Goal: Information Seeking & Learning: Learn about a topic

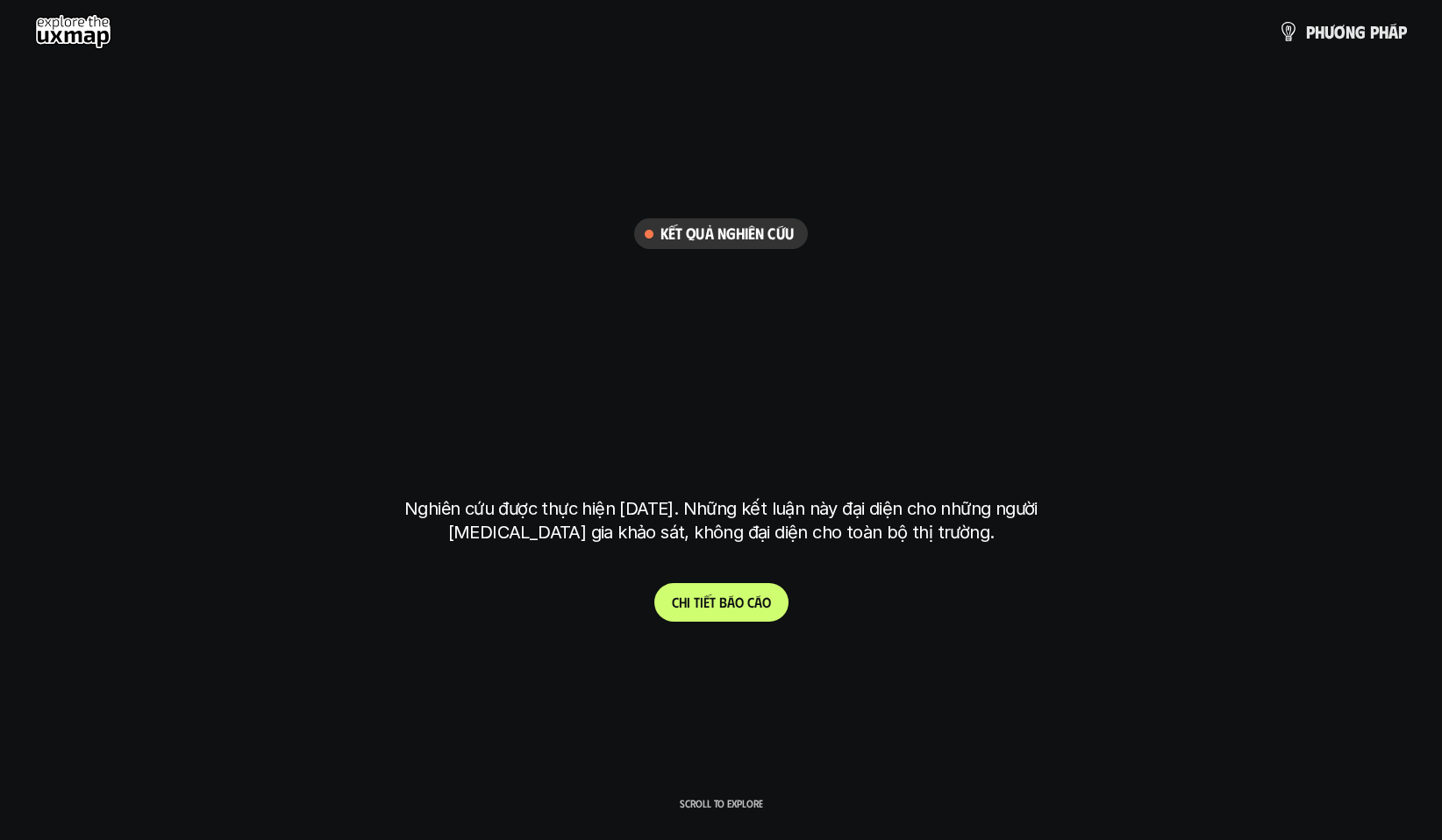
scroll to position [4827, 0]
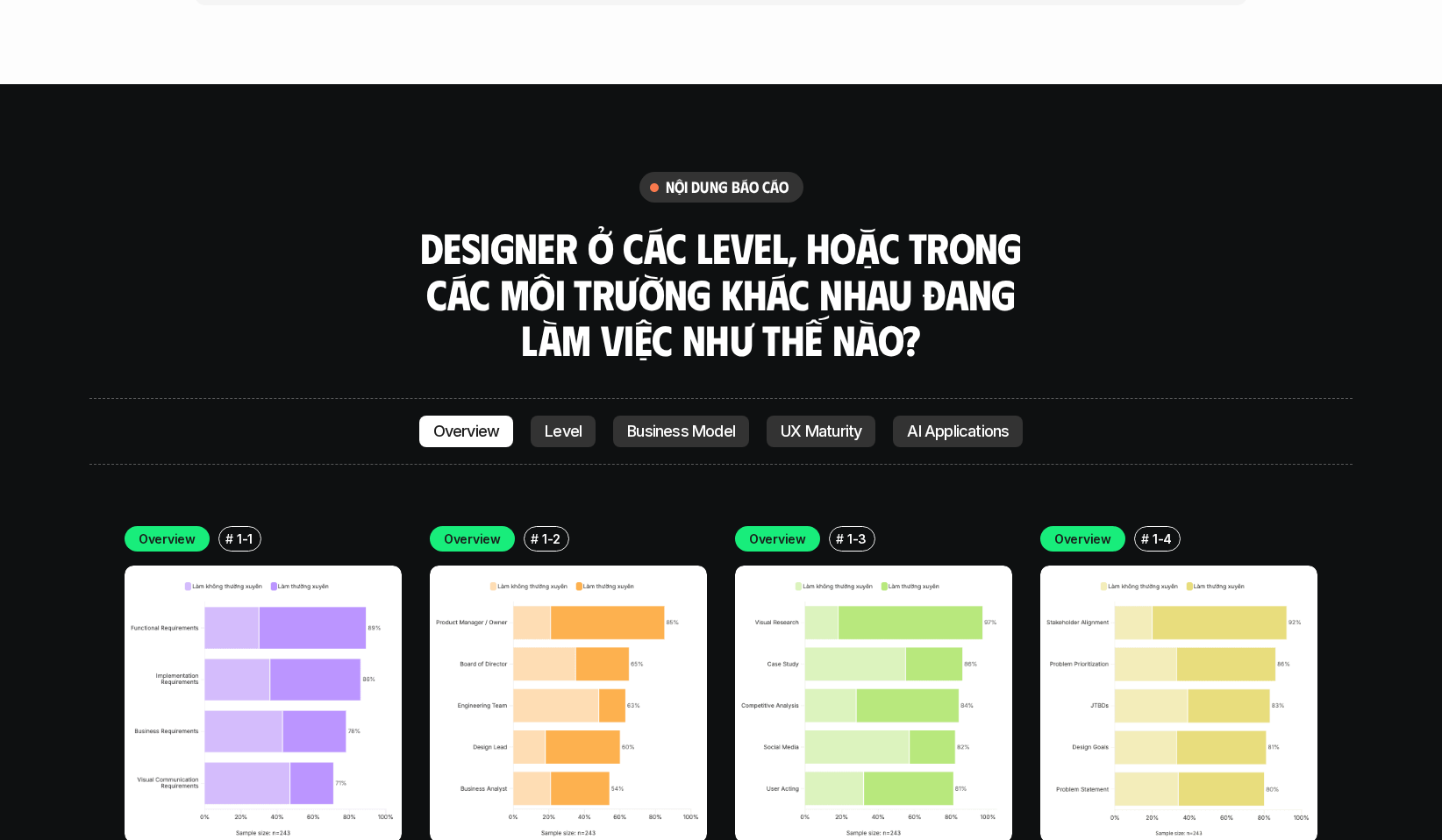
drag, startPoint x: 700, startPoint y: 170, endPoint x: 736, endPoint y: 173, distance: 36.1
click at [701, 224] on h3 "Designer ở các level, hoặc trong các môi trường khác nhau đang làm việc như thế…" at bounding box center [721, 293] width 614 height 139
click at [1010, 224] on h3 "Designer ở các level, hoặc trong các môi trường khác nhau đang làm việc như thế…" at bounding box center [721, 293] width 614 height 139
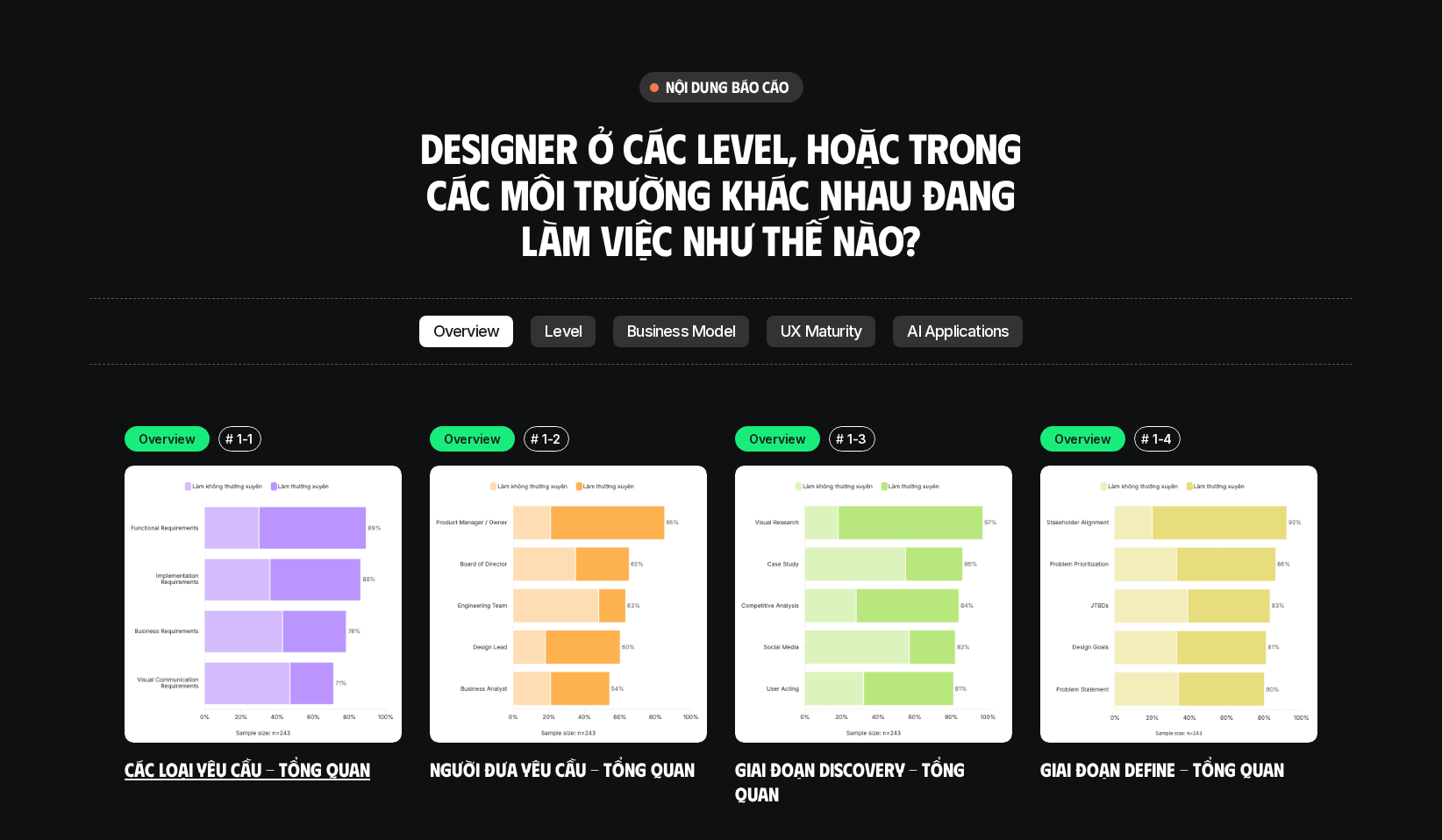
scroll to position [4651, 0]
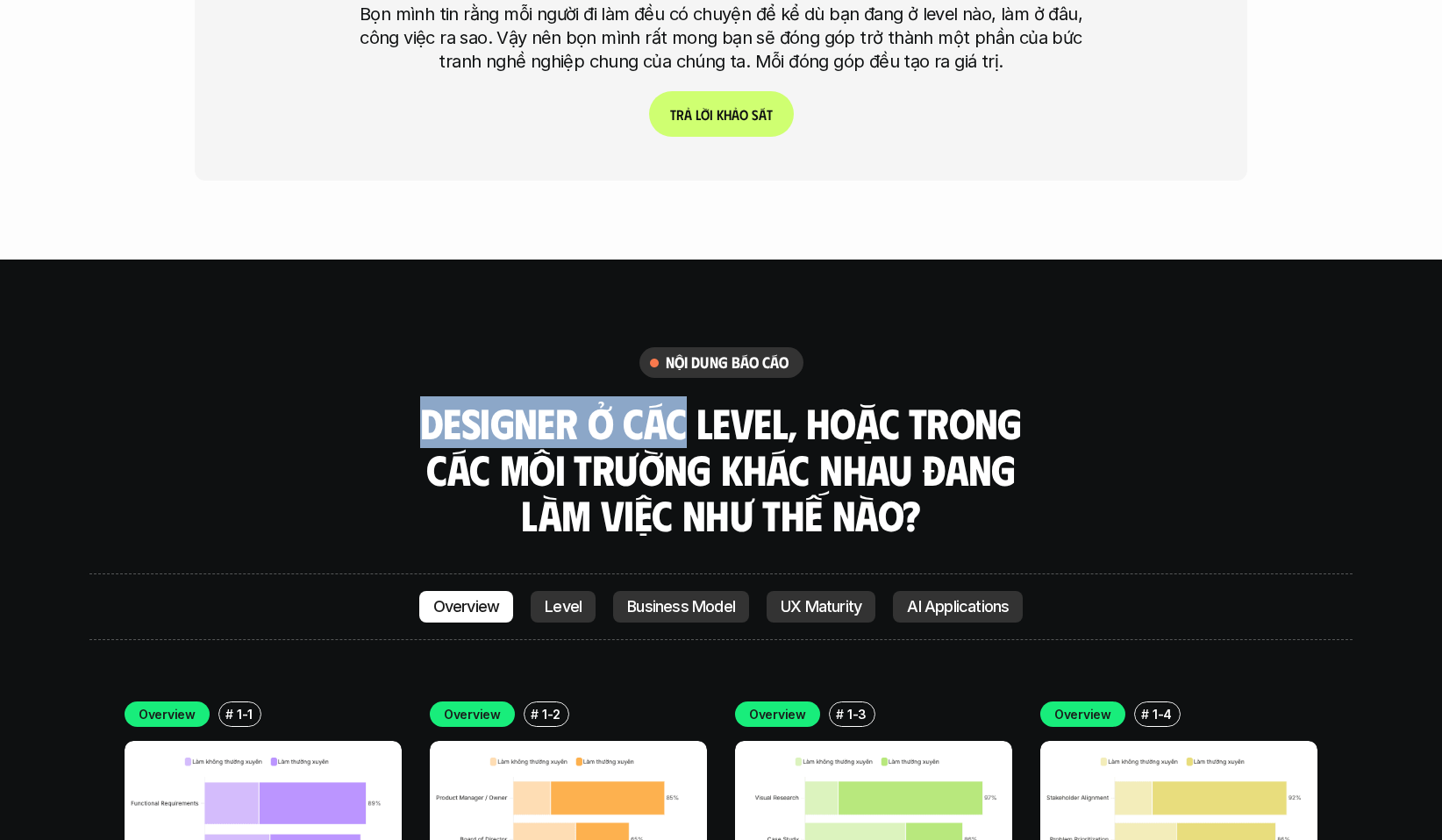
drag, startPoint x: 551, startPoint y: 315, endPoint x: 1022, endPoint y: 398, distance: 478.3
click at [772, 347] on div "nội dung báo cáo Designer ở các level, hoặc trong các môi trường khác nhau đang…" at bounding box center [721, 442] width 1263 height 192
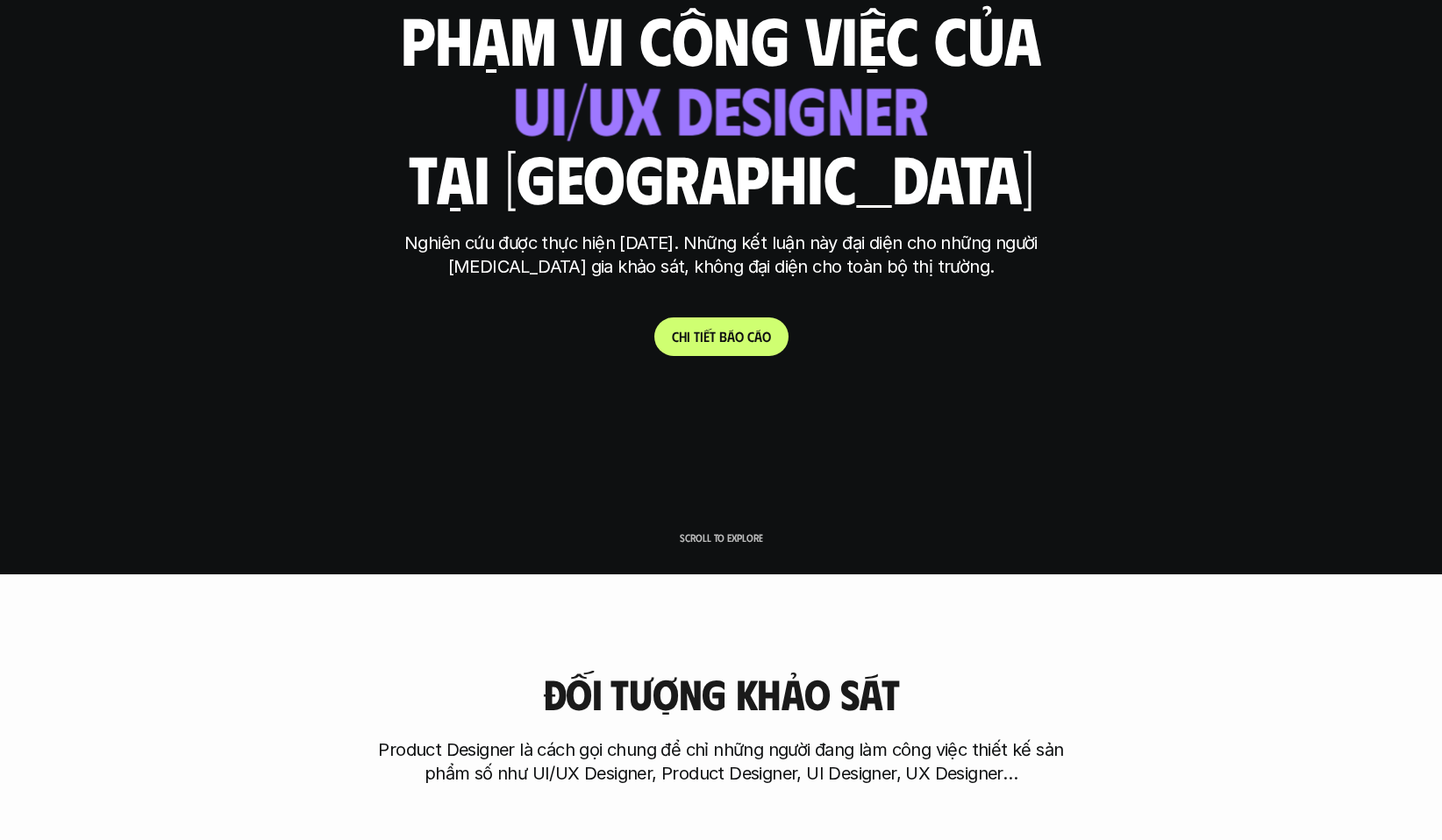
scroll to position [0, 0]
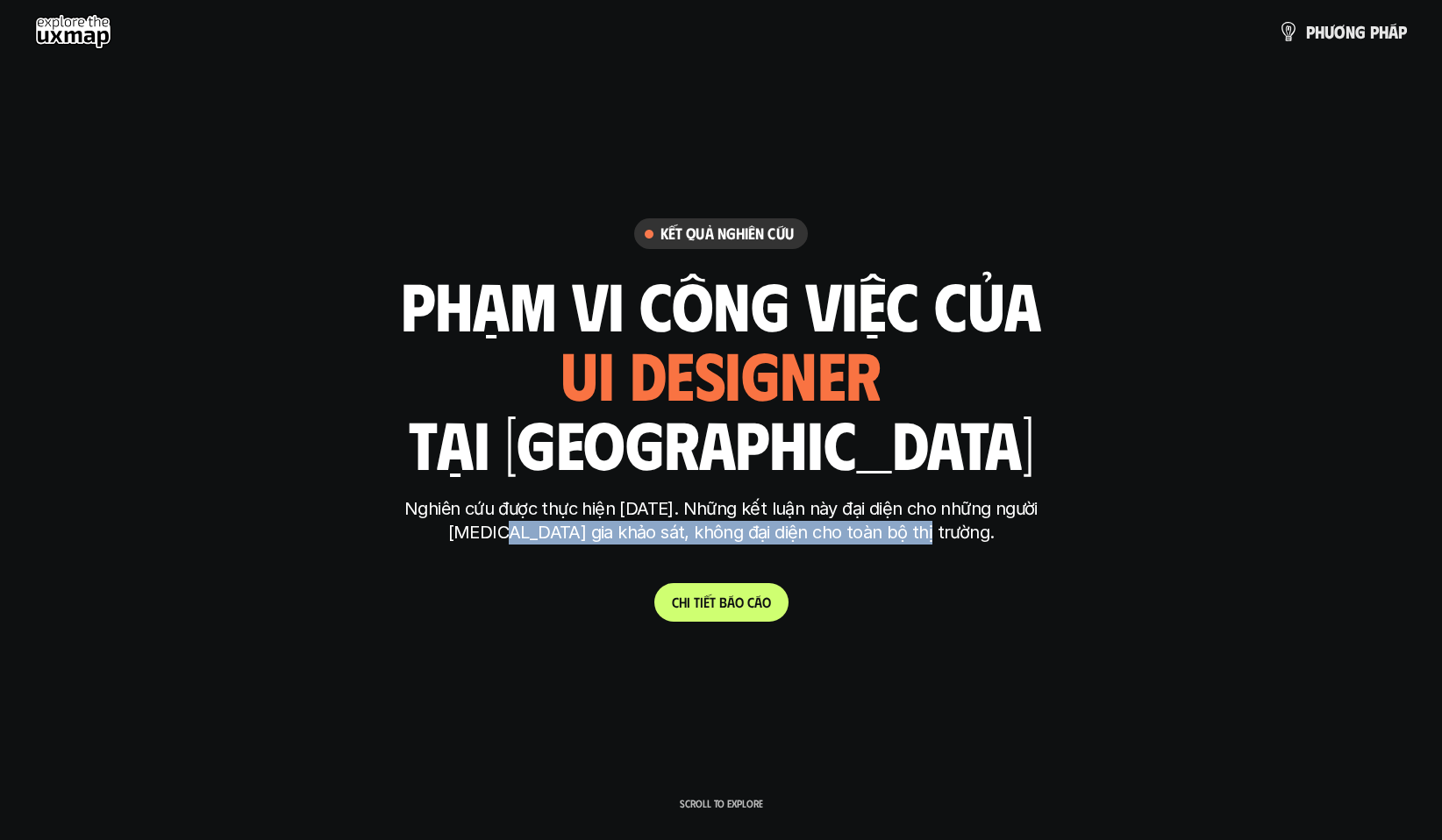
drag, startPoint x: 966, startPoint y: 537, endPoint x: 531, endPoint y: 524, distance: 435.2
click at [531, 524] on p "Nghiên cứu được thực hiện [DATE]. Những kết luận này đại diện cho những người […" at bounding box center [721, 521] width 657 height 47
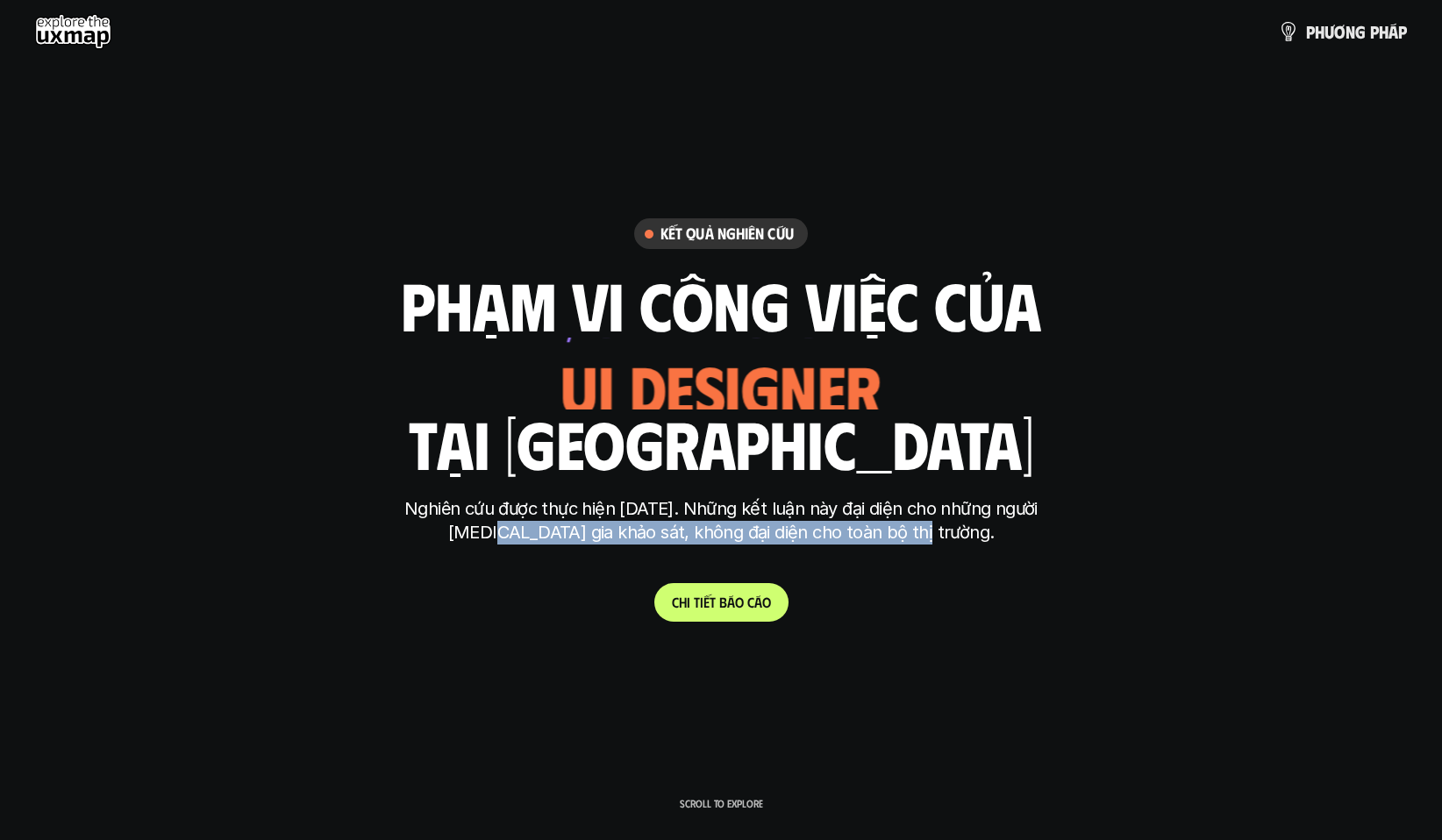
click at [916, 535] on p "Nghiên cứu được thực hiện [DATE]. Những kết luận này đại diện cho những người […" at bounding box center [721, 521] width 657 height 47
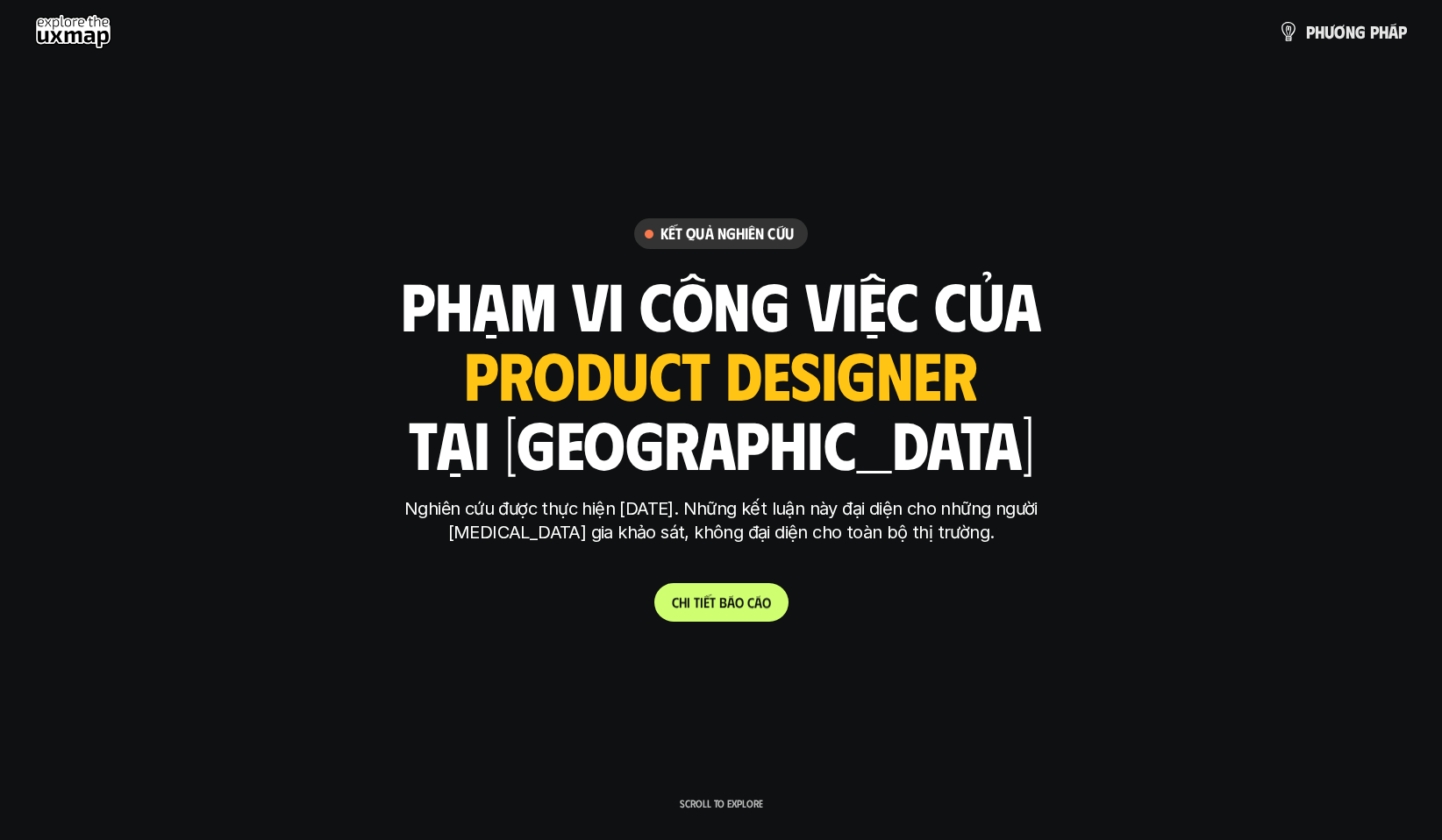
click at [758, 598] on p "C h i t i ế t b á o c á o" at bounding box center [721, 602] width 99 height 16
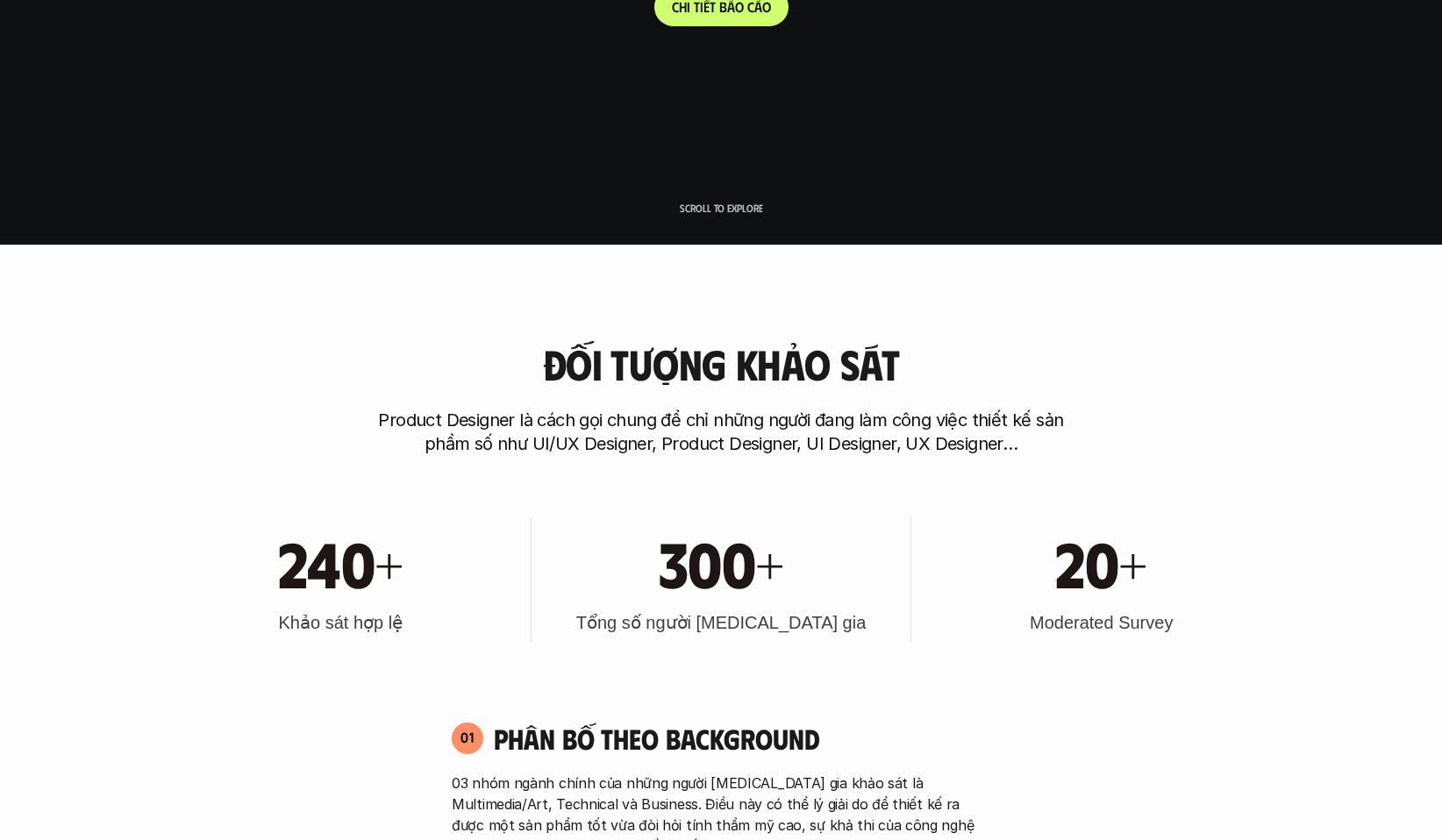
scroll to position [614, 0]
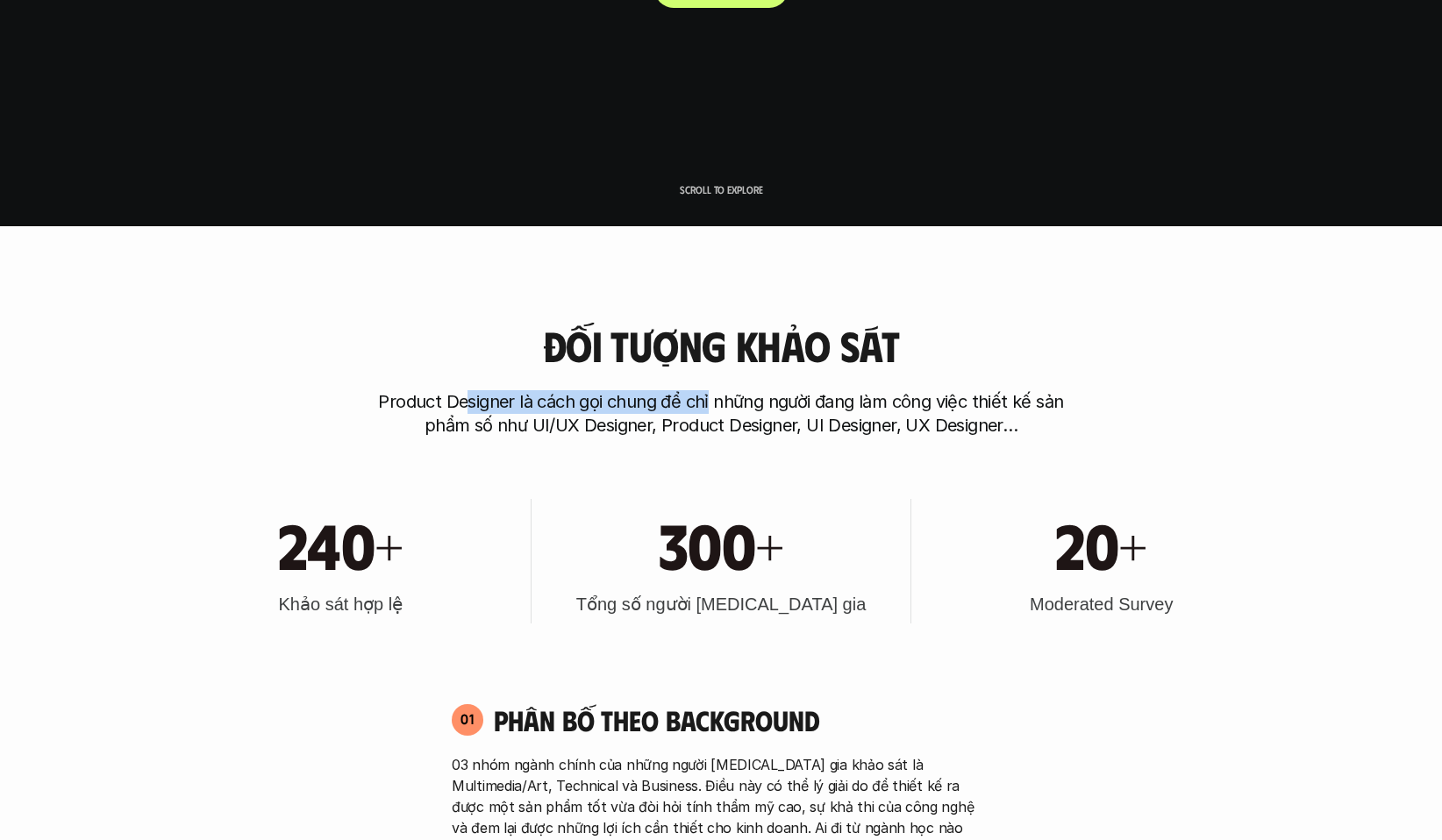
click at [776, 405] on p "Product Designer là cách gọi chung để chỉ những người đang làm công việc thiết …" at bounding box center [721, 414] width 702 height 47
click at [904, 413] on p "Product Designer là cách gọi chung để chỉ những người đang làm công việc thiết …" at bounding box center [721, 414] width 702 height 47
click at [1077, 421] on div "Đối tượng khảo sát Product Designer là cách gọi chung để chỉ những người đang l…" at bounding box center [721, 380] width 1122 height 115
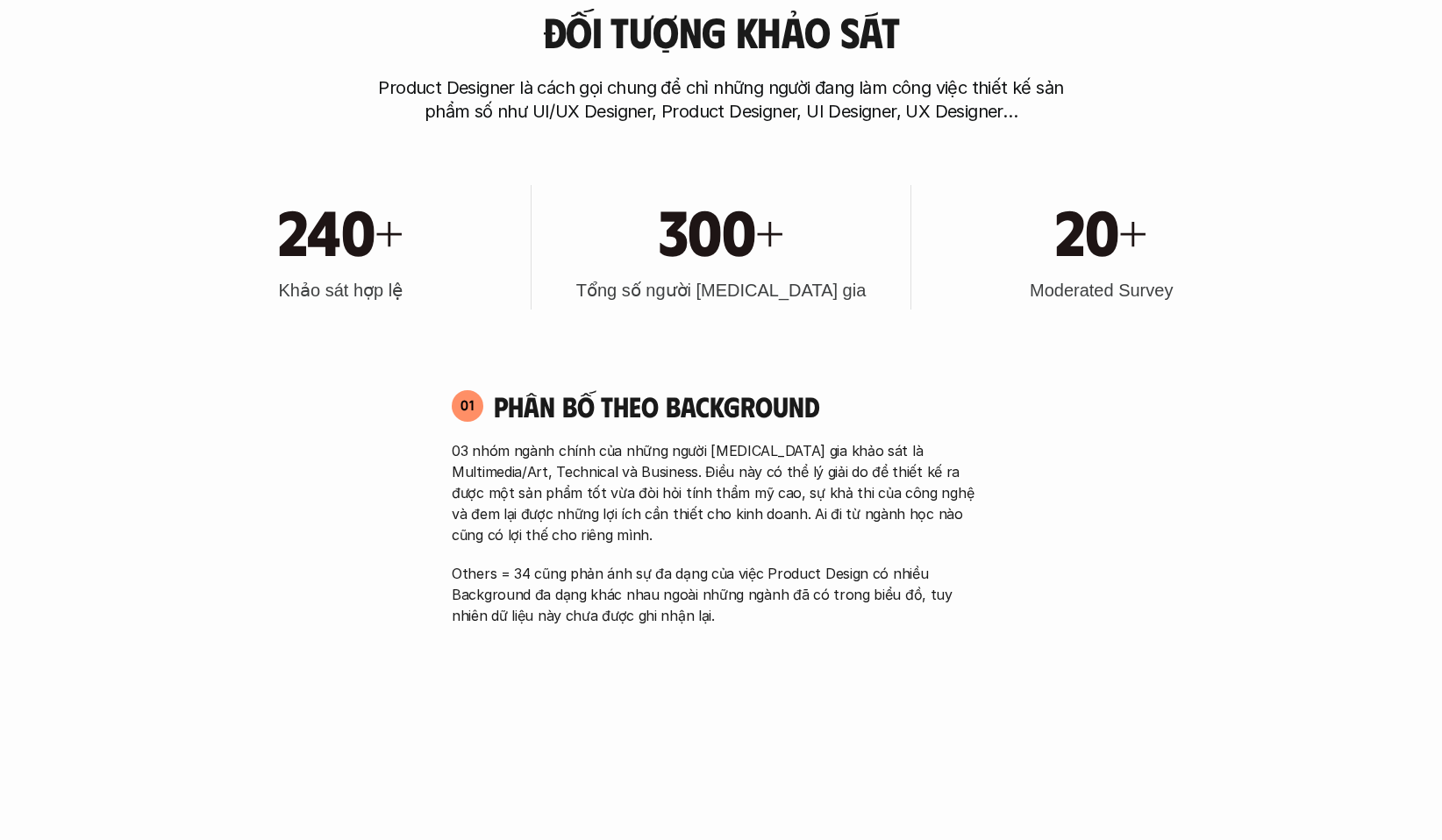
scroll to position [964, 0]
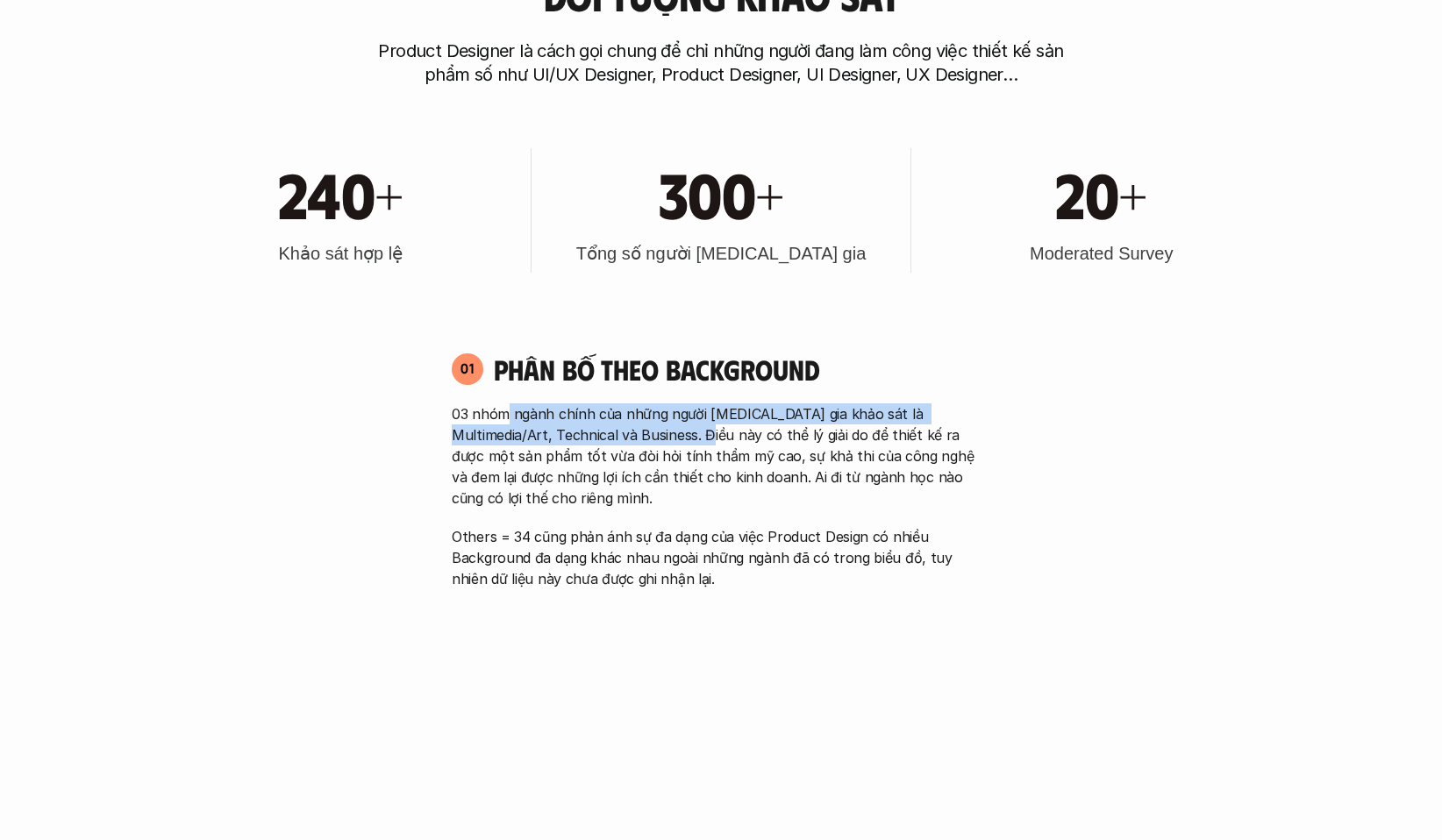
drag, startPoint x: 510, startPoint y: 419, endPoint x: 855, endPoint y: 453, distance: 346.7
click at [703, 432] on p "03 nhóm ngành chính của những người [MEDICAL_DATA] gia khảo sát là Multimedia/A…" at bounding box center [720, 456] width 538 height 105
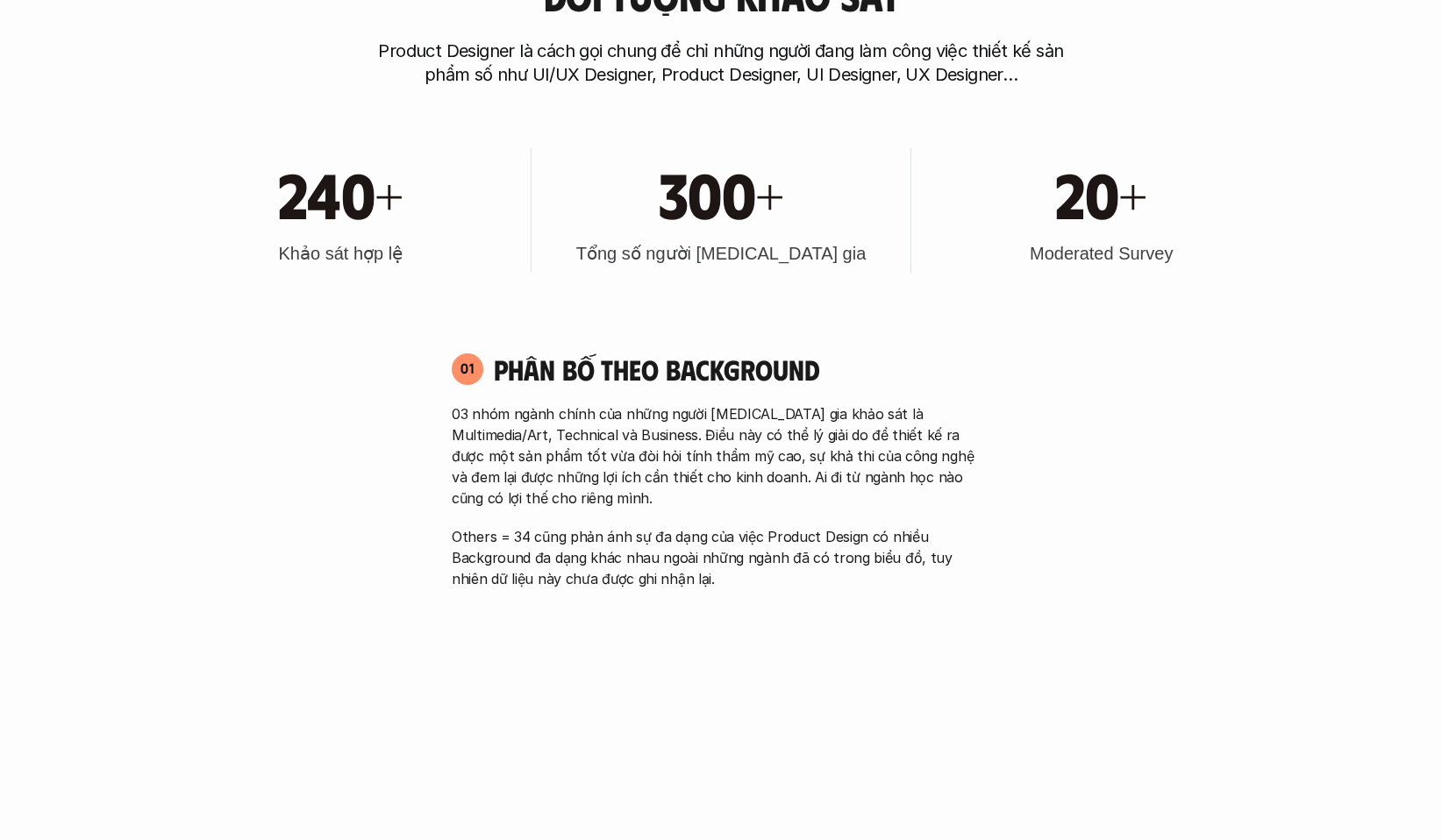
click at [934, 470] on p "03 nhóm ngành chính của những người [MEDICAL_DATA] gia khảo sát là Multimedia/A…" at bounding box center [720, 456] width 538 height 105
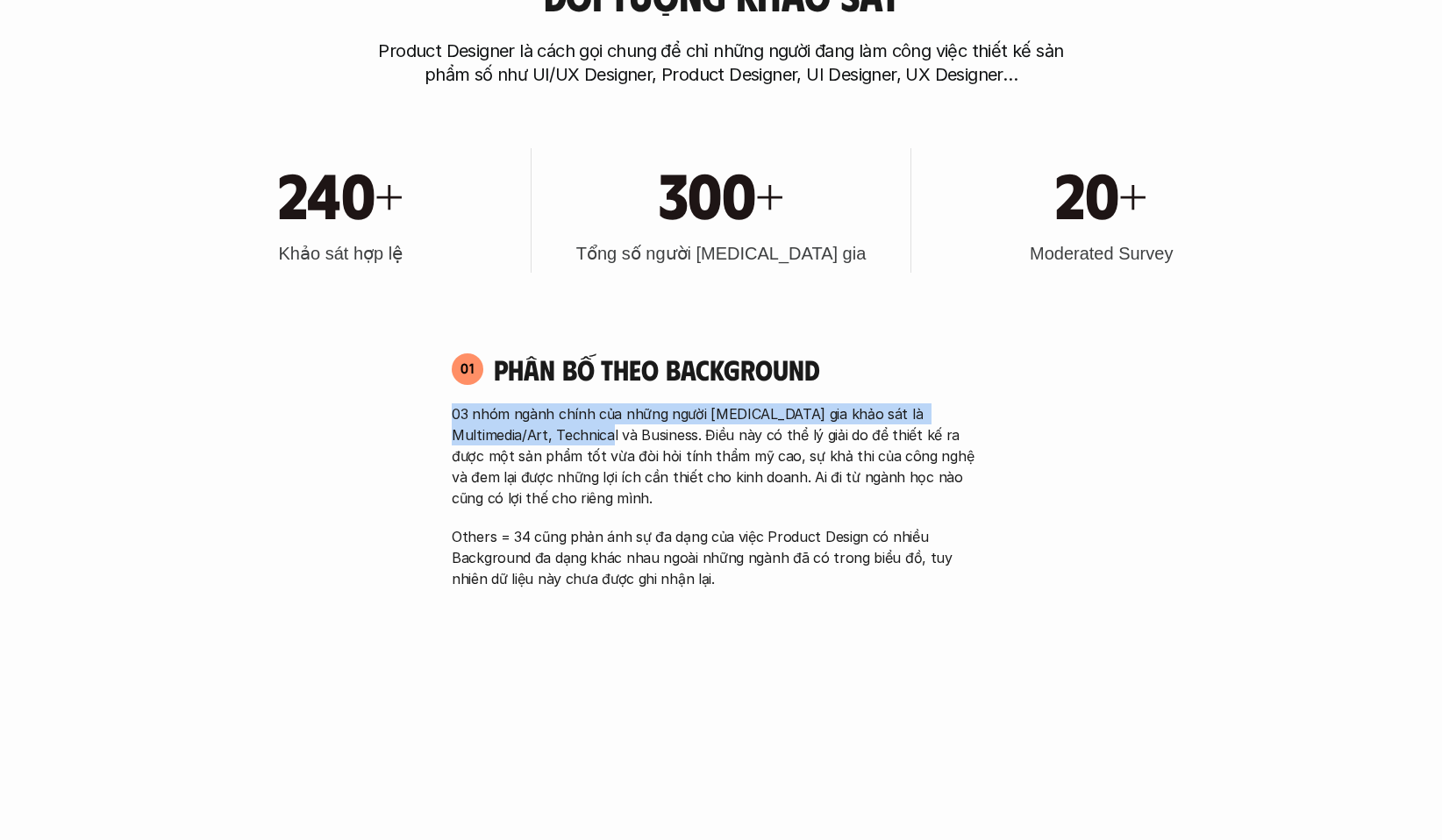
click at [608, 439] on div "01 Phân bố theo background 03 nhóm ngành chính của những người [MEDICAL_DATA] g…" at bounding box center [721, 470] width 570 height 238
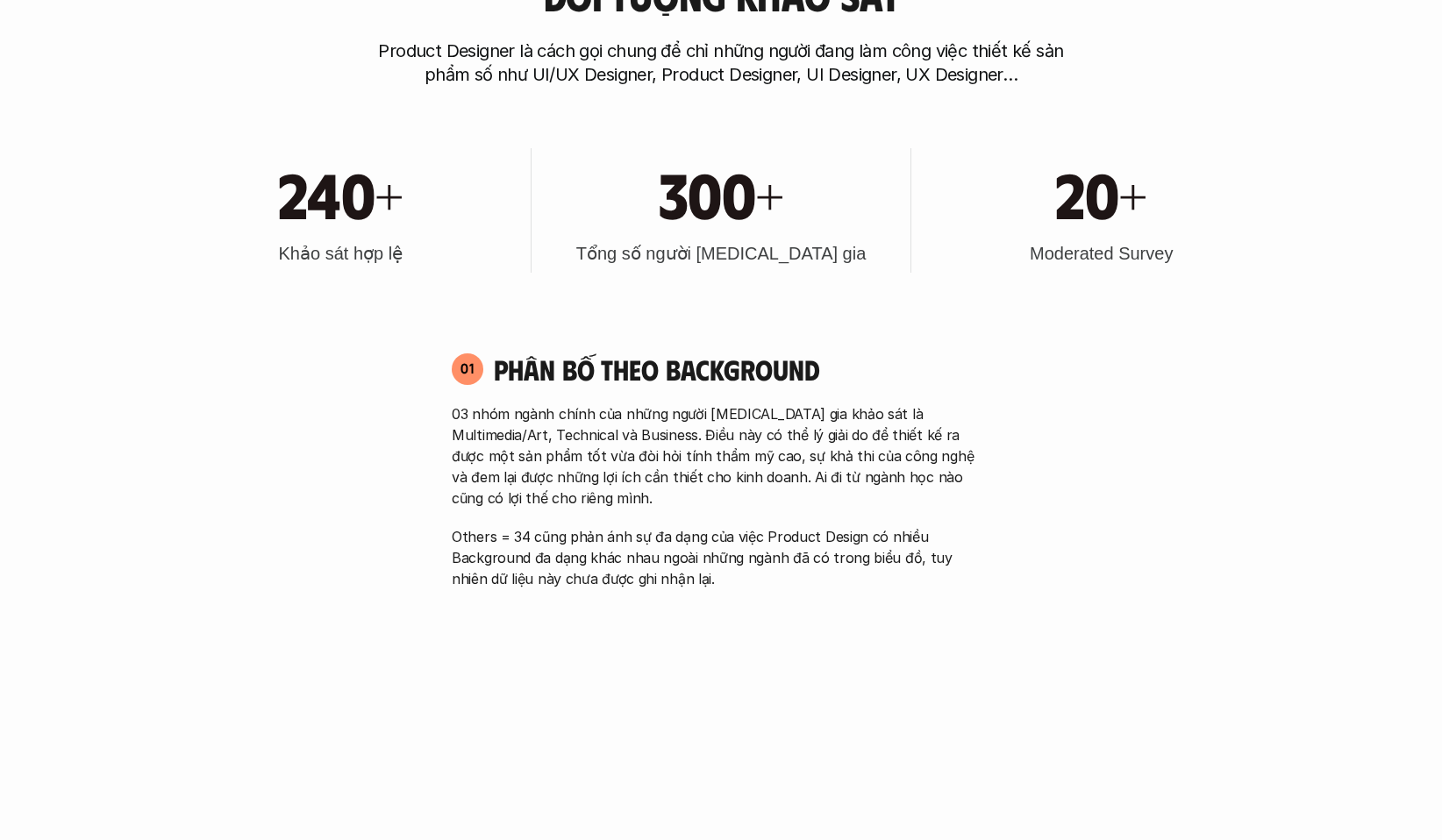
click at [707, 482] on p "03 nhóm ngành chính của những người [MEDICAL_DATA] gia khảo sát là Multimedia/A…" at bounding box center [720, 456] width 538 height 105
drag, startPoint x: 452, startPoint y: 436, endPoint x: 782, endPoint y: 443, distance: 330.1
click at [772, 442] on p "03 nhóm ngành chính của những người [MEDICAL_DATA] gia khảo sát là Multimedia/A…" at bounding box center [720, 456] width 538 height 105
click at [789, 444] on p "03 nhóm ngành chính của những người [MEDICAL_DATA] gia khảo sát là Multimedia/A…" at bounding box center [720, 456] width 538 height 105
drag, startPoint x: 847, startPoint y: 437, endPoint x: 971, endPoint y: 438, distance: 124.0
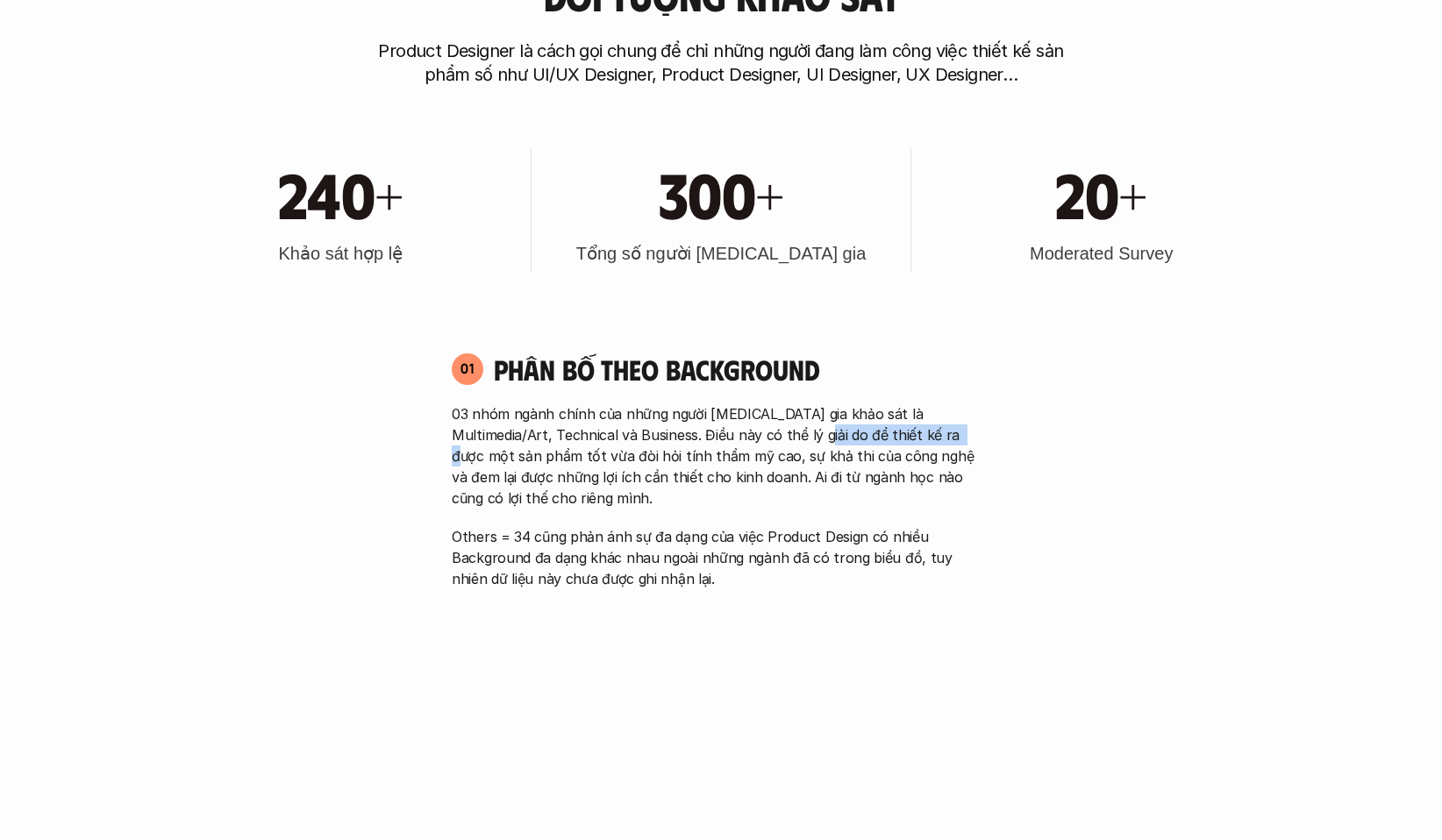
click at [949, 436] on p "03 nhóm ngành chính của những người [MEDICAL_DATA] gia khảo sát là Multimedia/A…" at bounding box center [720, 456] width 538 height 105
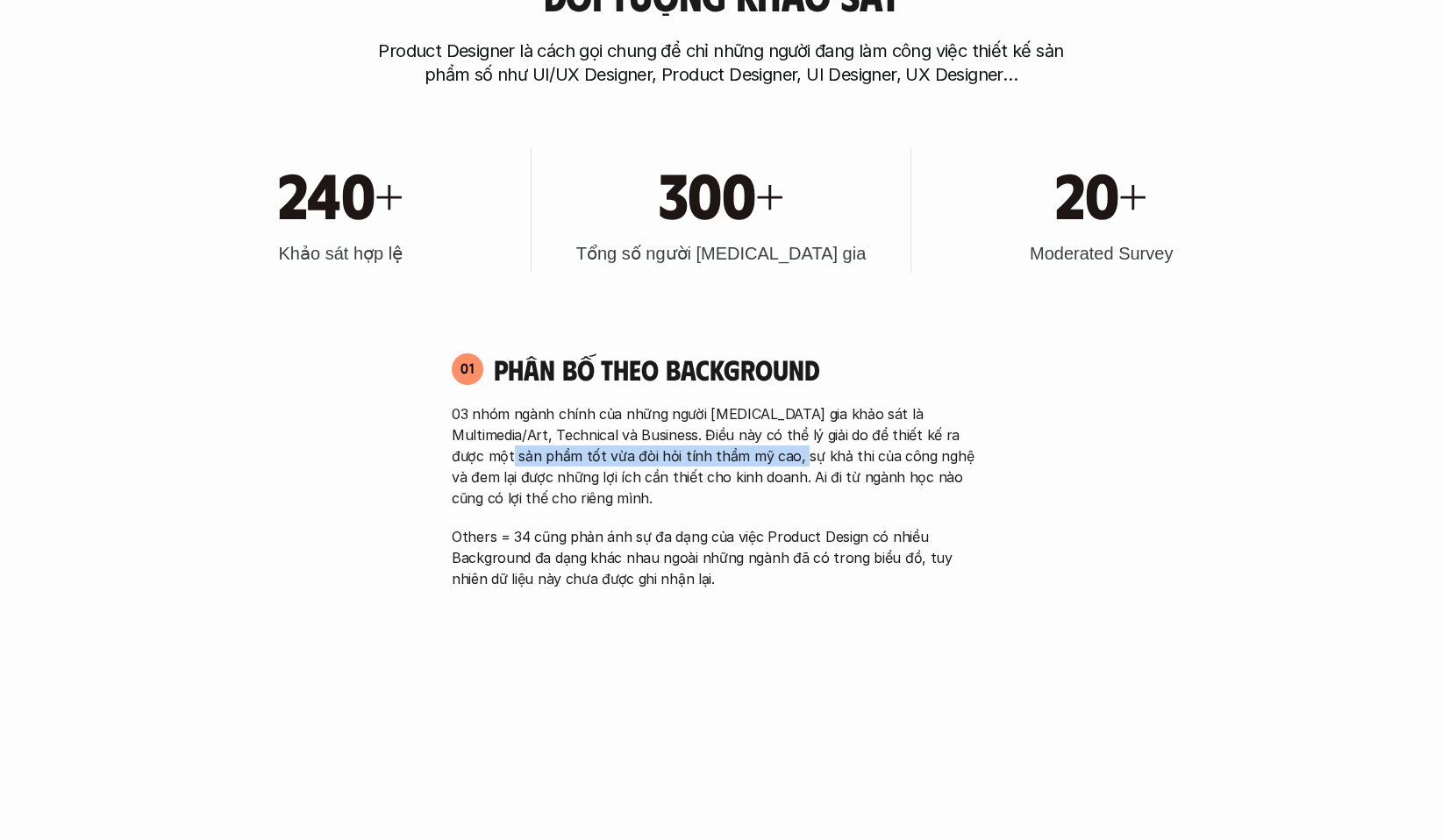
drag, startPoint x: 424, startPoint y: 447, endPoint x: 765, endPoint y: 468, distance: 341.6
click at [759, 483] on p "03 nhóm ngành chính của những người [MEDICAL_DATA] gia khảo sát là Multimedia/A…" at bounding box center [720, 456] width 538 height 105
click at [766, 491] on p "03 nhóm ngành chính của những người [MEDICAL_DATA] gia khảo sát là Multimedia/A…" at bounding box center [720, 456] width 538 height 105
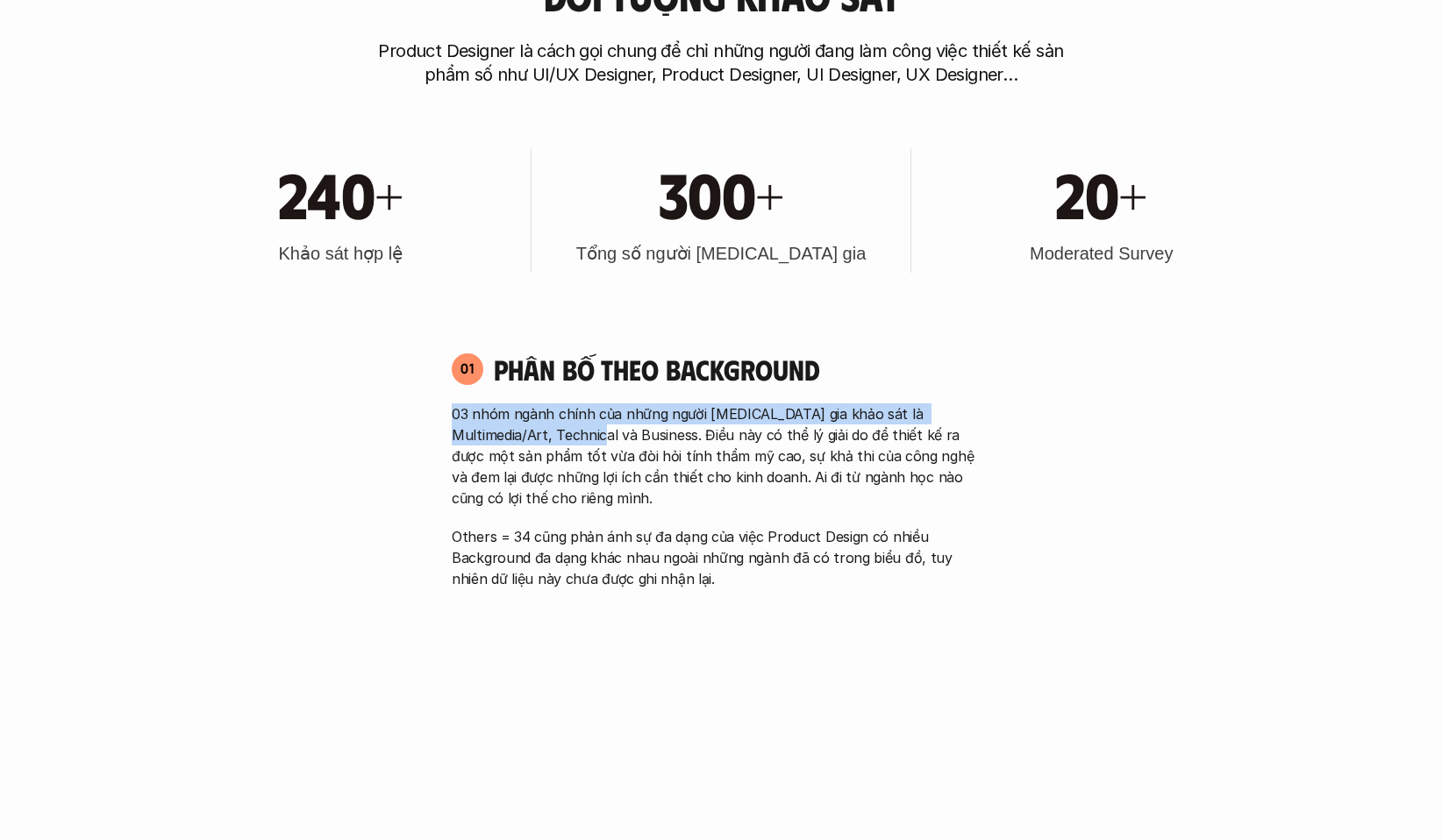
drag, startPoint x: 471, startPoint y: 407, endPoint x: 592, endPoint y: 450, distance: 128.4
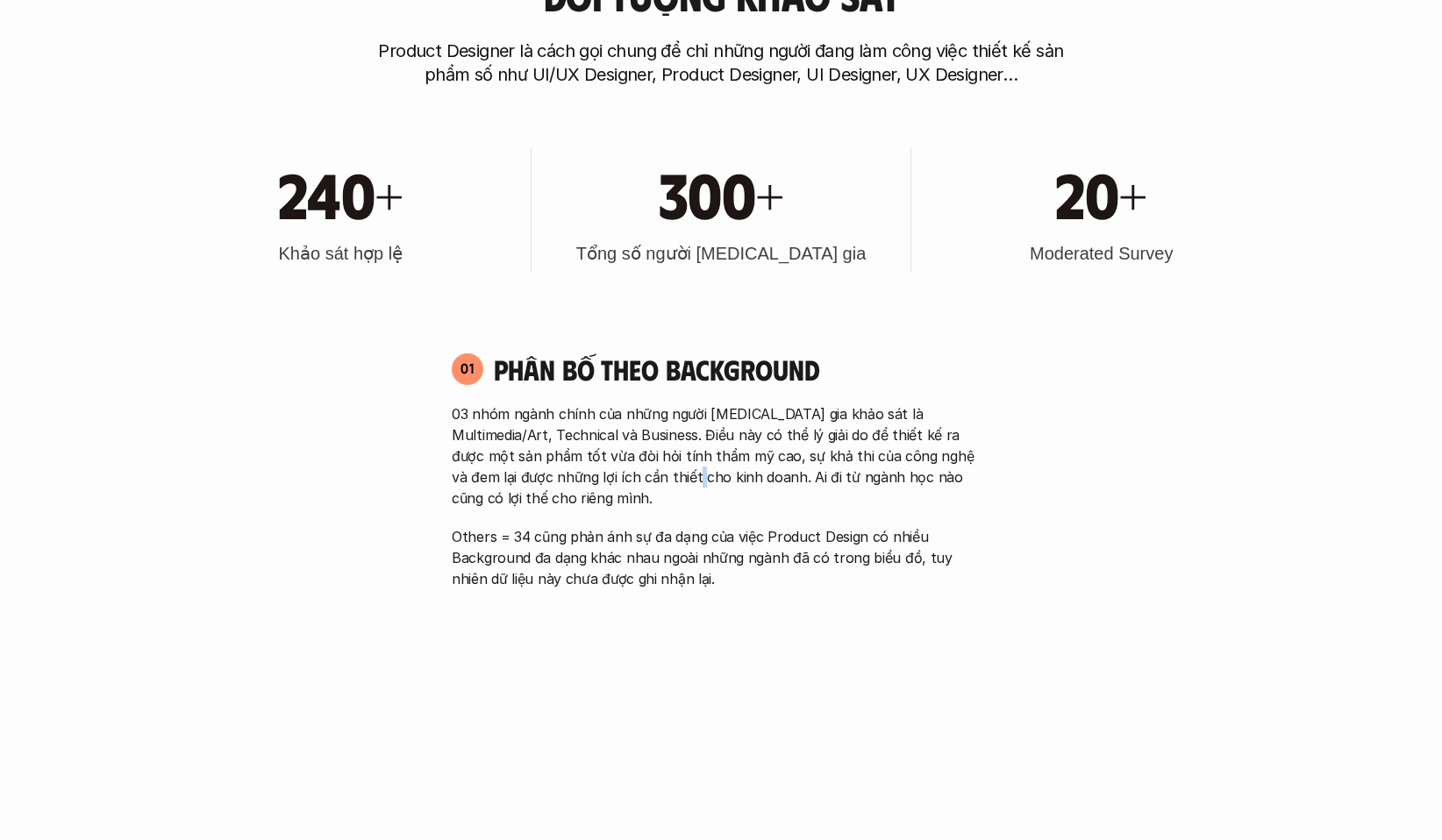
click at [615, 484] on p "03 nhóm ngành chính của những người [MEDICAL_DATA] gia khảo sát là Multimedia/A…" at bounding box center [720, 456] width 538 height 105
click at [641, 512] on div "03 nhóm ngành chính của những người [MEDICAL_DATA] gia khảo sát là Multimedia/A…" at bounding box center [720, 496] width 538 height 186
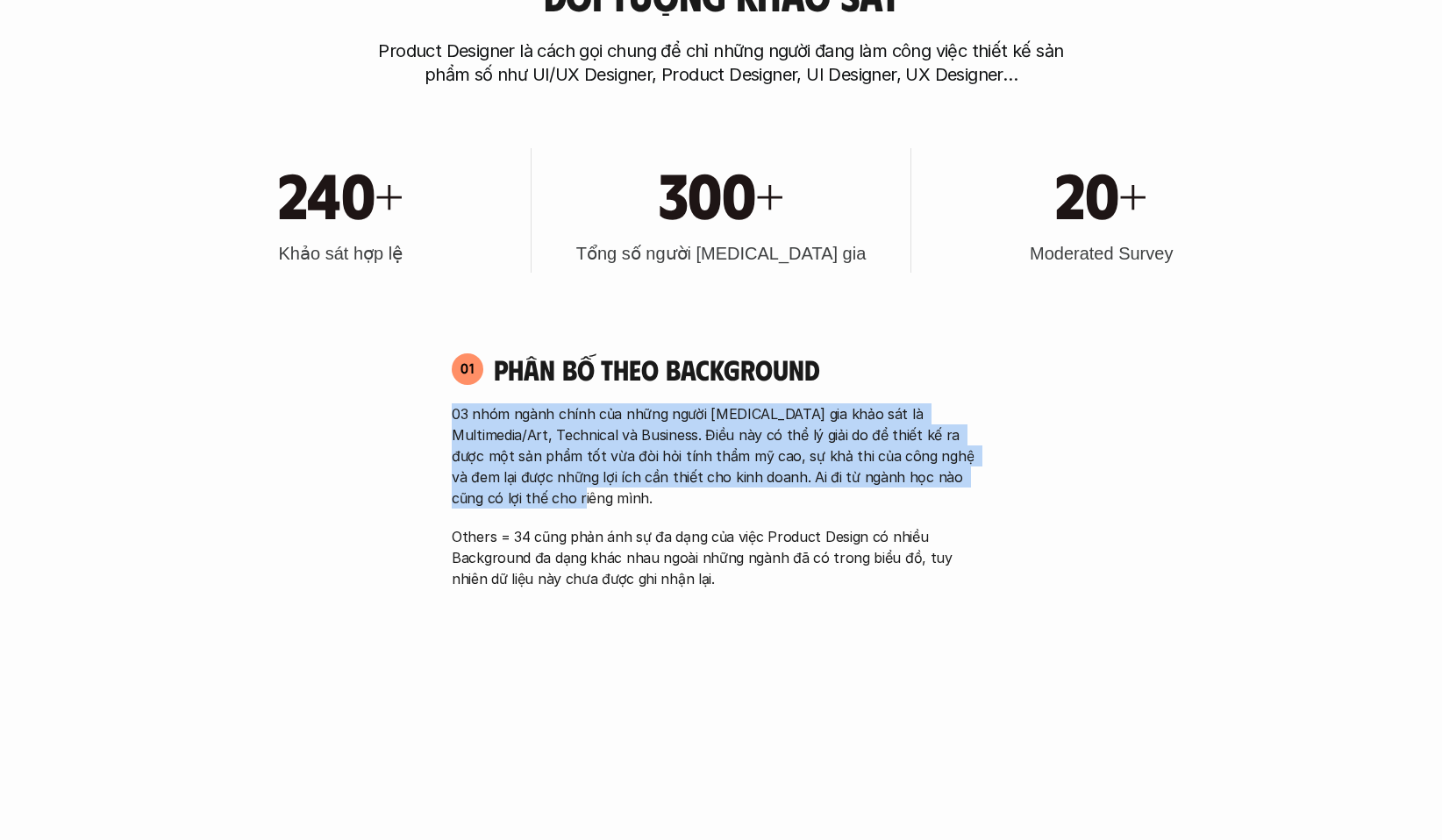
drag, startPoint x: 476, startPoint y: 471, endPoint x: 408, endPoint y: 402, distance: 96.9
click at [542, 480] on p "03 nhóm ngành chính của những người [MEDICAL_DATA] gia khảo sát là Multimedia/A…" at bounding box center [720, 456] width 538 height 105
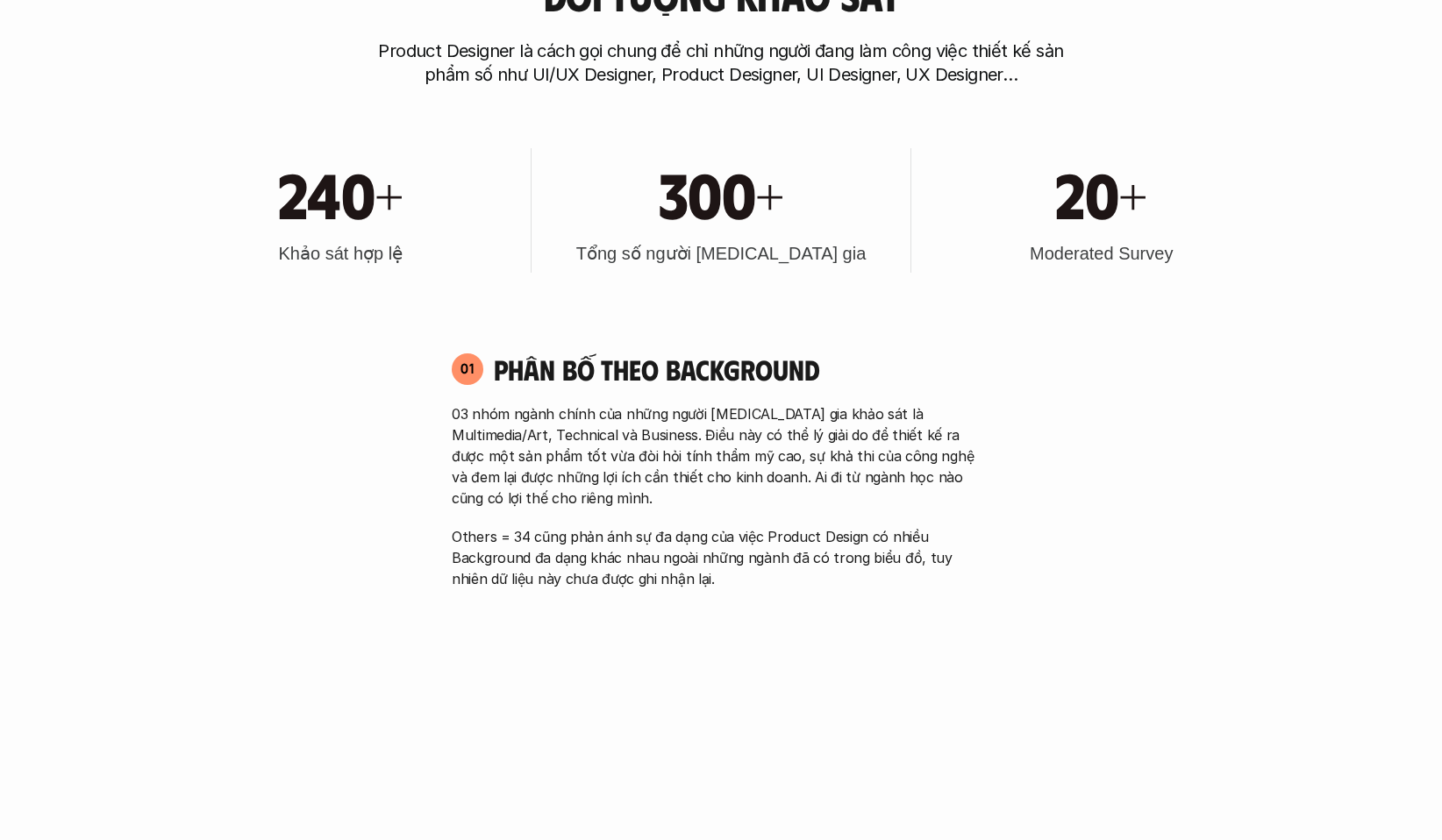
click at [522, 500] on p "03 nhóm ngành chính của những người [MEDICAL_DATA] gia khảo sát là Multimedia/A…" at bounding box center [720, 456] width 538 height 105
drag, startPoint x: 654, startPoint y: 476, endPoint x: 998, endPoint y: 513, distance: 346.0
click at [998, 513] on div "01 Phân bố theo background 03 nhóm ngành chính của những người [MEDICAL_DATA] g…" at bounding box center [721, 470] width 570 height 238
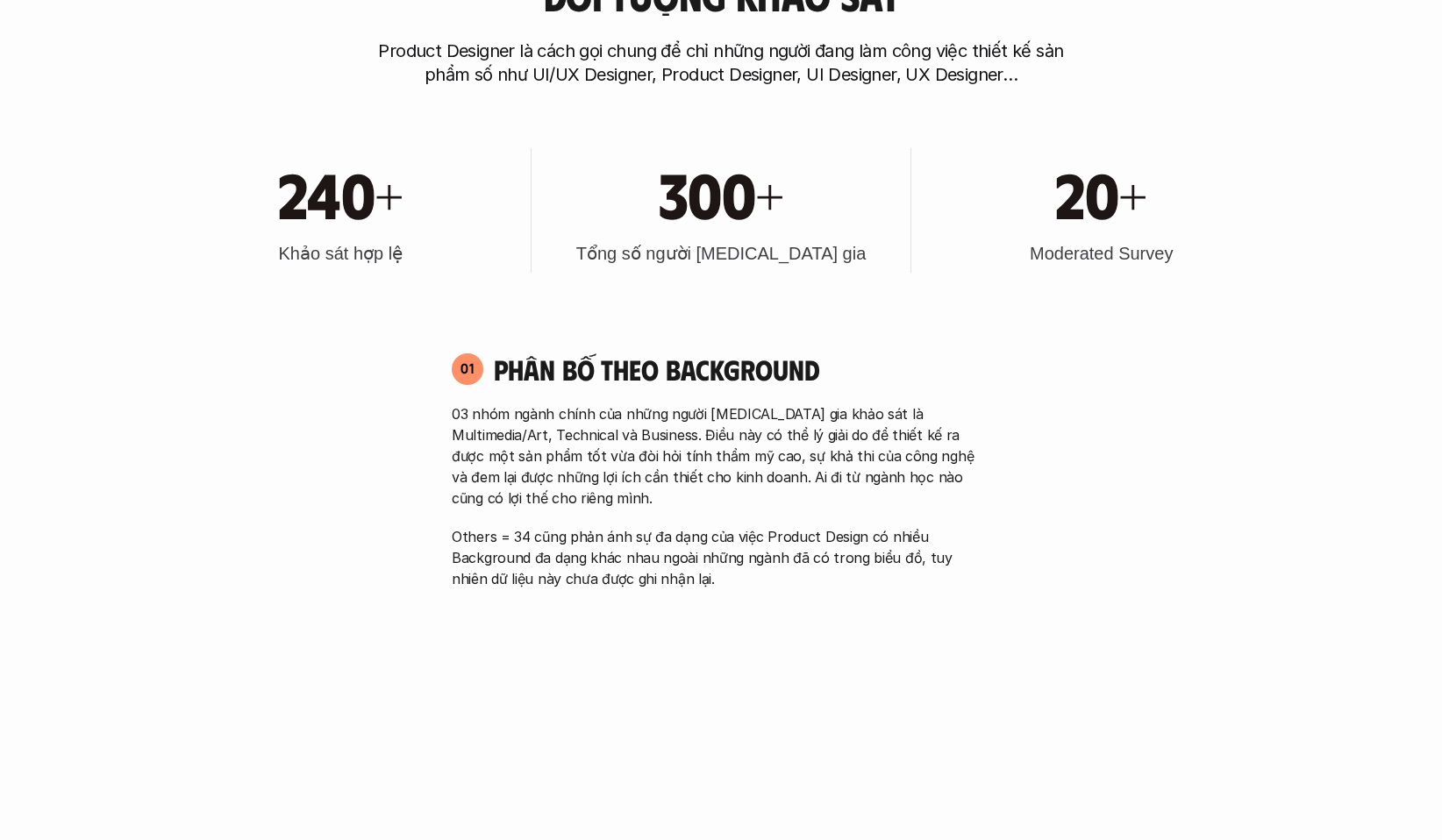
click at [538, 498] on p "03 nhóm ngành chính của những người [MEDICAL_DATA] gia khảo sát là Multimedia/A…" at bounding box center [720, 456] width 538 height 105
click at [785, 572] on p "Others = 34 cũng phản ánh sự đa dạng của việc Product Design có nhiều Backgroun…" at bounding box center [720, 558] width 538 height 64
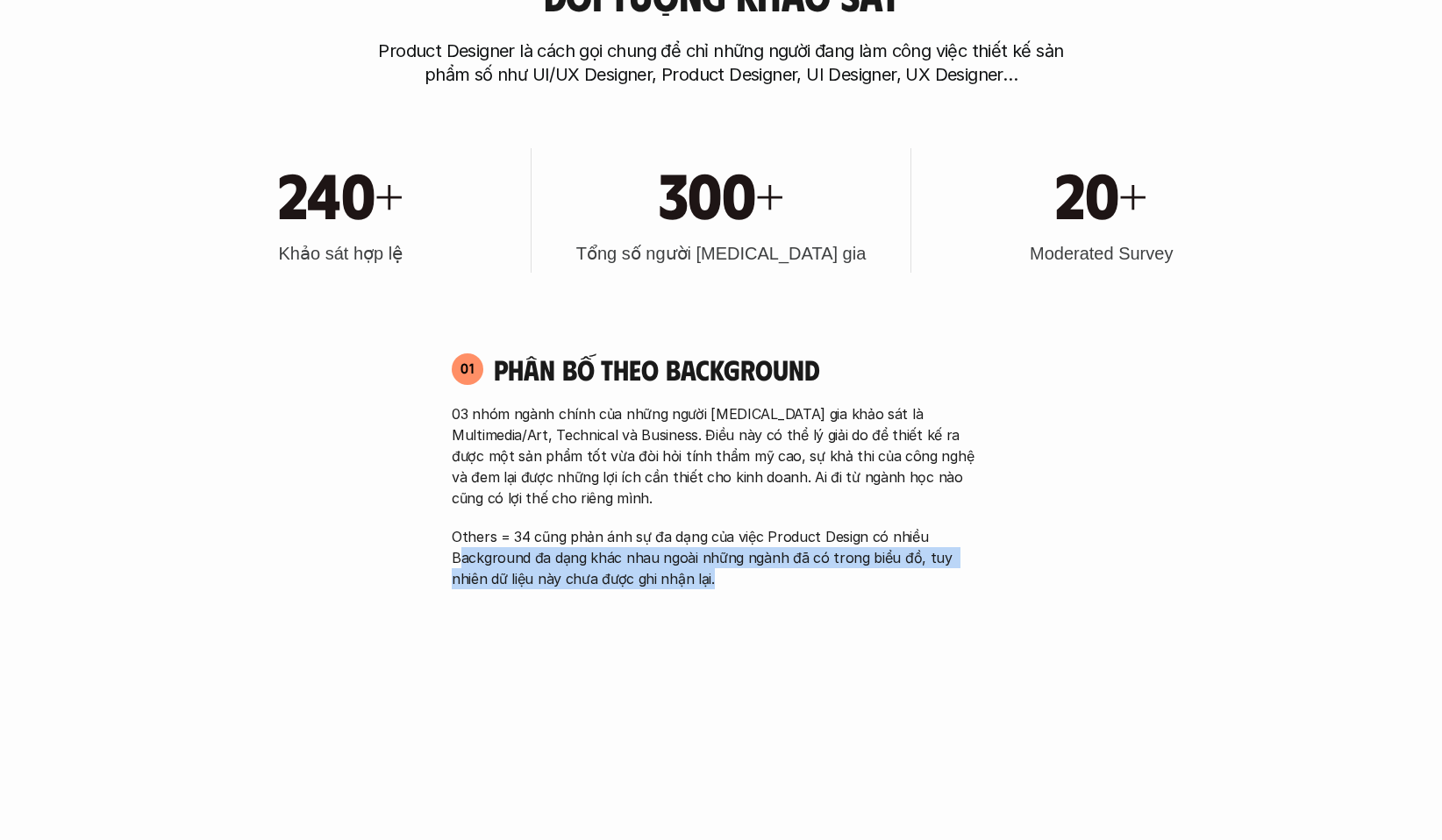
drag, startPoint x: 756, startPoint y: 583, endPoint x: 426, endPoint y: 561, distance: 330.7
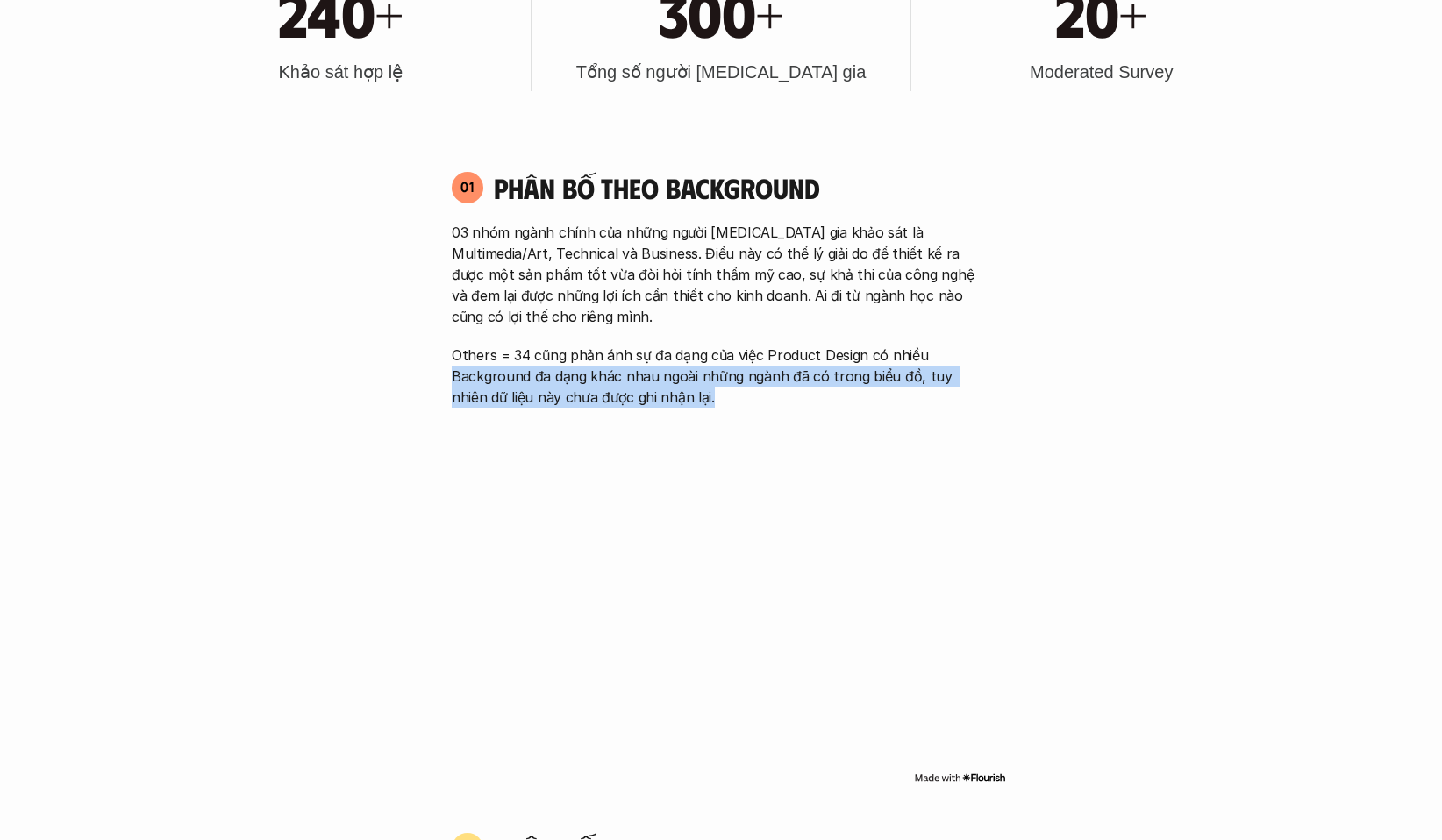
scroll to position [1228, 0]
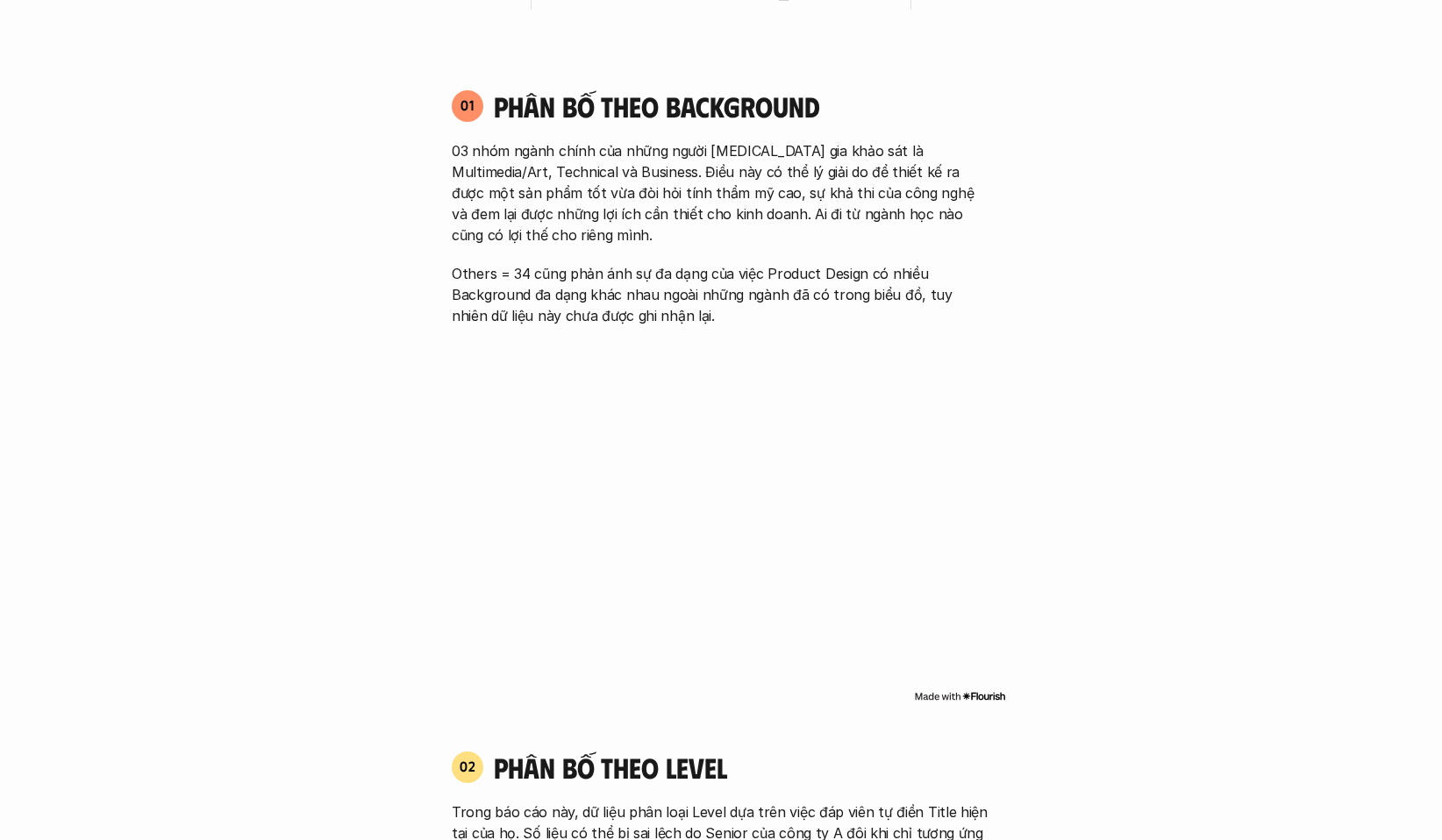
click at [777, 308] on p "Others = 34 cũng phản ánh sự đa dạng của việc Product Design có nhiều Backgroun…" at bounding box center [720, 295] width 538 height 64
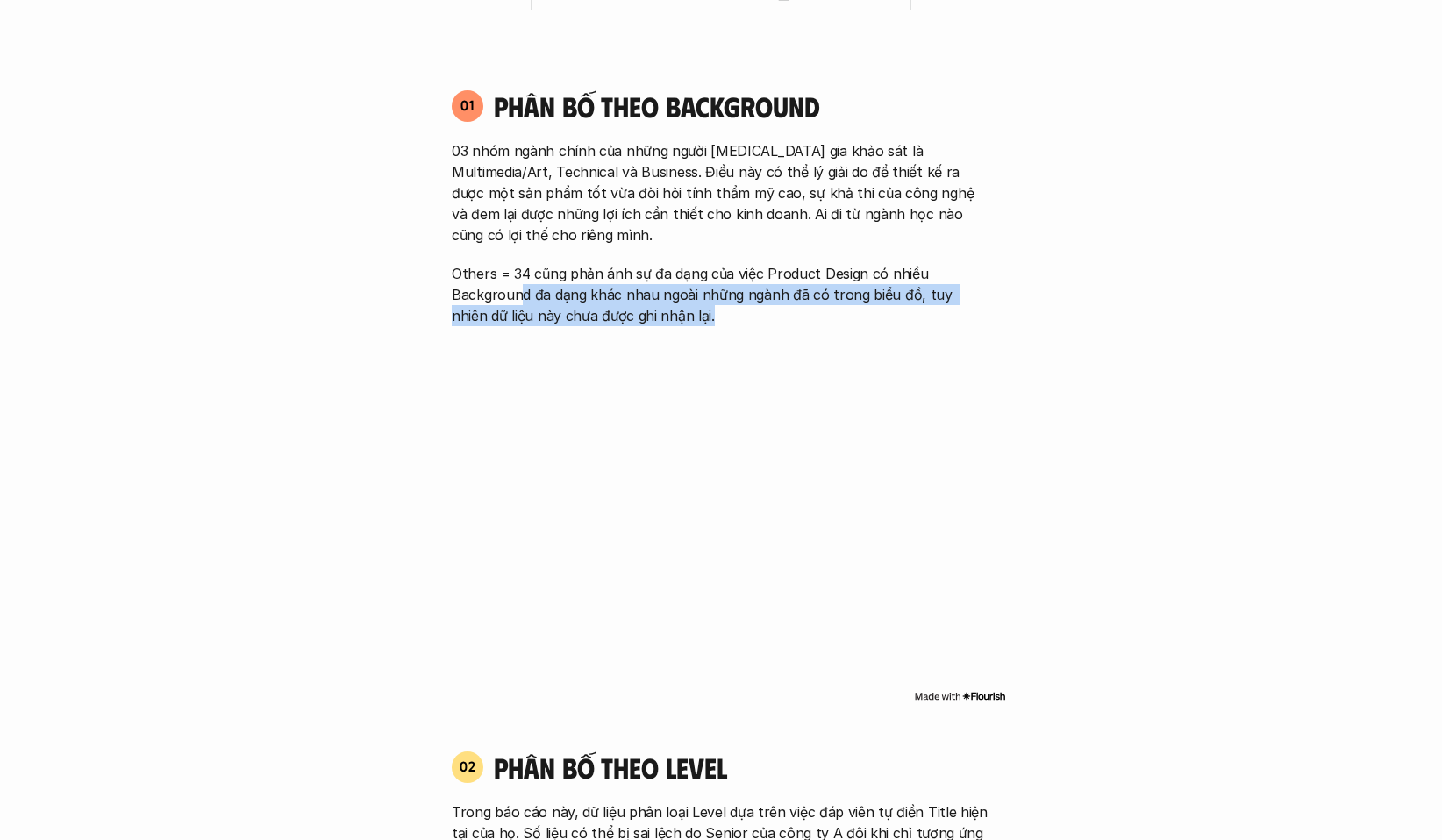
drag, startPoint x: 743, startPoint y: 307, endPoint x: 517, endPoint y: 292, distance: 226.5
click at [517, 292] on p "Others = 34 cũng phản ánh sự đa dạng của việc Product Design có nhiều Backgroun…" at bounding box center [720, 295] width 538 height 64
click at [743, 317] on p "Others = 34 cũng phản ánh sự đa dạng của việc Product Design có nhiều Backgroun…" at bounding box center [720, 295] width 538 height 64
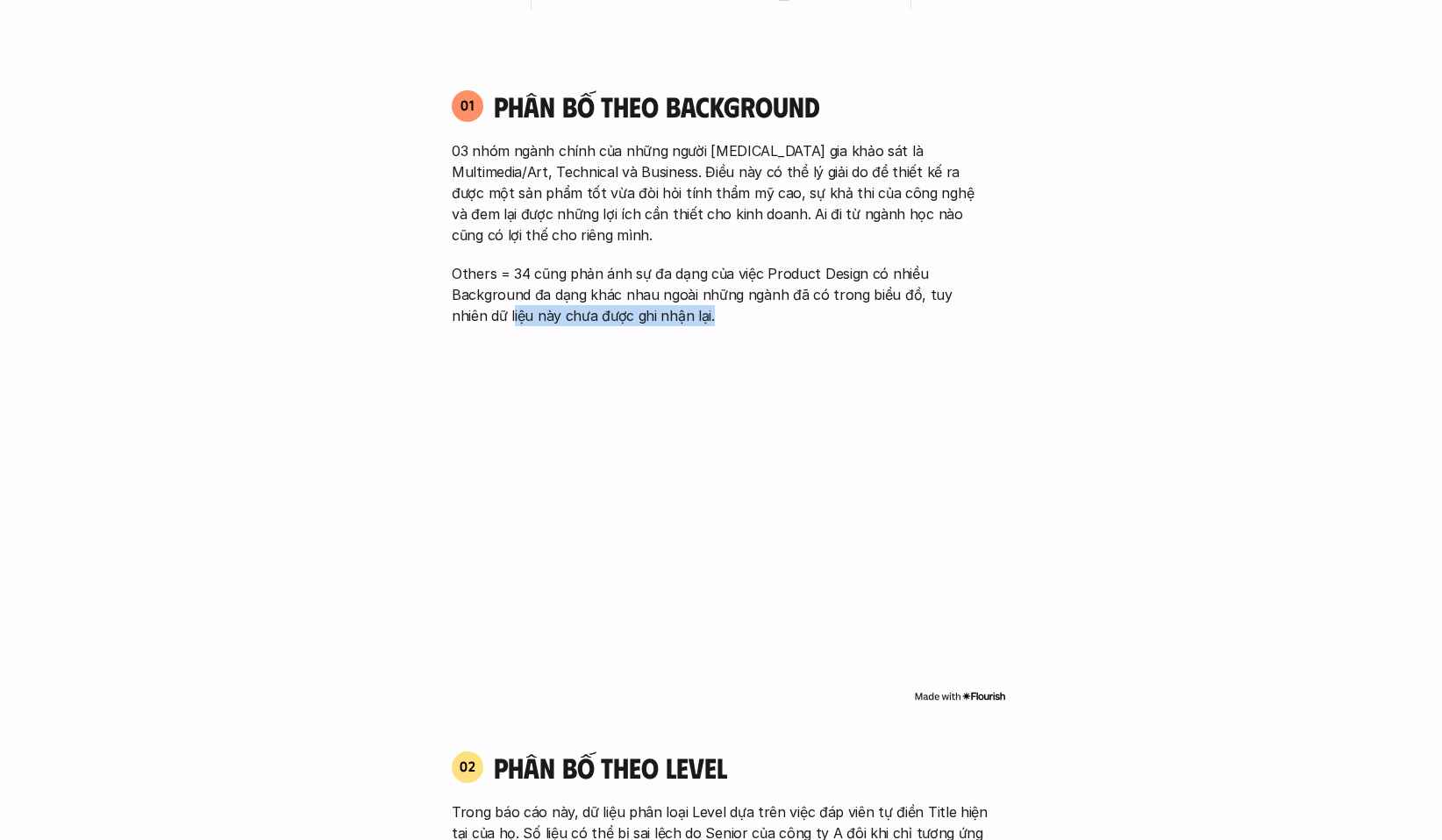
drag, startPoint x: 677, startPoint y: 317, endPoint x: 444, endPoint y: 311, distance: 233.1
click at [445, 311] on div "01 Phân bố theo background 03 nhóm ngành chính của những người [MEDICAL_DATA] g…" at bounding box center [721, 208] width 570 height 238
click at [795, 329] on div "01 Phân bố theo background 03 nhóm ngành chính của những người [MEDICAL_DATA] g…" at bounding box center [721, 397] width 570 height 653
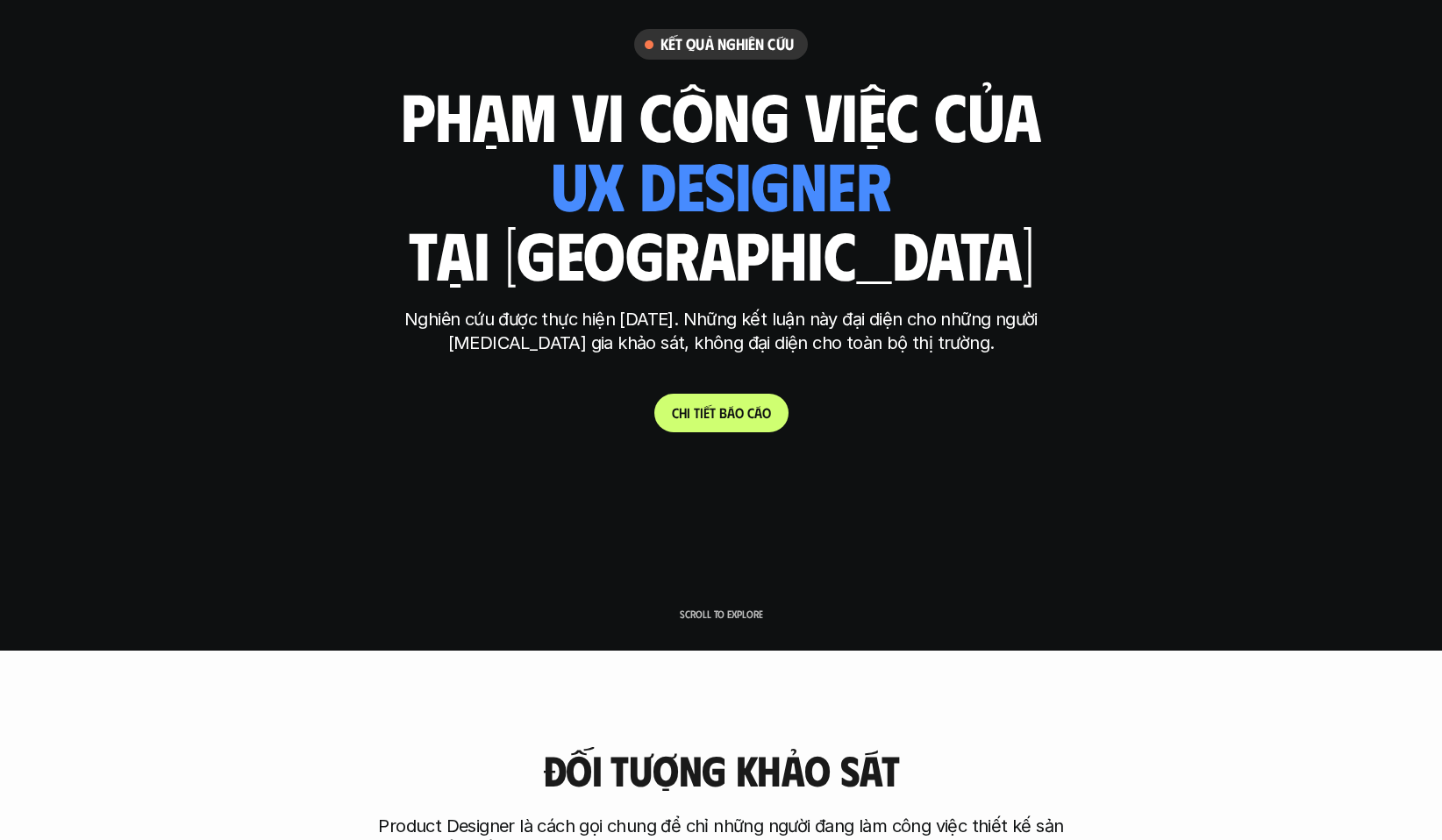
scroll to position [0, 0]
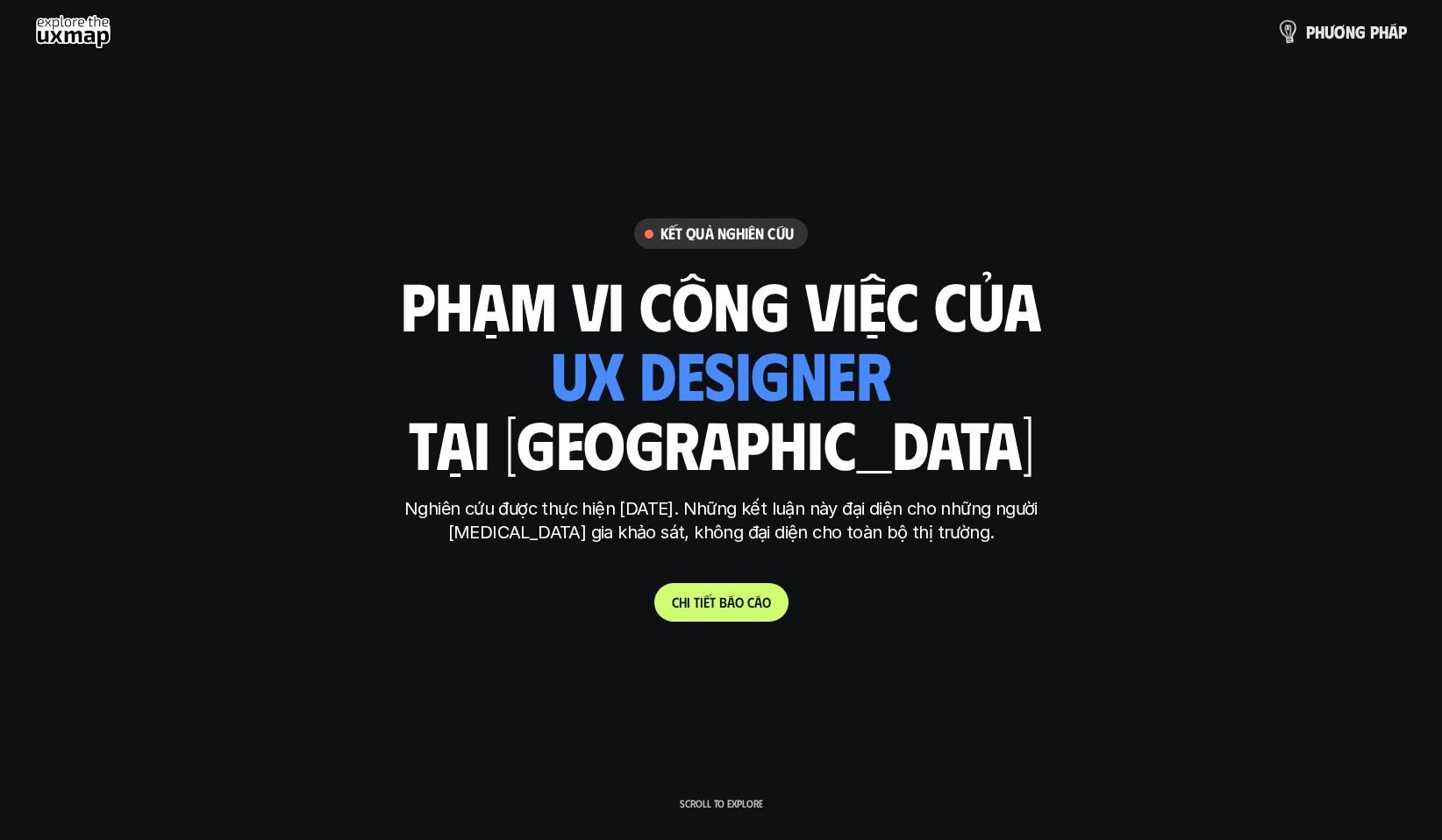
click at [1309, 19] on link "p h ư ơ n g p h á p" at bounding box center [1342, 31] width 129 height 35
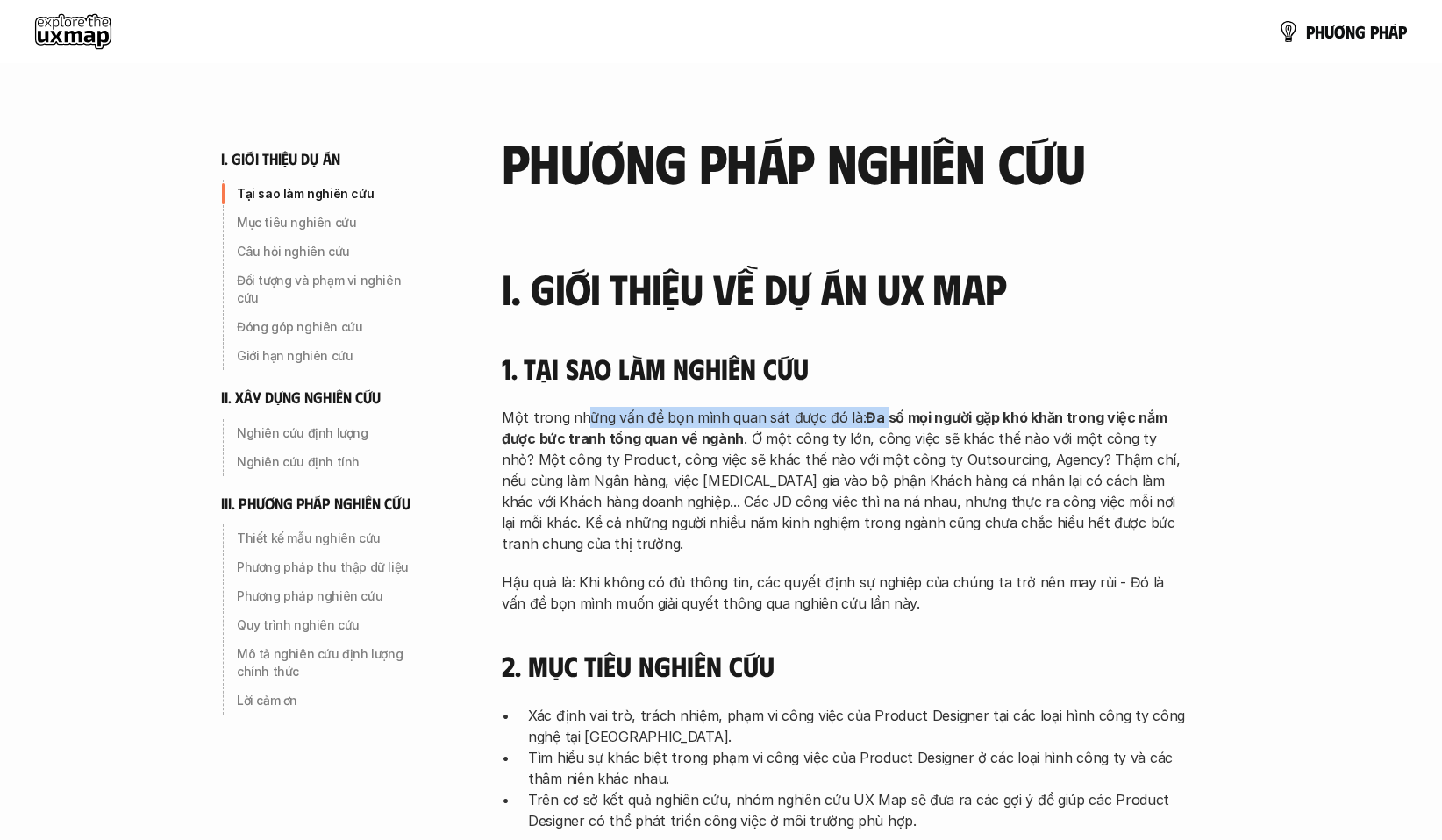
drag, startPoint x: 787, startPoint y: 424, endPoint x: 999, endPoint y: 435, distance: 212.3
click at [941, 430] on p "Một trong những vấn đề bọn mình quan sát được đó là: Đa số mọi người gặp khó kh…" at bounding box center [843, 480] width 684 height 147
click at [1002, 439] on p "Một trong những vấn đề bọn mình quan sát được đó là: Đa số mọi người gặp khó kh…" at bounding box center [843, 480] width 684 height 147
drag, startPoint x: 578, startPoint y: 441, endPoint x: 720, endPoint y: 444, distance: 142.0
click at [603, 441] on strong "Đa số mọi người gặp khó khăn trong việc nắm được bức tranh tổng quan về ngành" at bounding box center [835, 428] width 668 height 38
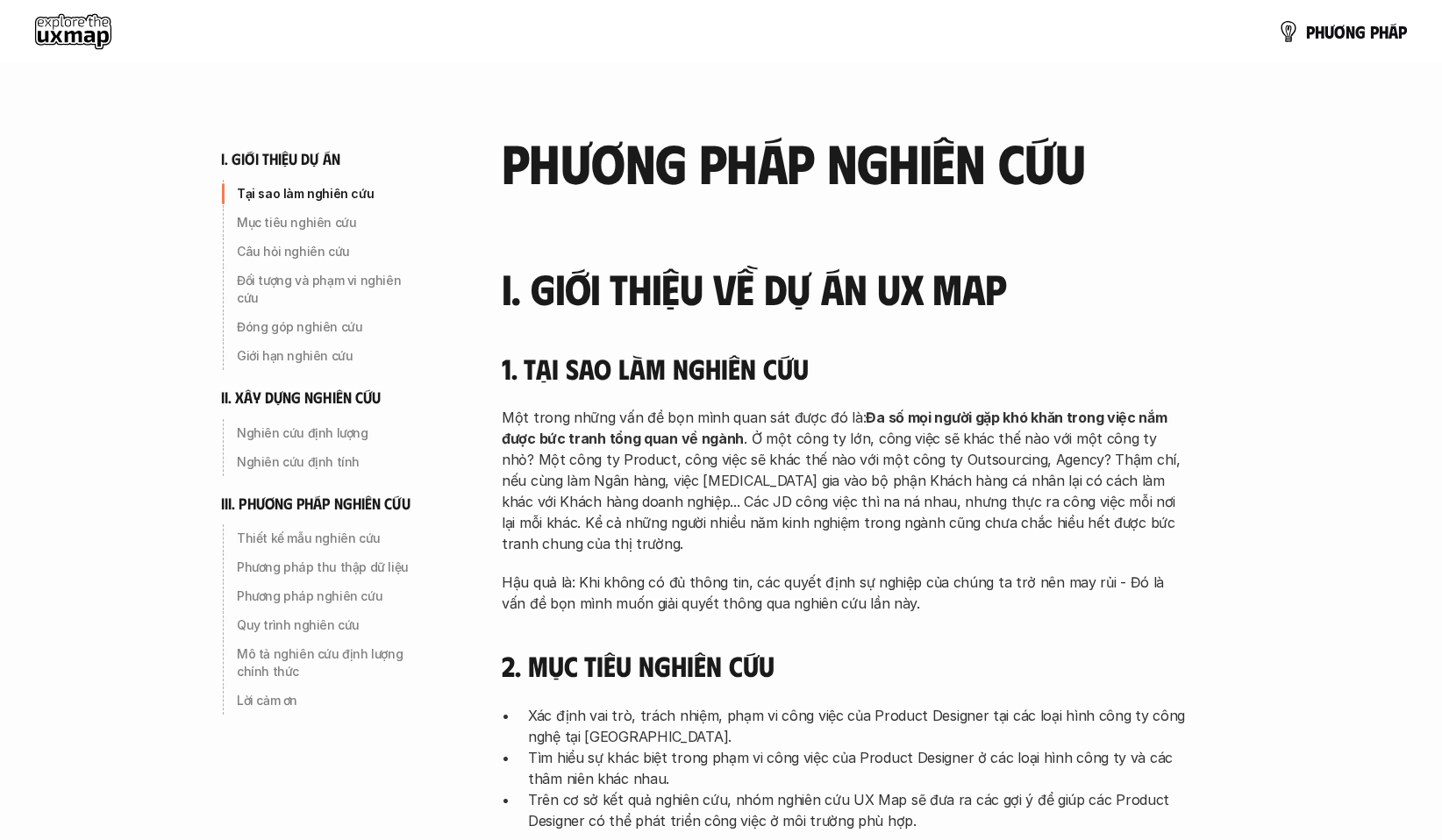
click at [720, 444] on strong "Đa số mọi người gặp khó khăn trong việc nắm được bức tranh tổng quan về ngành" at bounding box center [835, 428] width 668 height 38
drag, startPoint x: 617, startPoint y: 460, endPoint x: 695, endPoint y: 461, distance: 78.0
click at [650, 461] on p "Một trong những vấn đề bọn mình quan sát được đó là: Đa số mọi người gặp khó kh…" at bounding box center [843, 480] width 684 height 147
click at [728, 462] on p "Một trong những vấn đề bọn mình quan sát được đó là: Đa số mọi người gặp khó kh…" at bounding box center [843, 480] width 684 height 147
click at [749, 488] on p "Một trong những vấn đề bọn mình quan sát được đó là: Đa số mọi người gặp khó kh…" at bounding box center [843, 480] width 684 height 147
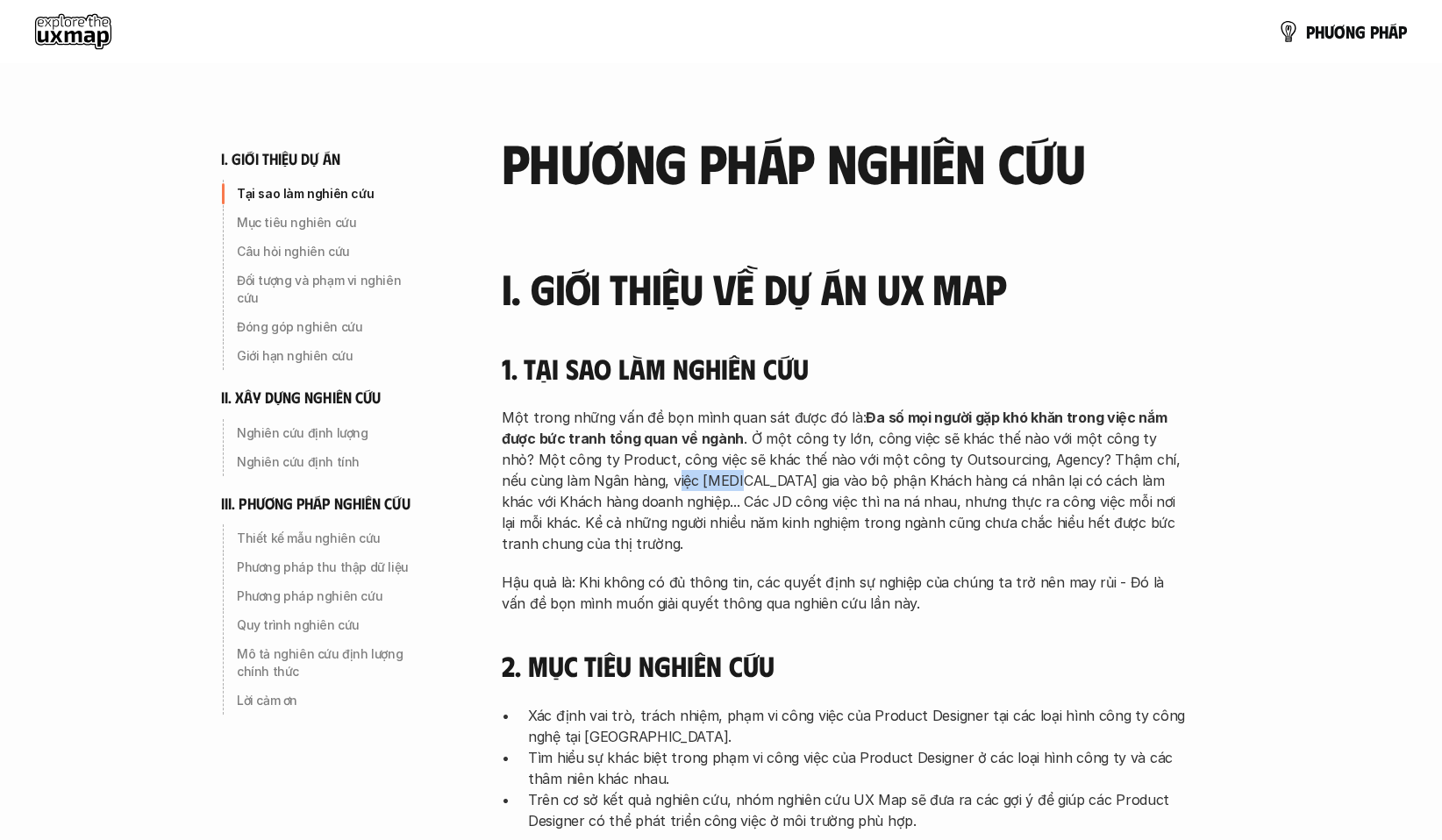
drag, startPoint x: 609, startPoint y: 489, endPoint x: 758, endPoint y: 485, distance: 149.1
click at [698, 488] on p "Một trong những vấn đề bọn mình quan sát được đó là: Đa số mọi người gặp khó kh…" at bounding box center [843, 480] width 684 height 147
click at [763, 485] on p "Một trong những vấn đề bọn mình quan sát được đó là: Đa số mọi người gặp khó kh…" at bounding box center [843, 480] width 684 height 147
click at [780, 502] on p "Một trong những vấn đề bọn mình quan sát được đó là: Đa số mọi người gặp khó kh…" at bounding box center [843, 480] width 684 height 147
drag, startPoint x: 830, startPoint y: 472, endPoint x: 705, endPoint y: 478, distance: 125.1
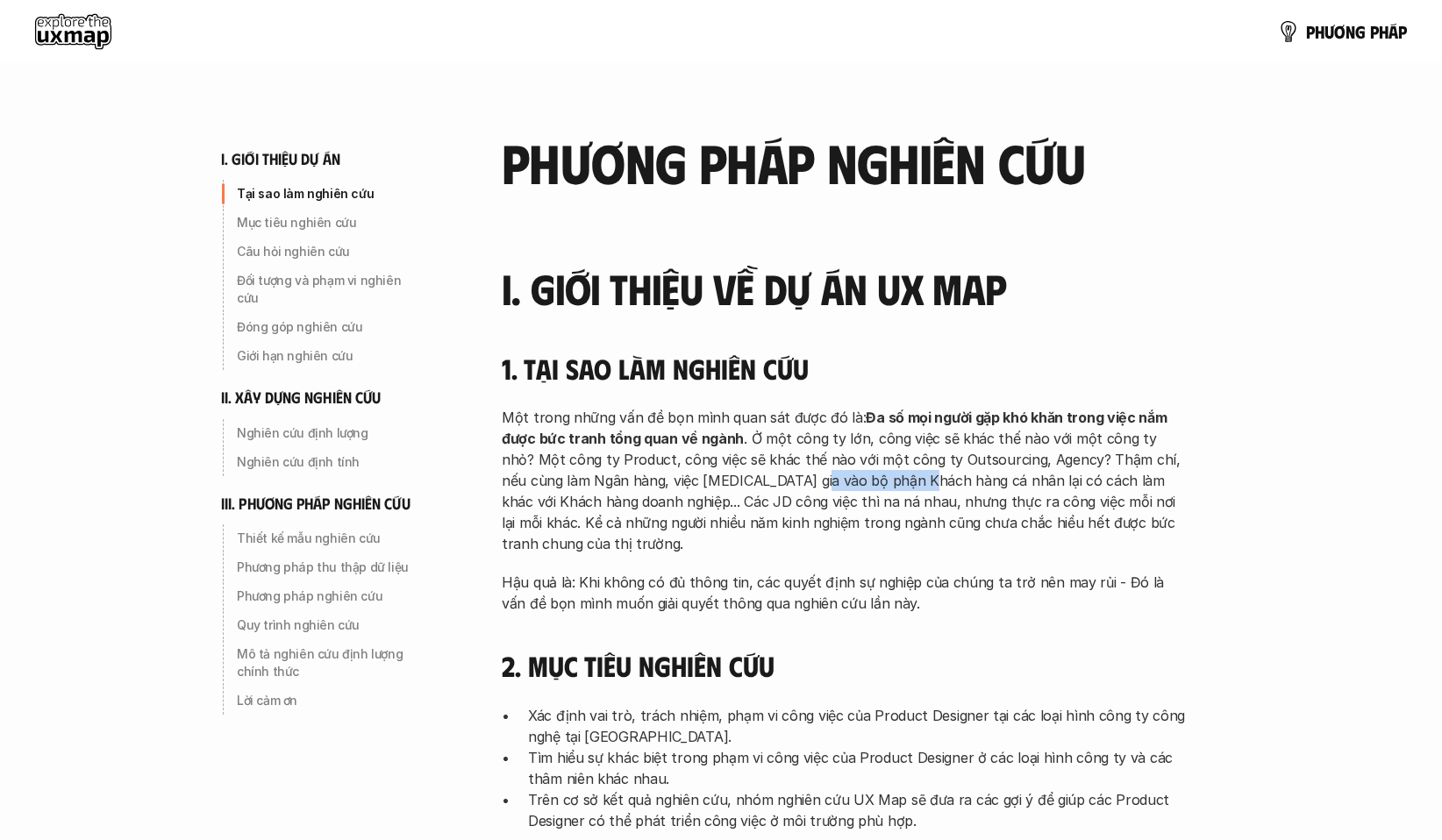
click at [698, 476] on p "Một trong những vấn đề bọn mình quan sát được đó là: Đa số mọi người gặp khó kh…" at bounding box center [843, 480] width 684 height 147
click at [980, 500] on p "Một trong những vấn đề bọn mình quan sát được đó là: Đa số mọi người gặp khó kh…" at bounding box center [843, 480] width 684 height 147
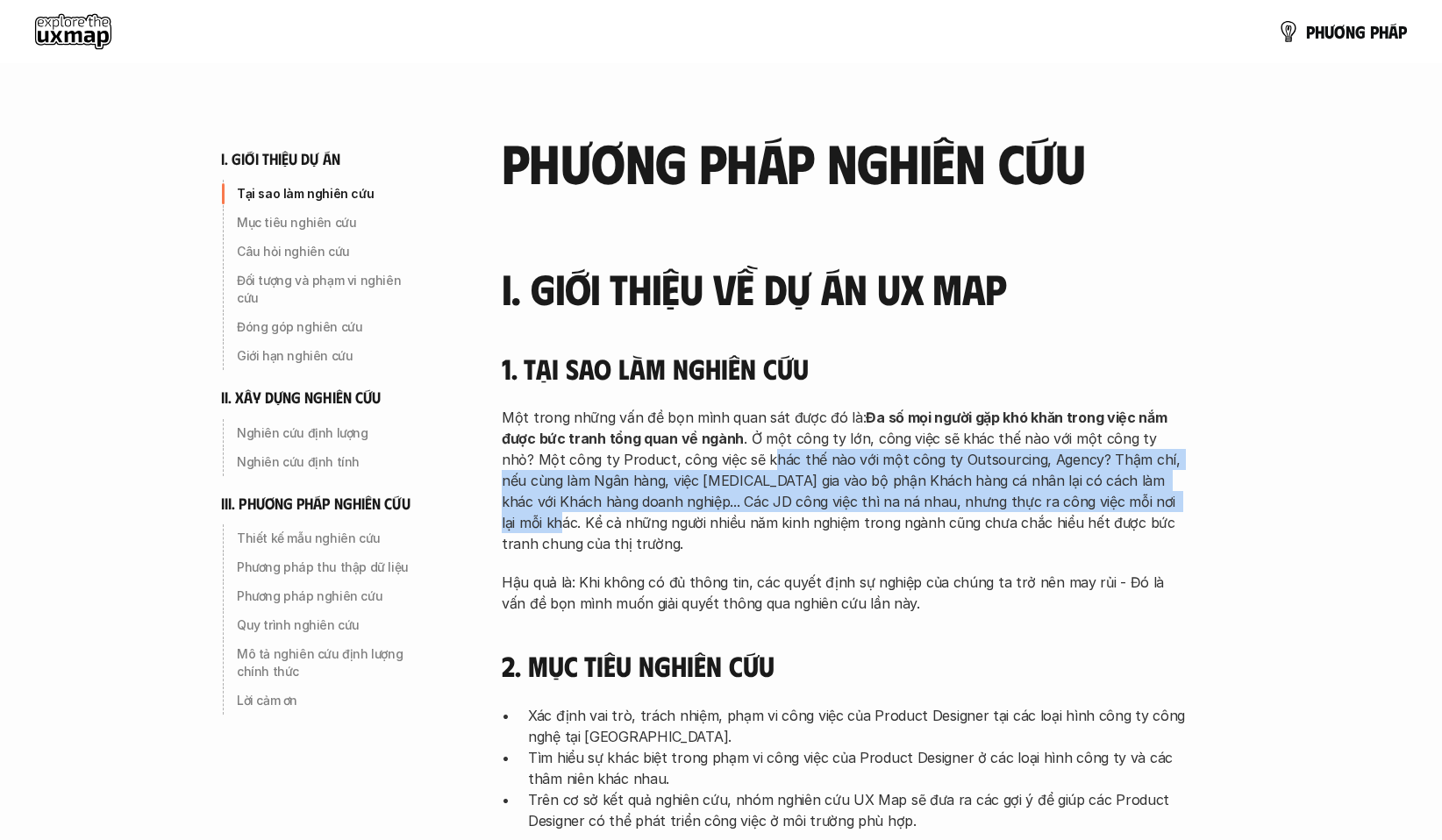
drag, startPoint x: 1121, startPoint y: 493, endPoint x: 724, endPoint y: 467, distance: 397.9
click at [724, 467] on p "Một trong những vấn đề bọn mình quan sát được đó là: Đa số mọi người gặp khó kh…" at bounding box center [843, 480] width 684 height 147
click at [1093, 507] on p "Một trong những vấn đề bọn mình quan sát được đó là: Đa số mọi người gặp khó kh…" at bounding box center [843, 480] width 684 height 147
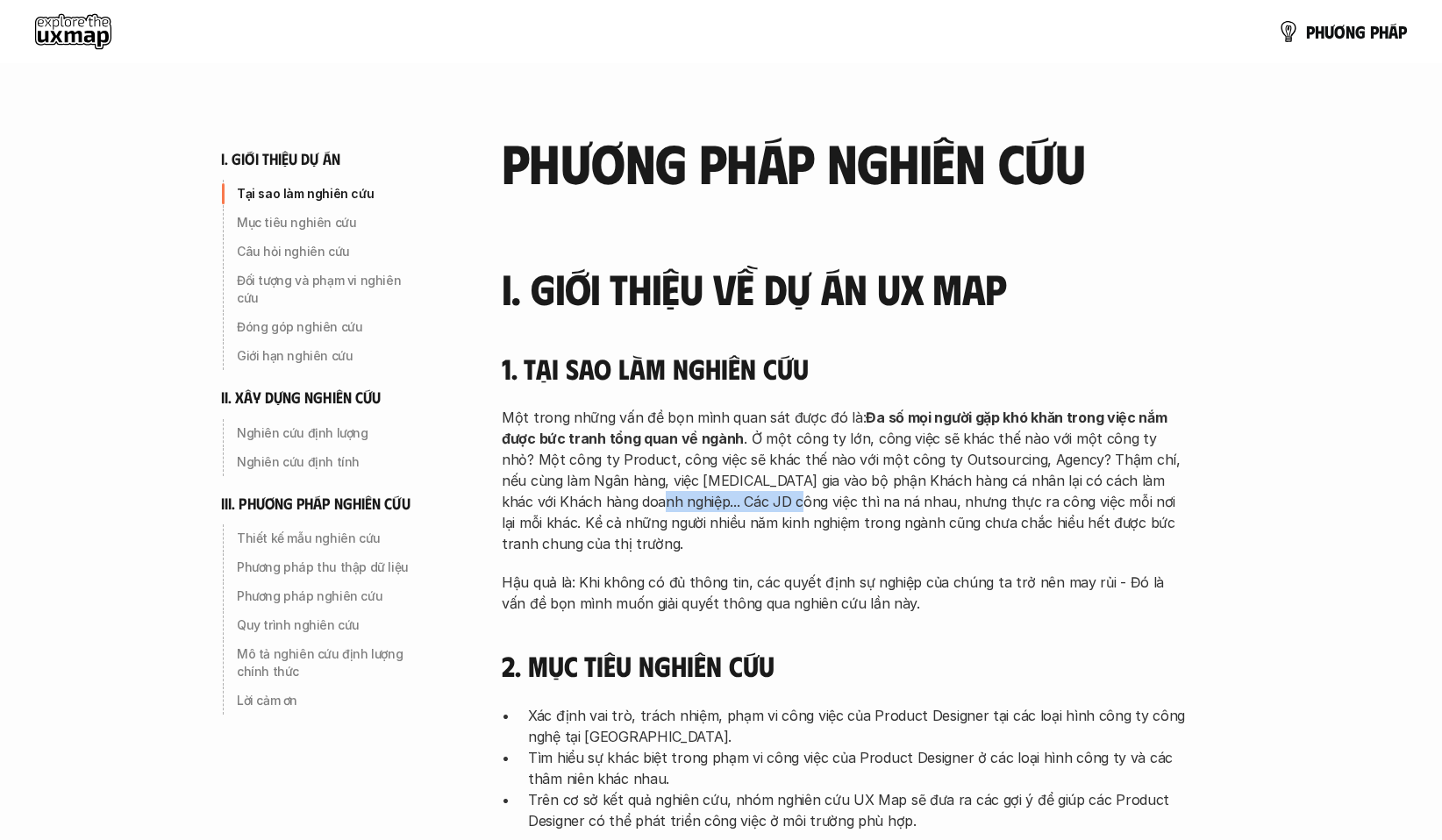
drag, startPoint x: 637, startPoint y: 497, endPoint x: 899, endPoint y: 521, distance: 263.1
click at [794, 510] on p "Một trong những vấn đề bọn mình quan sát được đó là: Đa số mọi người gặp khó kh…" at bounding box center [843, 480] width 684 height 147
click at [899, 521] on p "Một trong những vấn đề bọn mình quan sát được đó là: Đa số mọi người gặp khó kh…" at bounding box center [843, 480] width 684 height 147
click at [734, 552] on p "Một trong những vấn đề bọn mình quan sát được đó là: Đa số mọi người gặp khó kh…" at bounding box center [843, 480] width 684 height 147
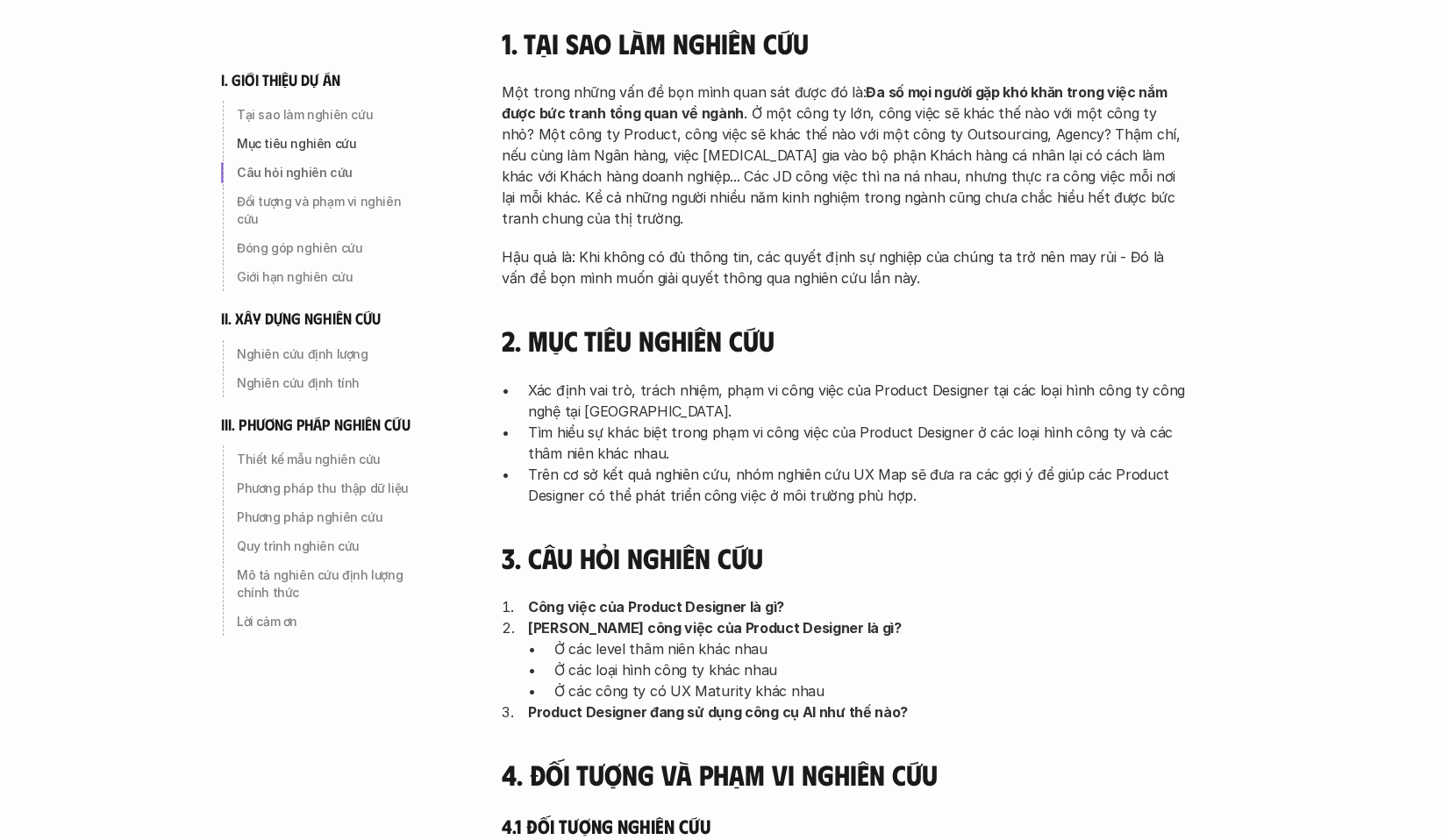
scroll to position [351, 0]
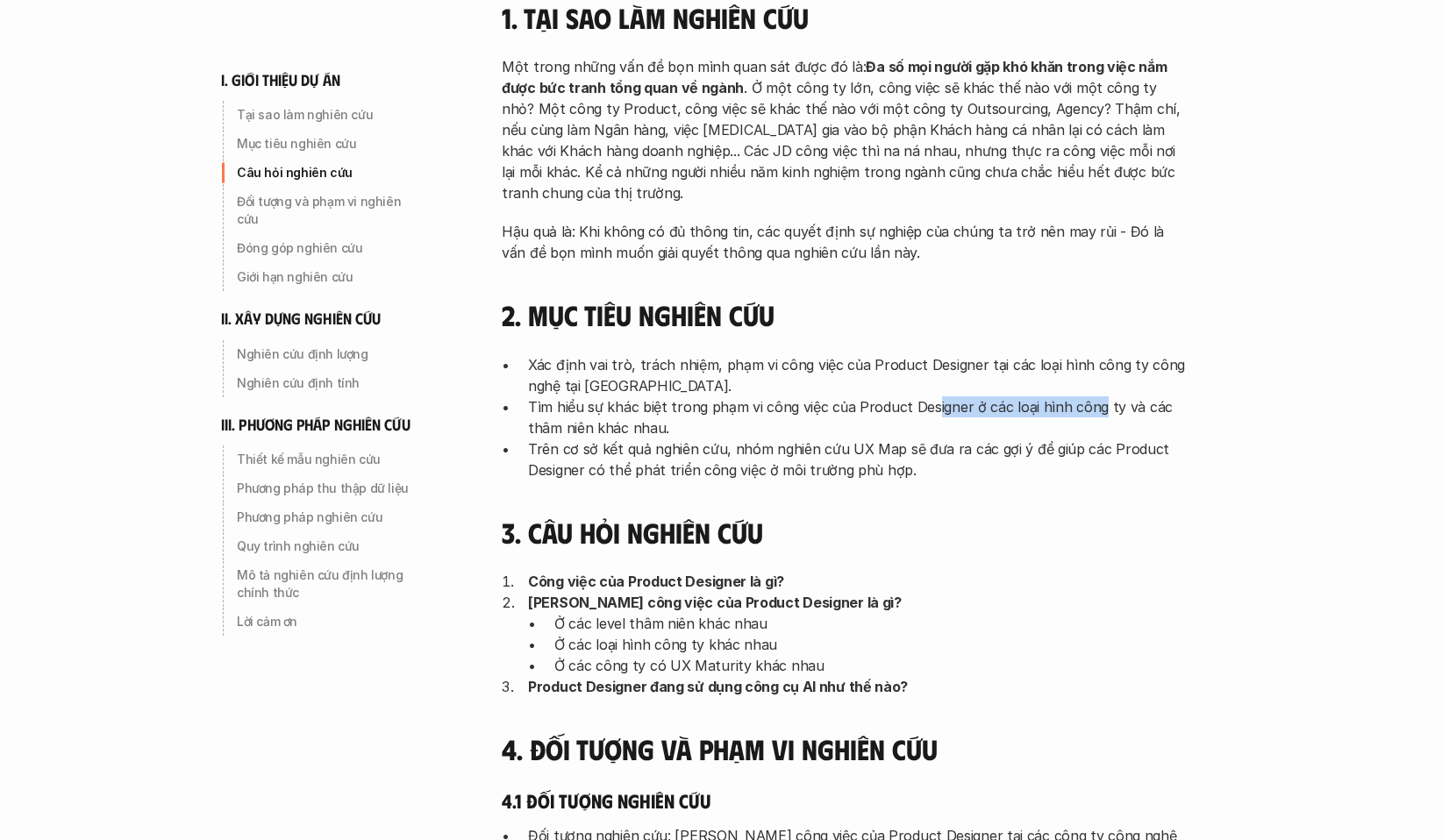
drag, startPoint x: 931, startPoint y: 405, endPoint x: 1179, endPoint y: 413, distance: 248.1
click at [1179, 413] on p "Tìm hiểu sự khác biệt trong phạm vi công việc của Product Designer ở các loại h…" at bounding box center [856, 418] width 657 height 42
drag, startPoint x: 710, startPoint y: 431, endPoint x: 548, endPoint y: 427, distance: 162.0
click at [555, 427] on p "Tìm hiểu sự khác biệt trong phạm vi công việc của Product Designer ở các loại h…" at bounding box center [856, 418] width 657 height 42
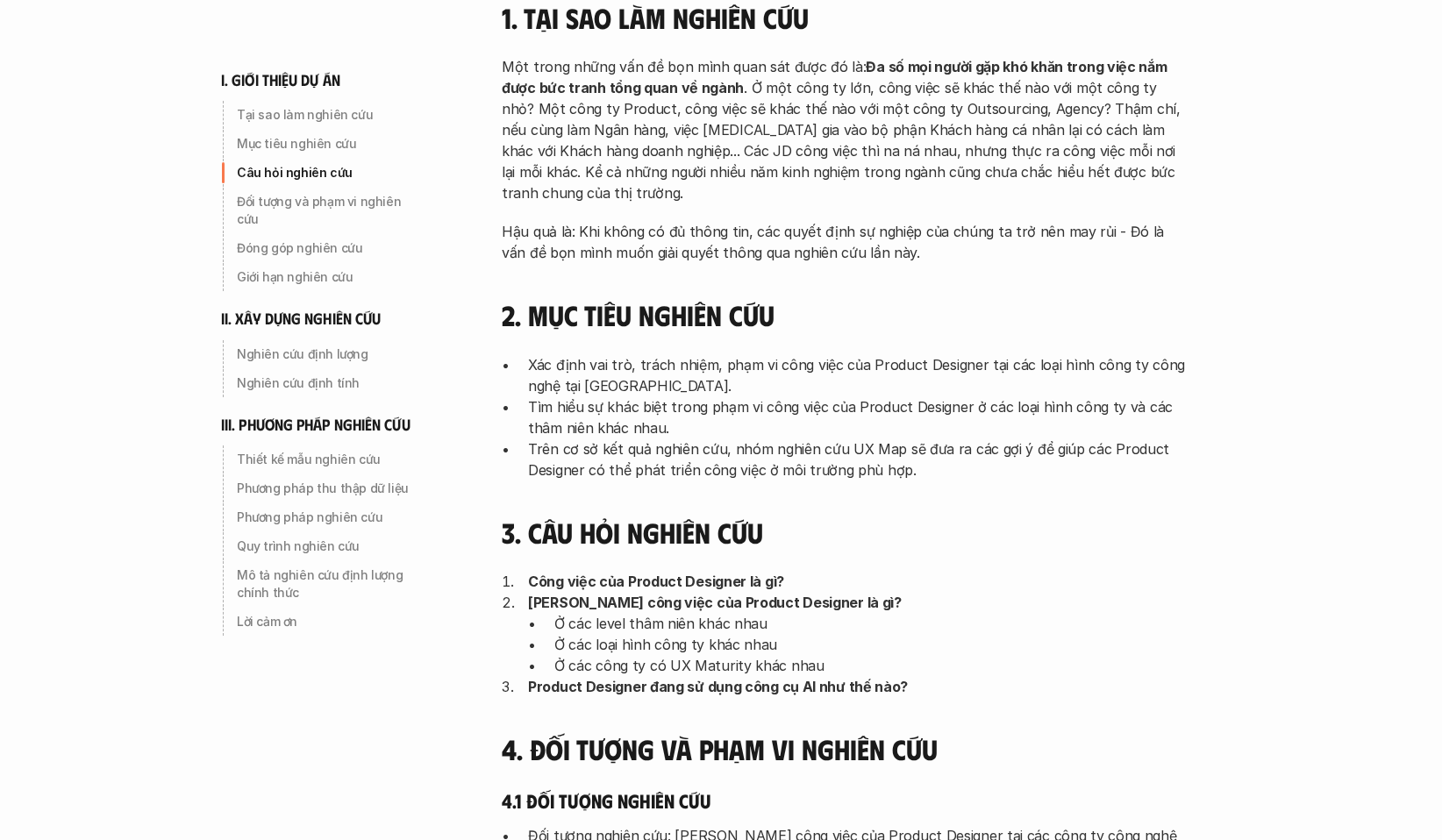
click at [827, 450] on p "Trên cơ sở kết quả nghiên cứu, nhóm nghiên cứu UX Map sẽ đưa ra các gợi ý để gi…" at bounding box center [856, 460] width 657 height 42
click at [957, 478] on p "Trên cơ sở kết quả nghiên cứu, nhóm nghiên cứu UX Map sẽ đưa ra các gợi ý để gi…" at bounding box center [856, 460] width 657 height 42
drag, startPoint x: 922, startPoint y: 475, endPoint x: 548, endPoint y: 460, distance: 374.3
click at [548, 460] on p "Trên cơ sở kết quả nghiên cứu, nhóm nghiên cứu UX Map sẽ đưa ra các gợi ý để gi…" at bounding box center [856, 460] width 657 height 42
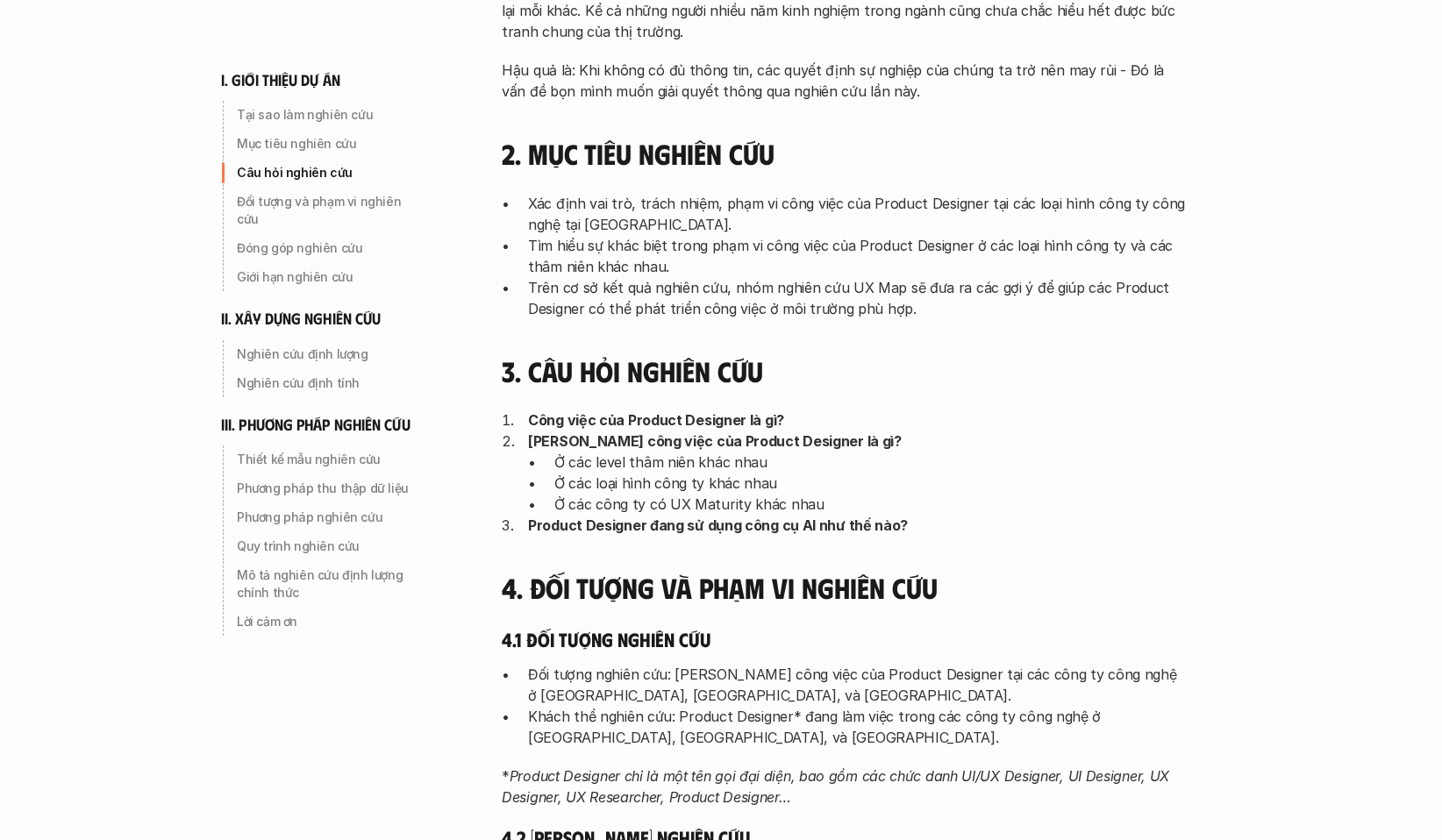
scroll to position [527, 0]
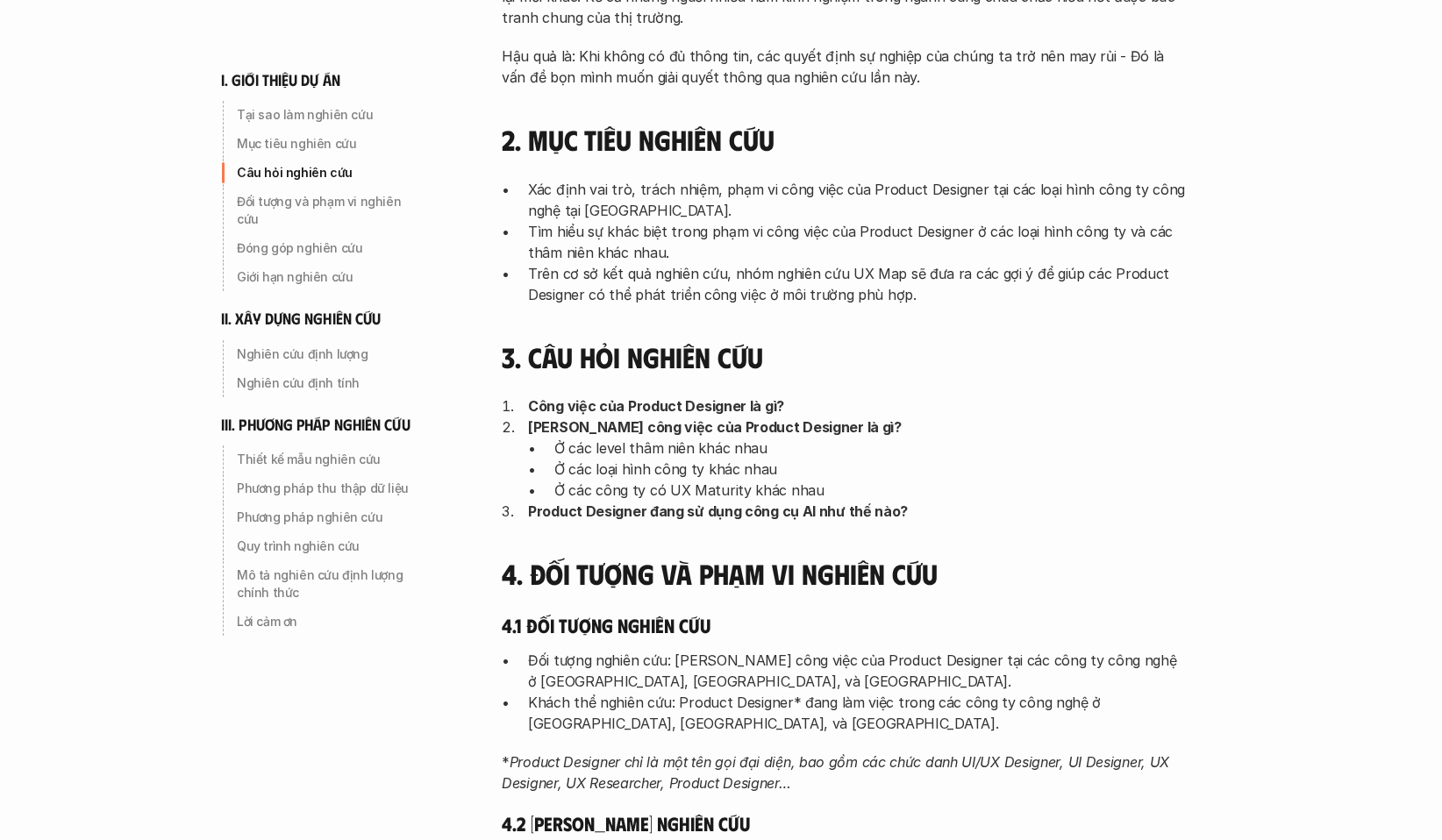
click at [815, 440] on p "Ở các level thâm niên khác nhau" at bounding box center [869, 448] width 631 height 21
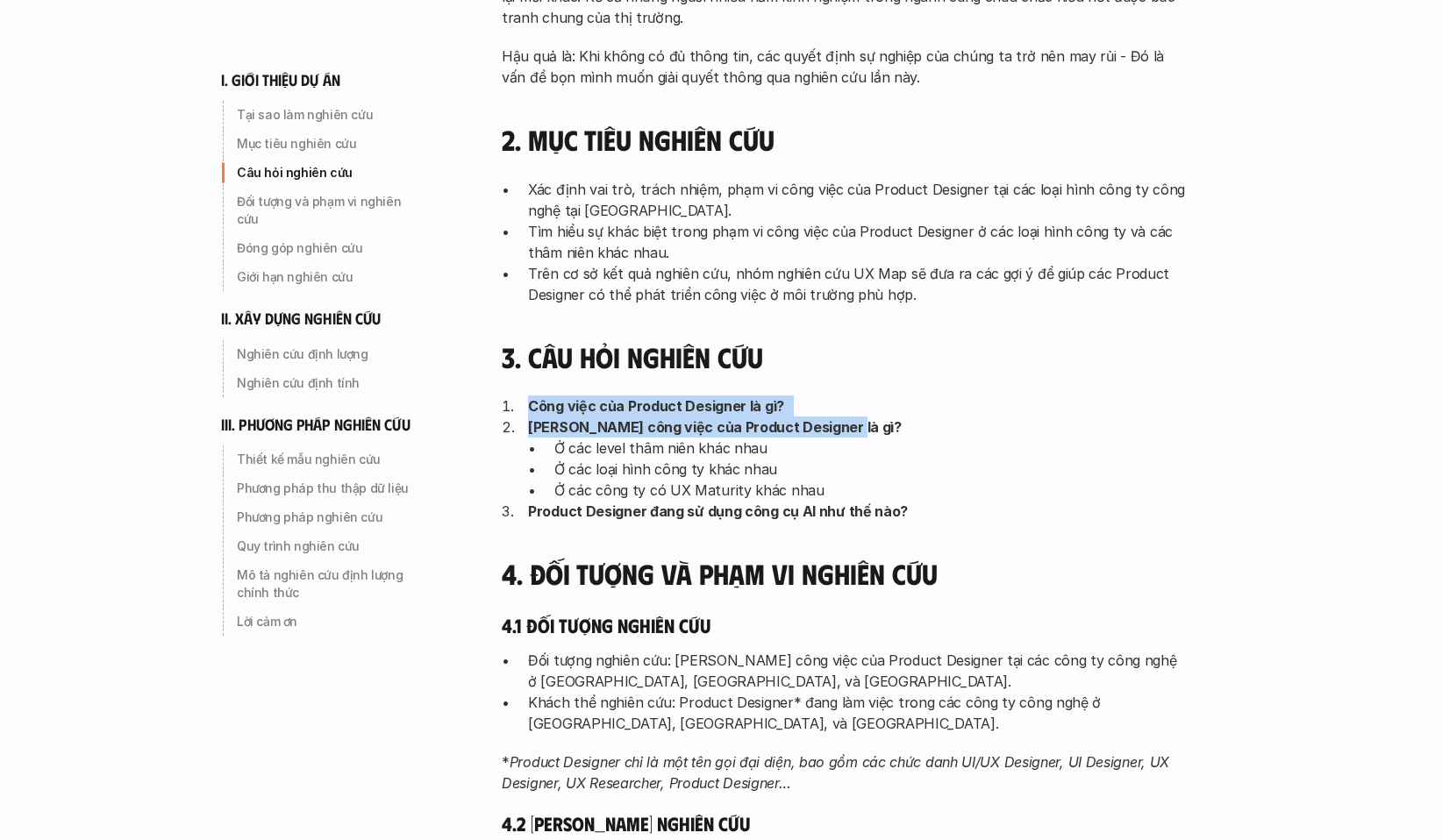
drag, startPoint x: 856, startPoint y: 424, endPoint x: 527, endPoint y: 398, distance: 330.0
click at [527, 398] on ol "Công việc của Product Designer là gì? Phạm vi công việc của Product Designer là…" at bounding box center [843, 459] width 684 height 126
click at [695, 430] on strong "[PERSON_NAME] công việc của Product Designer là gì?" at bounding box center [714, 427] width 373 height 17
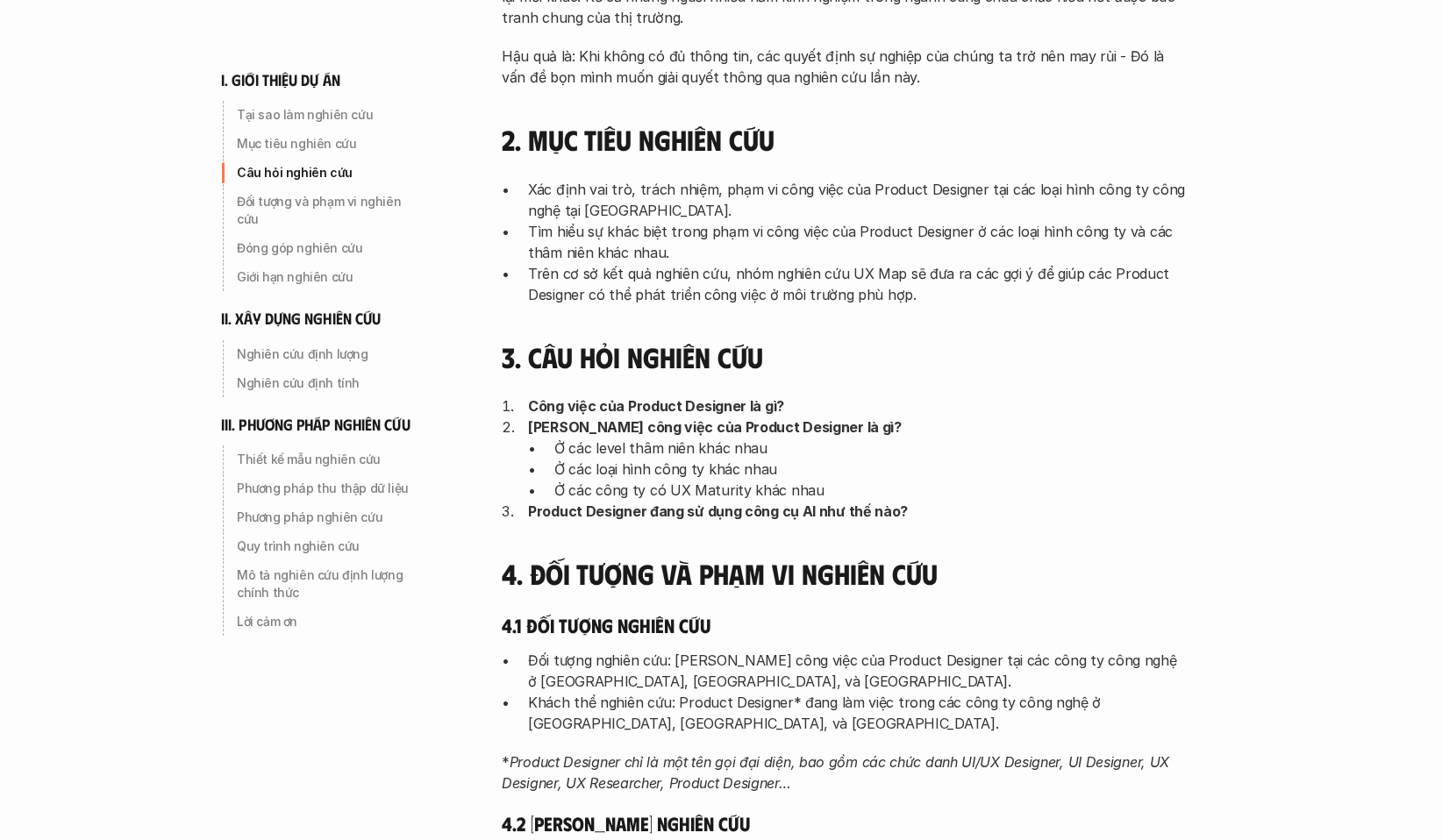
click at [810, 439] on p "Ở các level thâm niên khác nhau" at bounding box center [869, 448] width 631 height 21
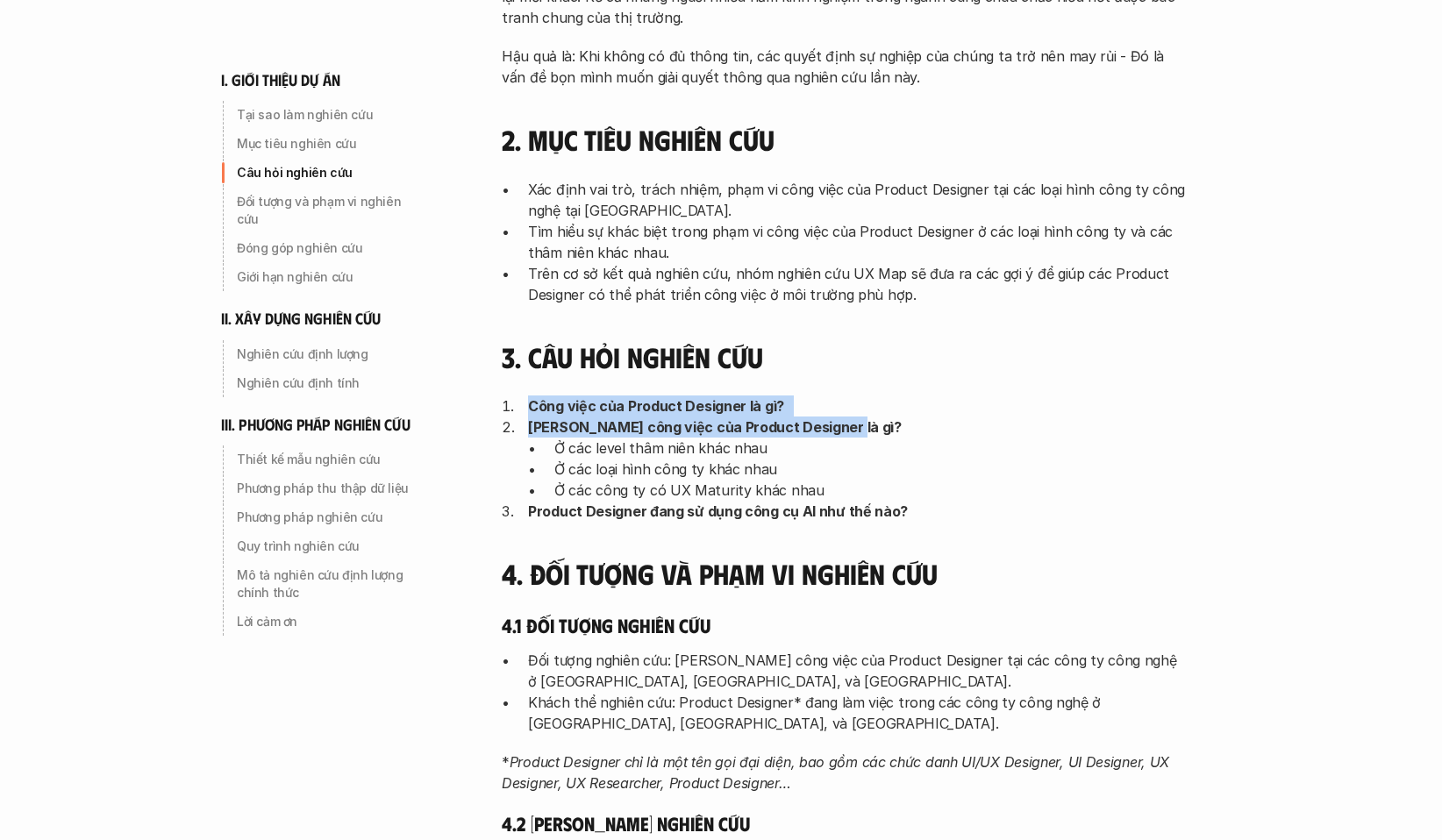
drag, startPoint x: 850, startPoint y: 430, endPoint x: 511, endPoint y: 390, distance: 341.4
click at [511, 390] on div "3. Câu hỏi nghiên cứu Công việc của Product Designer là gì? Phạm vi công việc c…" at bounding box center [843, 431] width 684 height 182
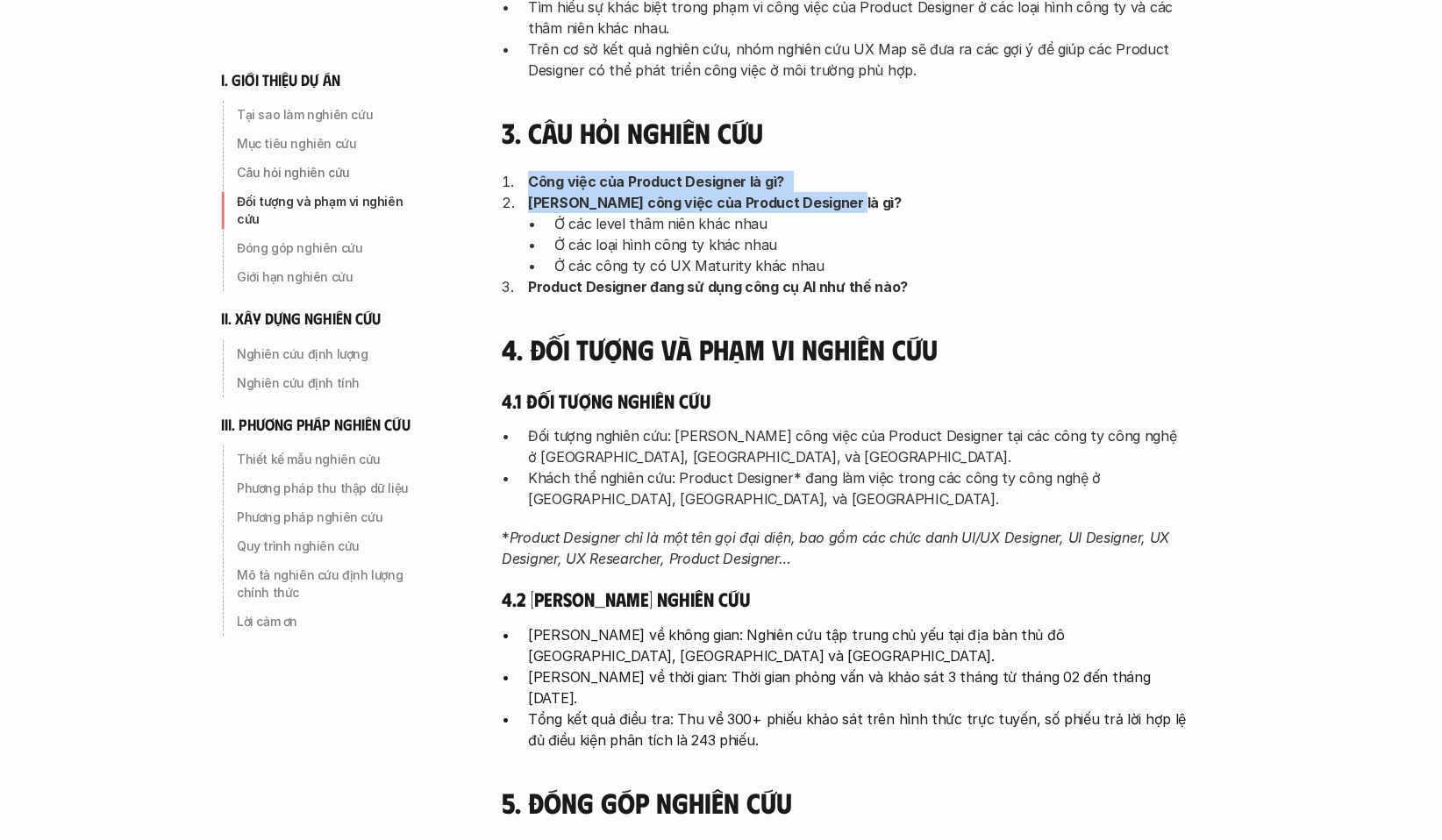
scroll to position [789, 0]
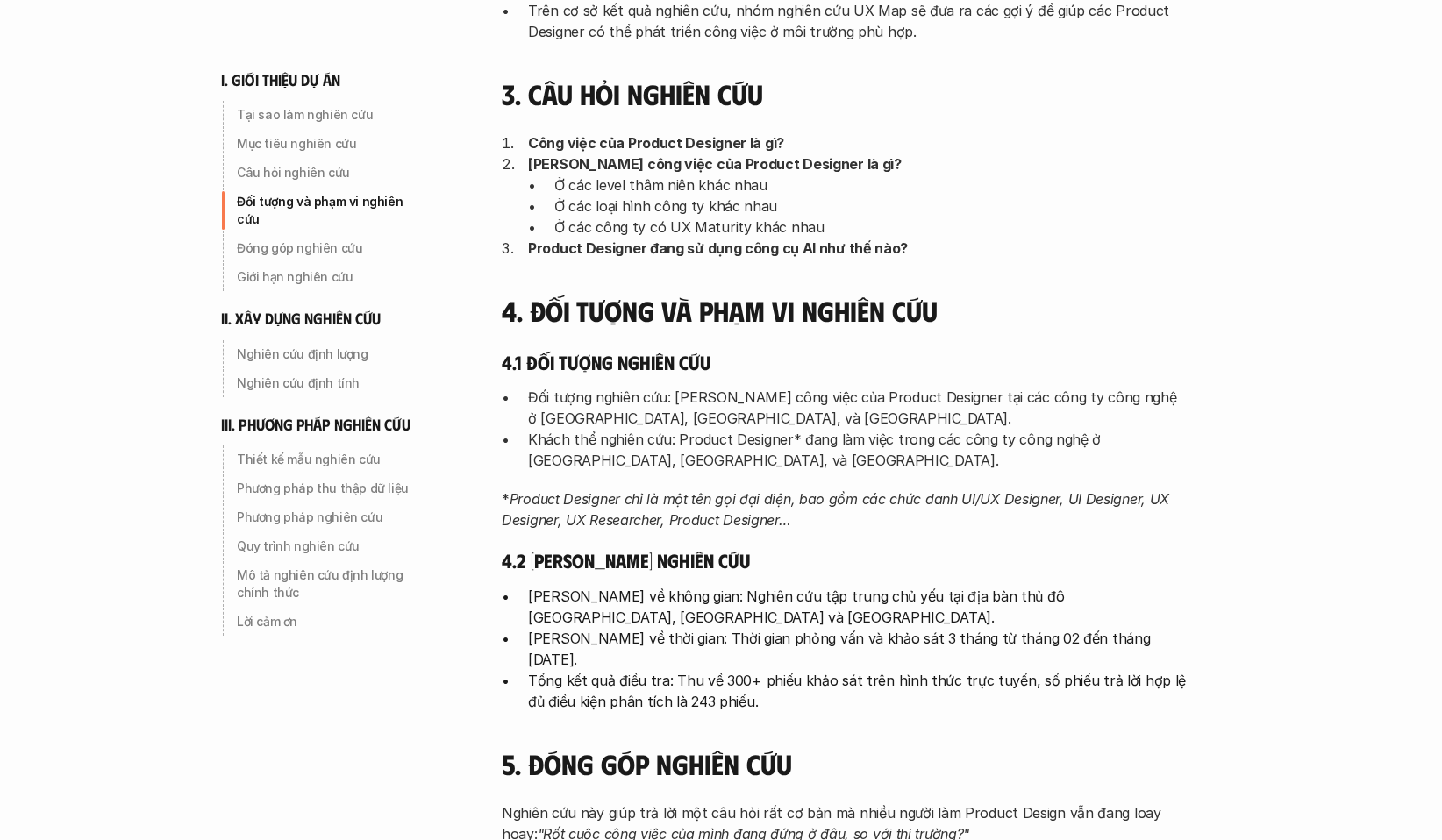
click at [876, 418] on p "Đối tượng nghiên cứu: [PERSON_NAME] công việc của Product Designer tại các công…" at bounding box center [856, 408] width 657 height 42
drag, startPoint x: 873, startPoint y: 413, endPoint x: 670, endPoint y: 412, distance: 203.0
click at [670, 412] on p "Đối tượng nghiên cứu: [PERSON_NAME] công việc của Product Designer tại các công…" at bounding box center [856, 408] width 657 height 42
click at [832, 441] on p "Khách thể nghiên cứu: Product Designer* đang làm việc trong các công ty công ng…" at bounding box center [856, 450] width 657 height 42
click at [798, 462] on p "Khách thể nghiên cứu: Product Designer* đang làm việc trong các công ty công ng…" at bounding box center [856, 450] width 657 height 42
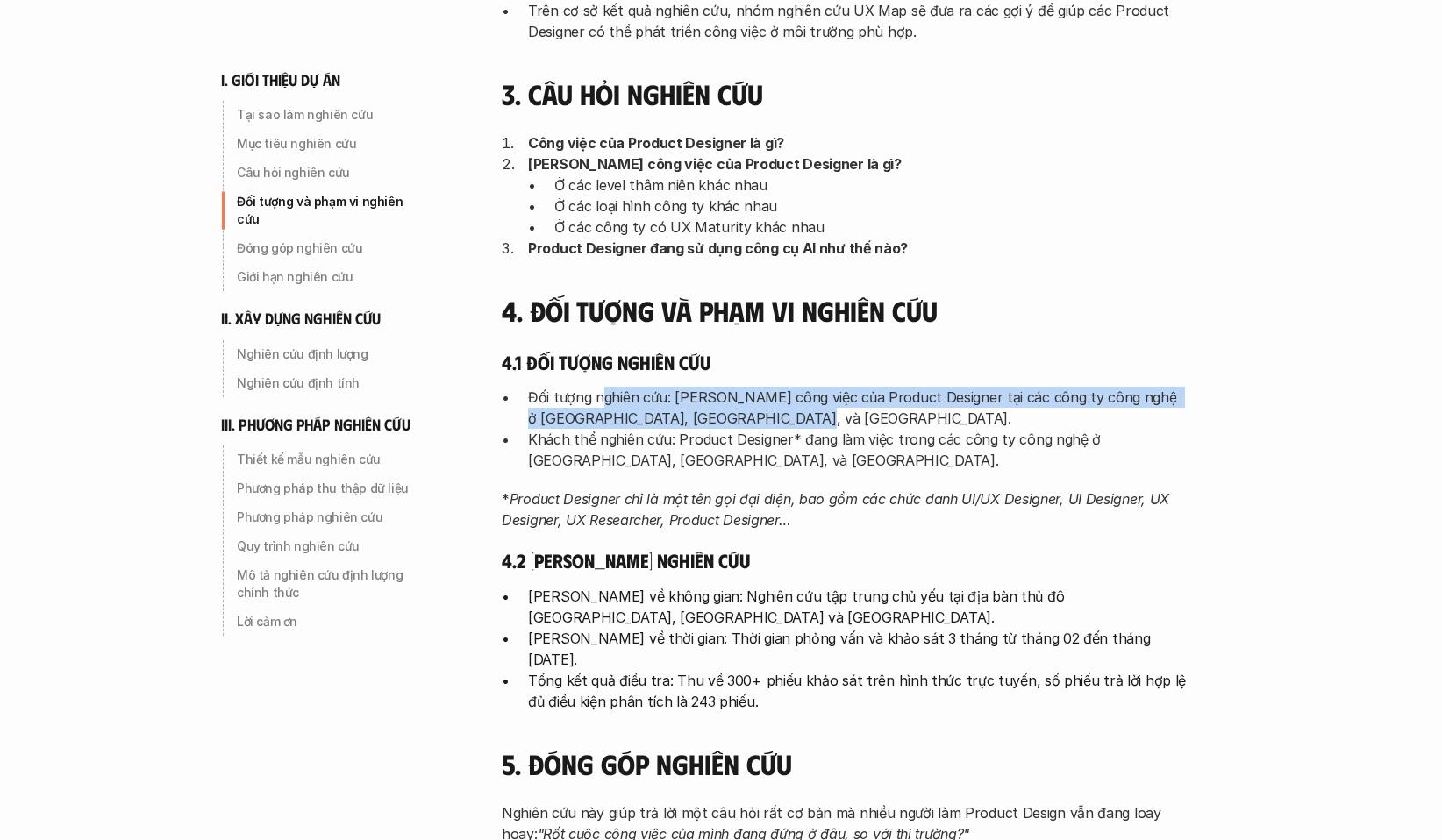
drag, startPoint x: 621, startPoint y: 408, endPoint x: 604, endPoint y: 407, distance: 17.0
click at [604, 407] on p "Đối tượng nghiên cứu: [PERSON_NAME] công việc của Product Designer tại các công…" at bounding box center [856, 408] width 657 height 42
click at [802, 424] on p "Đối tượng nghiên cứu: [PERSON_NAME] công việc của Product Designer tại các công…" at bounding box center [856, 408] width 657 height 42
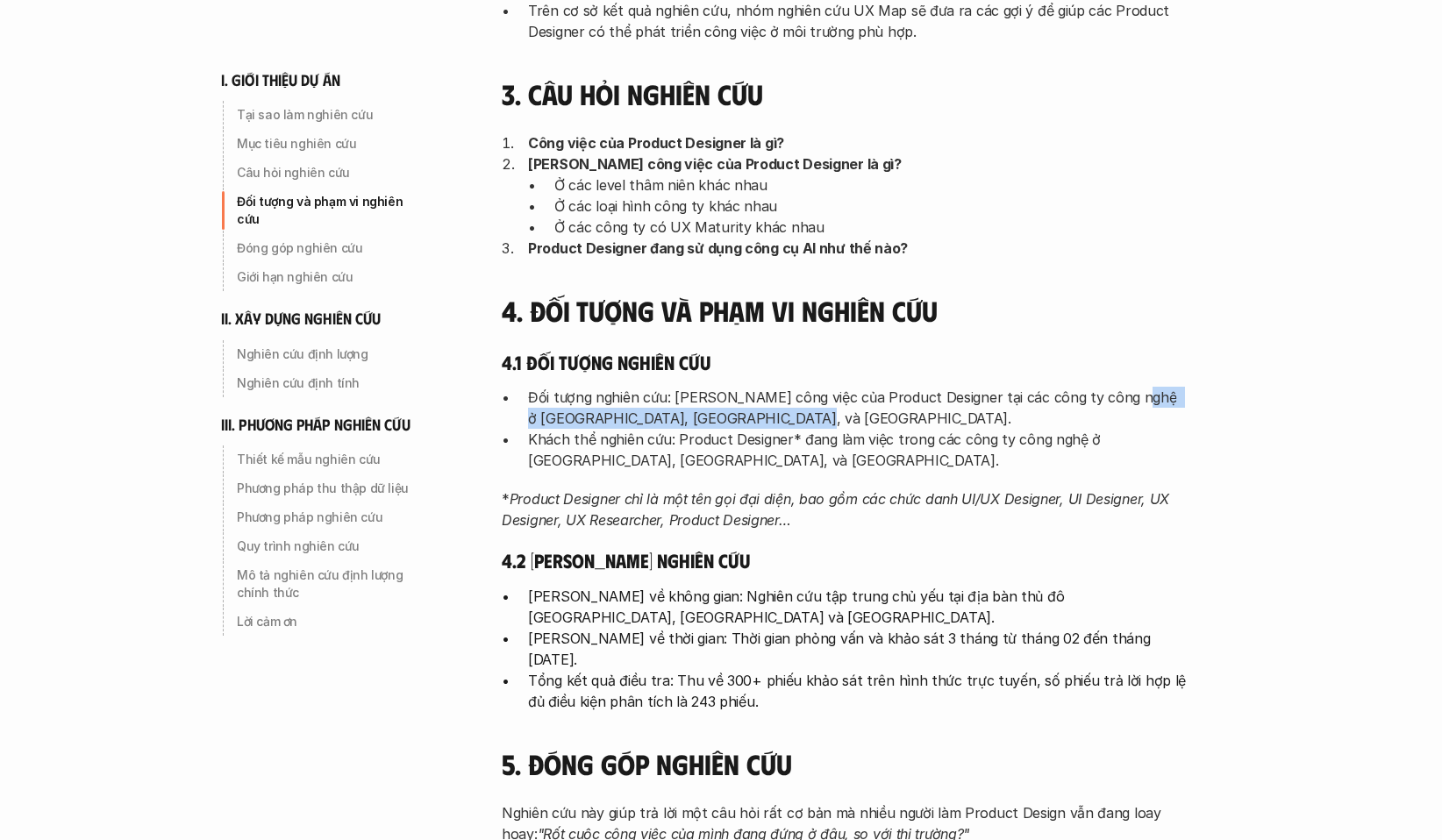
drag, startPoint x: 815, startPoint y: 416, endPoint x: 1117, endPoint y: 390, distance: 303.1
click at [1117, 390] on p "Đối tượng nghiên cứu: [PERSON_NAME] công việc của Product Designer tại các công…" at bounding box center [856, 408] width 657 height 42
click at [940, 411] on p "Đối tượng nghiên cứu: [PERSON_NAME] công việc của Product Designer tại các công…" at bounding box center [856, 408] width 657 height 42
click at [1105, 411] on p "Đối tượng nghiên cứu: [PERSON_NAME] công việc của Product Designer tại các công…" at bounding box center [856, 408] width 657 height 42
click at [689, 447] on p "Khách thể nghiên cứu: Product Designer* đang làm việc trong các công ty công ng…" at bounding box center [856, 450] width 657 height 42
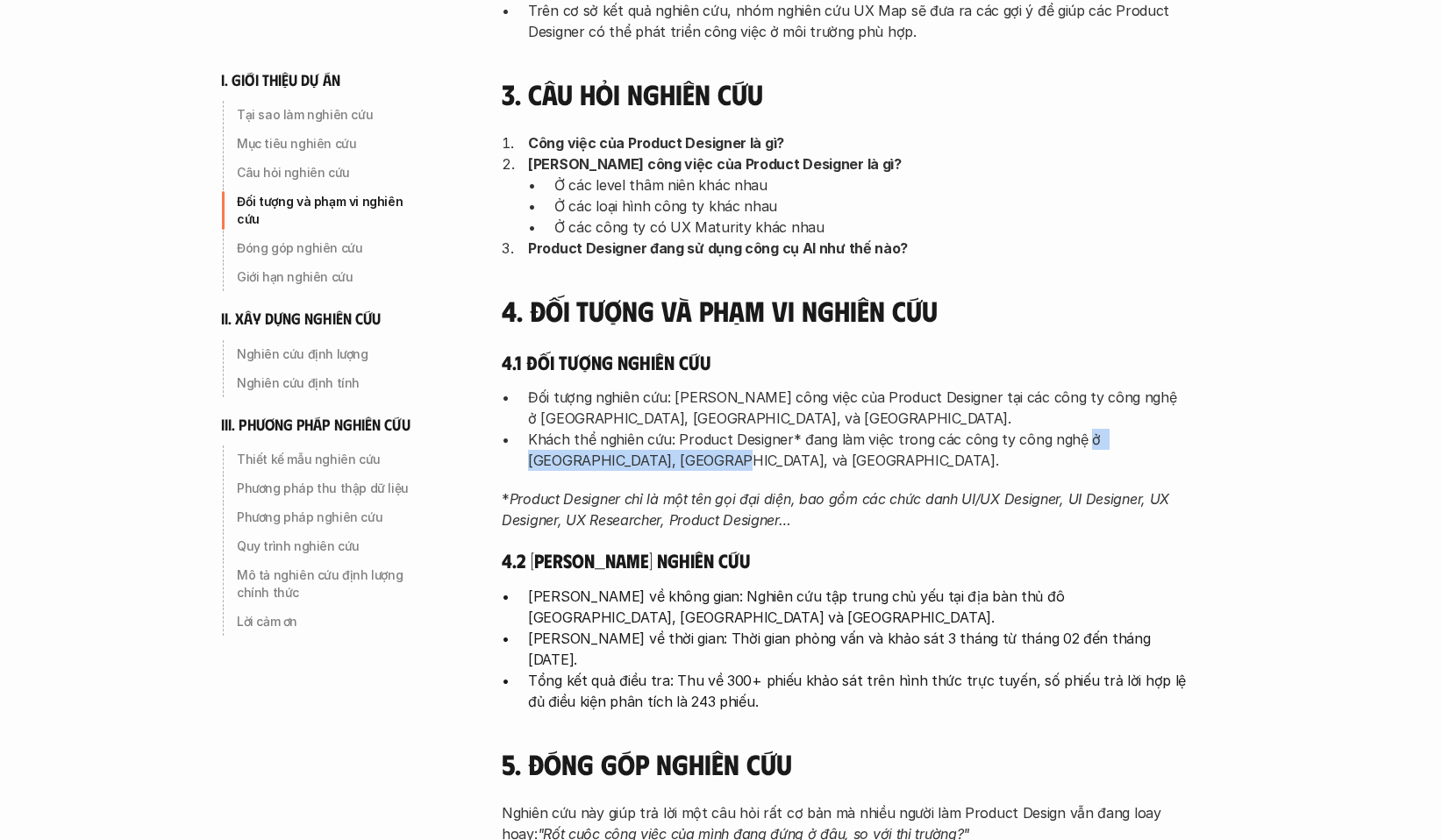
drag, startPoint x: 702, startPoint y: 452, endPoint x: 1082, endPoint y: 443, distance: 380.1
click at [1082, 443] on p "Khách thể nghiên cứu: Product Designer* đang làm việc trong các công ty công ng…" at bounding box center [856, 450] width 657 height 42
click at [892, 445] on p "Khách thể nghiên cứu: Product Designer* đang làm việc trong các công ty công ng…" at bounding box center [856, 450] width 657 height 42
click at [1017, 449] on p "Khách thể nghiên cứu: Product Designer* đang làm việc trong các công ty công ng…" at bounding box center [856, 450] width 657 height 42
drag, startPoint x: 1092, startPoint y: 460, endPoint x: 1089, endPoint y: 440, distance: 20.2
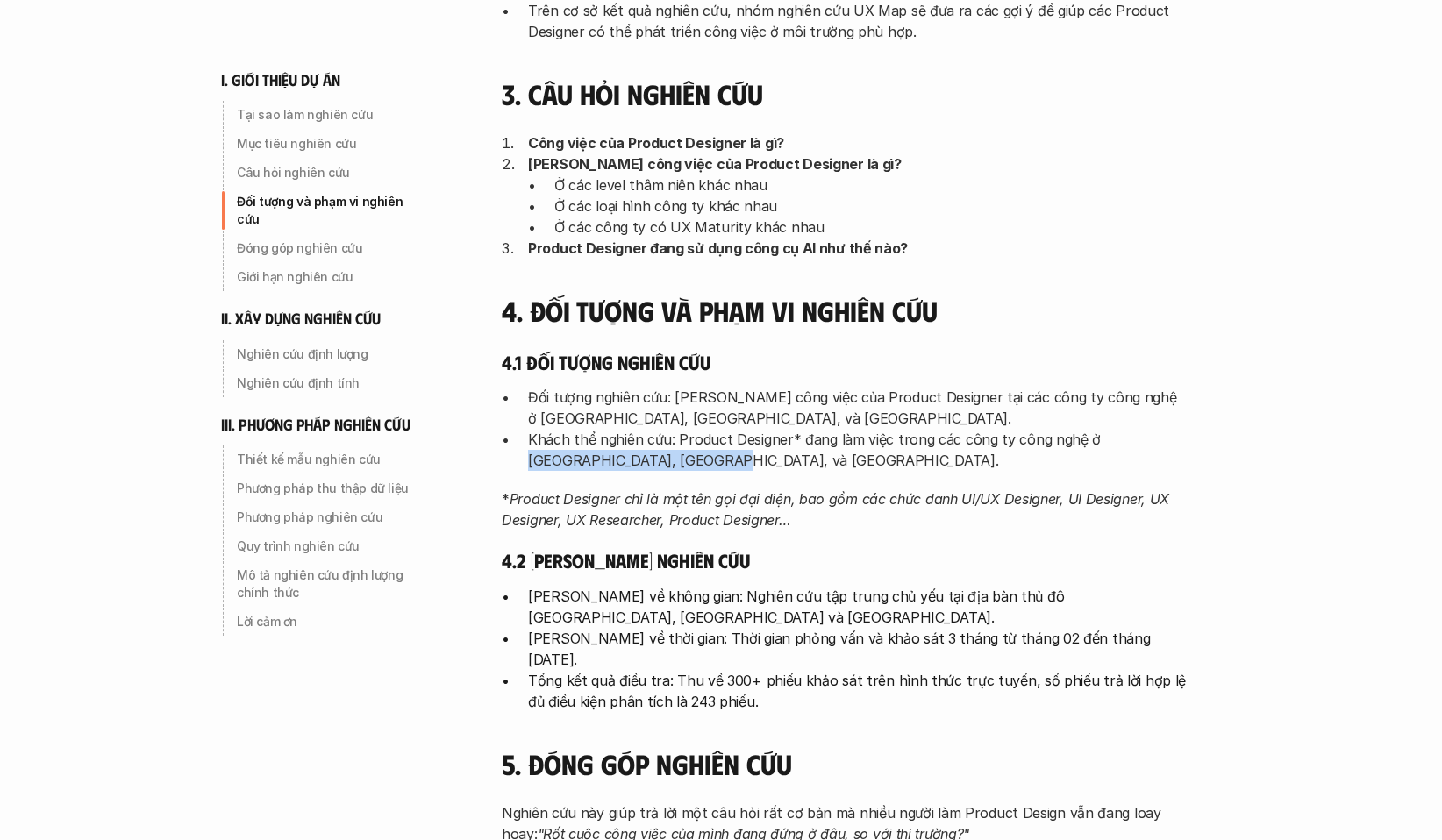
click at [1089, 440] on p "Khách thể nghiên cứu: Product Designer* đang làm việc trong các công ty công ng…" at bounding box center [856, 450] width 657 height 42
click at [945, 467] on p "Khách thể nghiên cứu: Product Designer* đang làm việc trong các công ty công ng…" at bounding box center [856, 450] width 657 height 42
drag, startPoint x: 1092, startPoint y: 450, endPoint x: 1089, endPoint y: 440, distance: 10.4
click at [1089, 440] on p "Khách thể nghiên cứu: Product Designer* đang làm việc trong các công ty công ng…" at bounding box center [856, 450] width 657 height 42
click at [844, 518] on p "* Product Designer chỉ là một tên gọi đại diện, bao gồm các chức danh UI/UX Des…" at bounding box center [843, 509] width 684 height 42
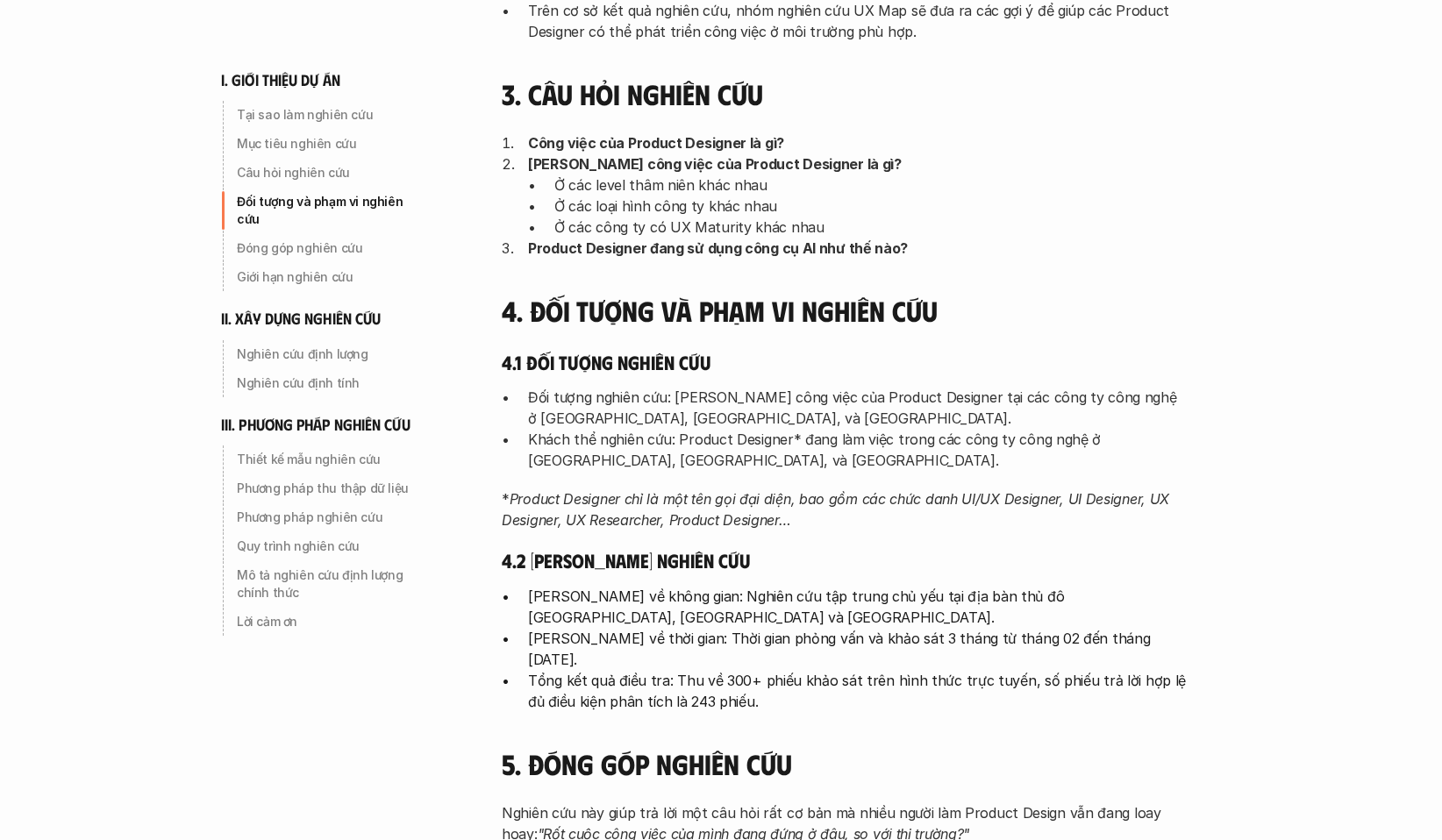
click at [841, 519] on p "* Product Designer chỉ là một tên gọi đại diện, bao gồm các chức danh UI/UX Des…" at bounding box center [843, 509] width 684 height 42
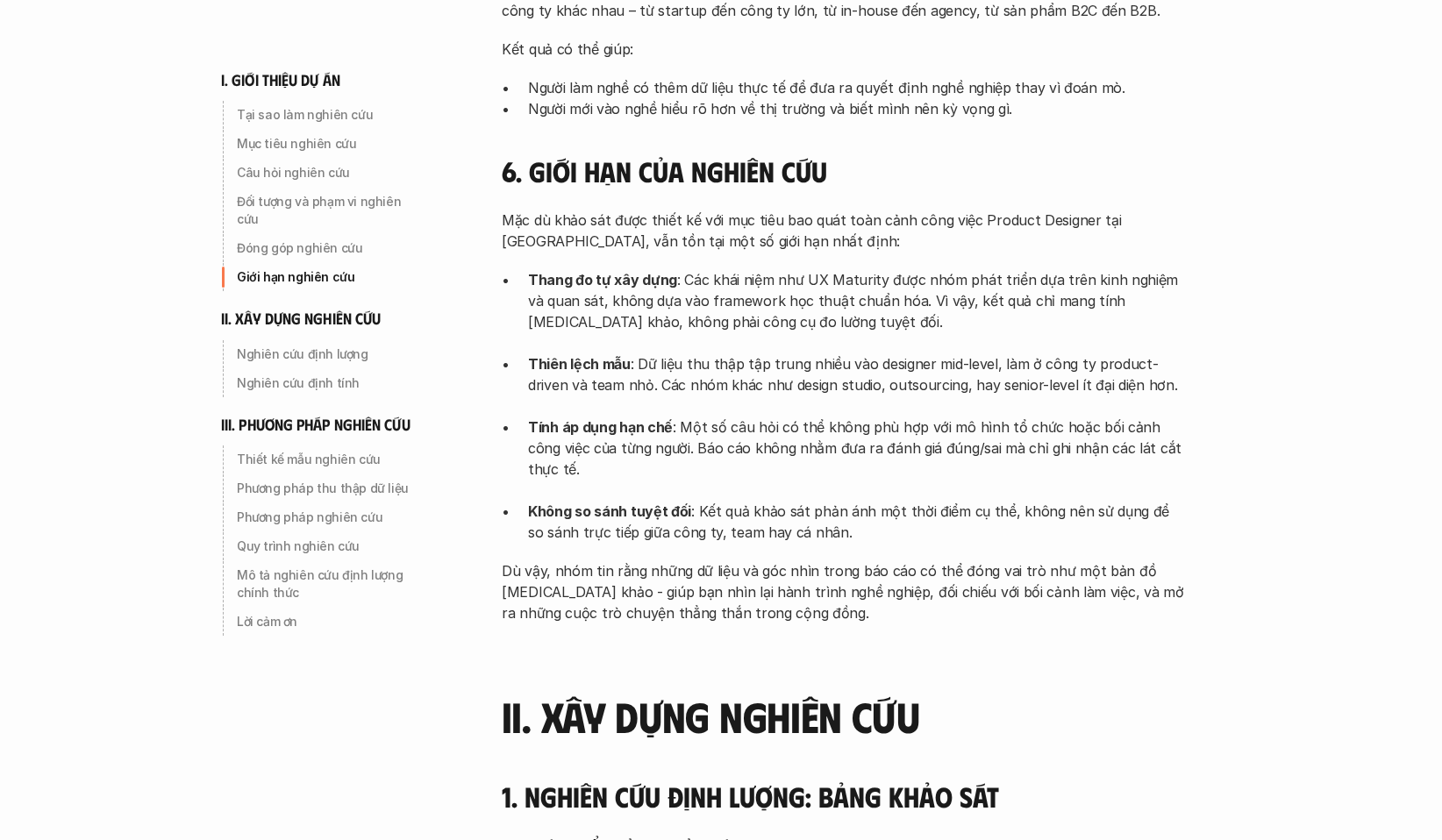
scroll to position [1579, 0]
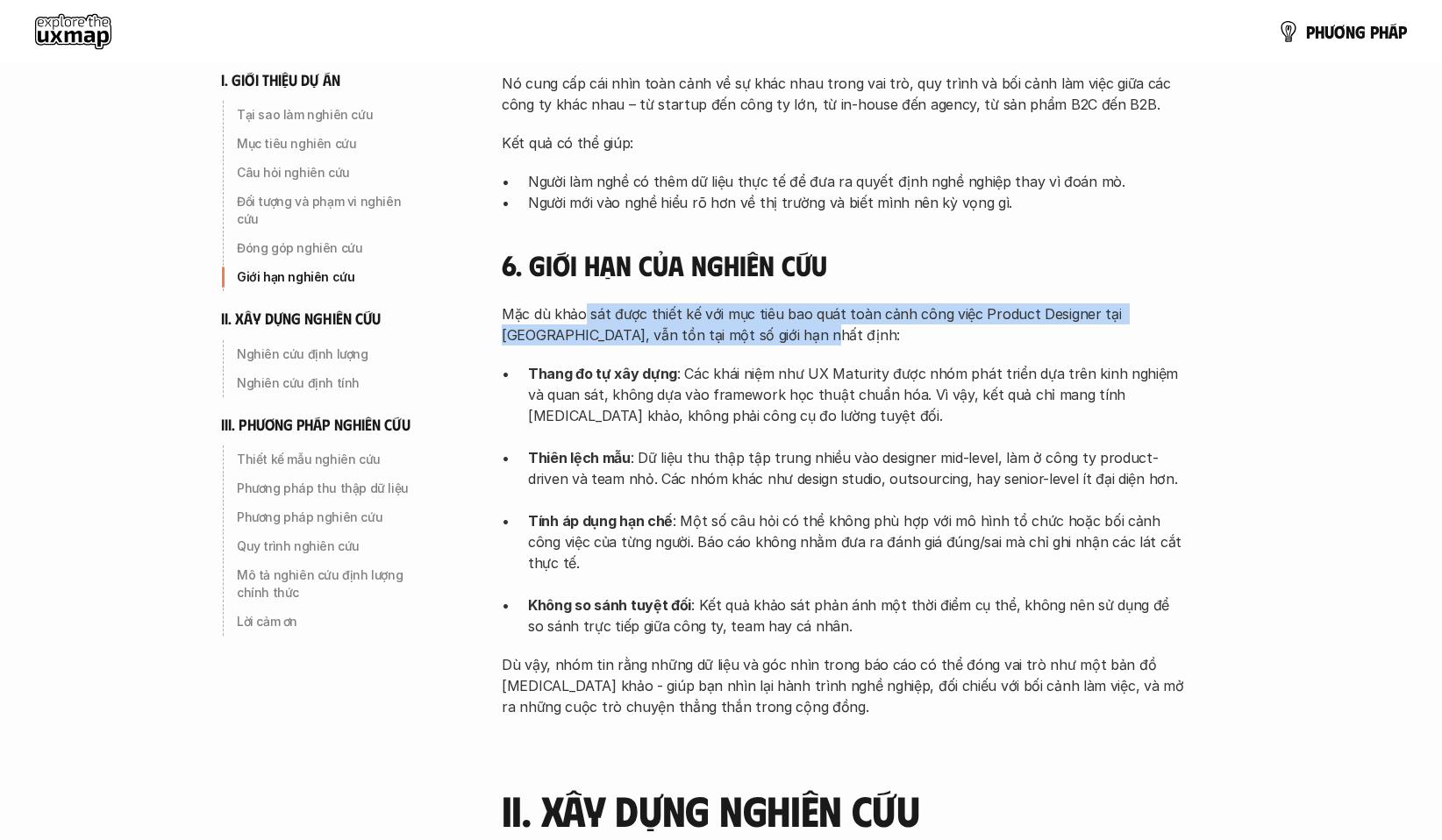
drag, startPoint x: 757, startPoint y: 311, endPoint x: 657, endPoint y: 305, distance: 100.2
click at [584, 303] on p "Mặc dù khảo sát được thiết kế với mục tiêu bao quát toàn cảnh công việc Product…" at bounding box center [843, 324] width 684 height 42
click at [805, 321] on p "Mặc dù khảo sát được thiết kế với mục tiêu bao quát toàn cảnh công việc Product…" at bounding box center [843, 324] width 684 height 42
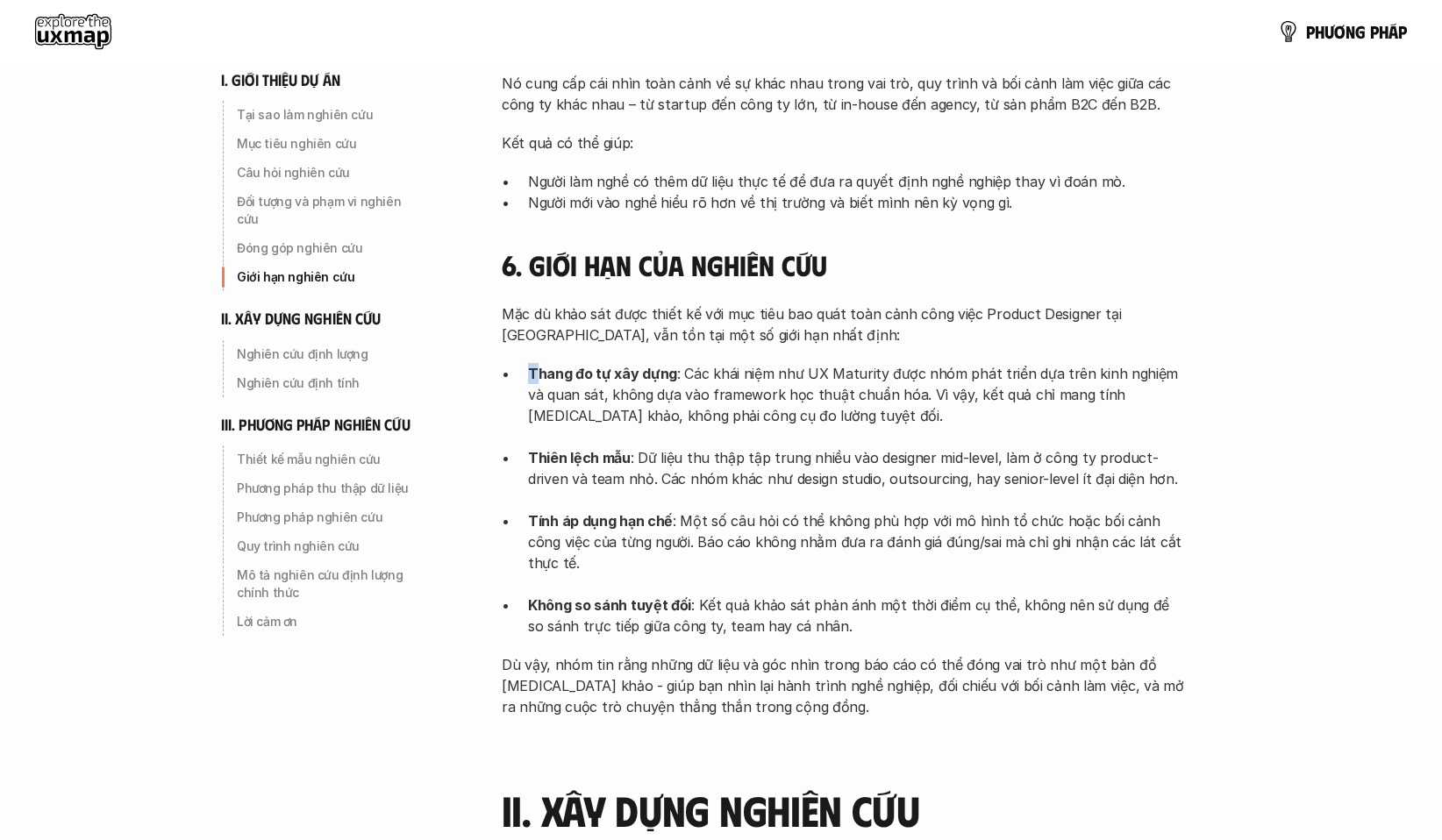
click at [694, 359] on div "Mặc dù khảo sát được thiết kế với mục tiêu bao quát toàn cảnh công việc Product…" at bounding box center [843, 510] width 684 height 414
click at [911, 398] on p "Thang đo tự xây dựng : Các khái niệm như UX Maturity được nhóm phát triển dựa t…" at bounding box center [856, 405] width 657 height 84
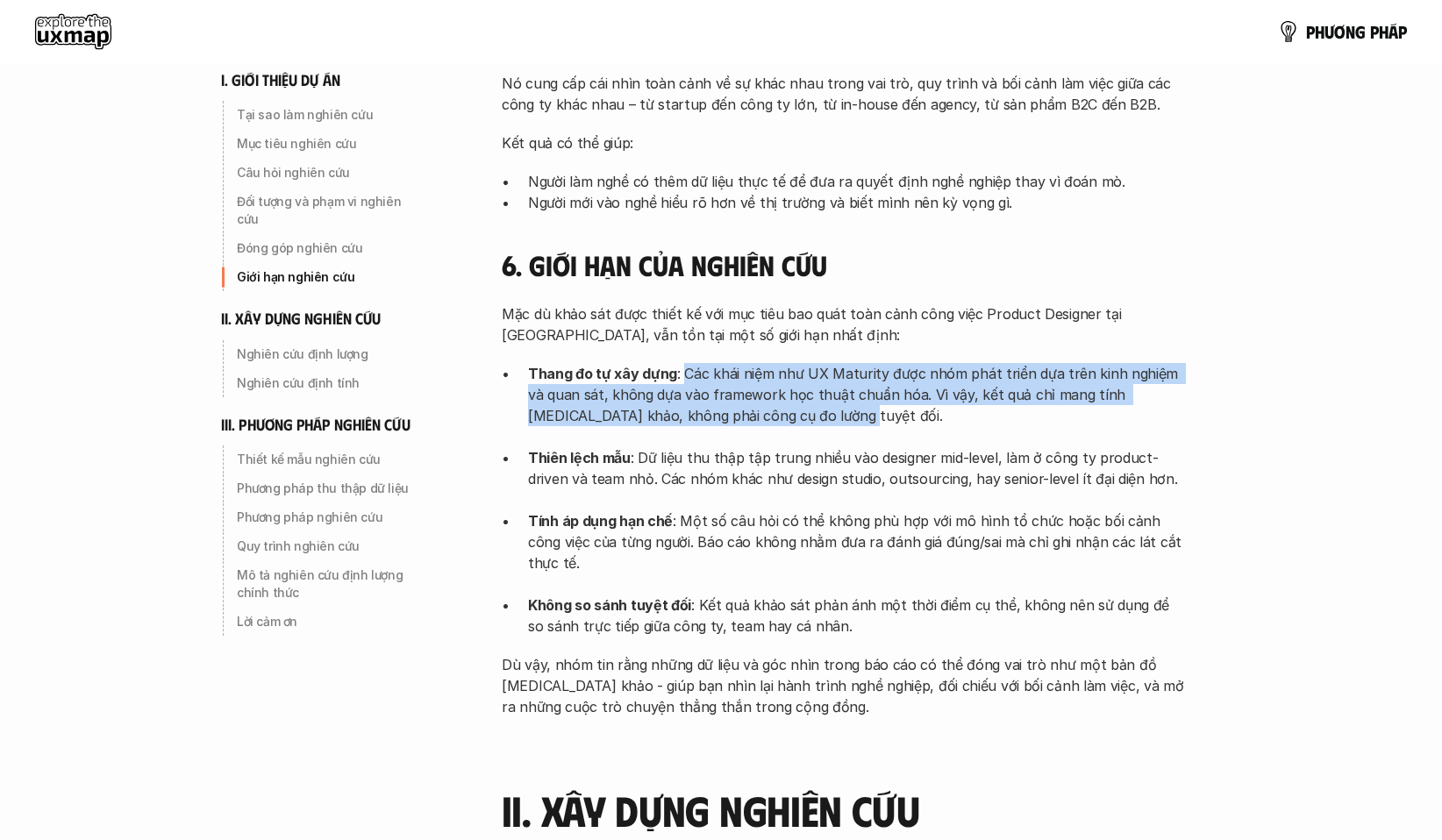
drag, startPoint x: 835, startPoint y: 394, endPoint x: 680, endPoint y: 357, distance: 159.4
click at [680, 363] on p "Thang đo tự xây dựng : Các khái niệm như UX Maturity được nhóm phát triển dựa t…" at bounding box center [856, 405] width 657 height 84
click at [786, 384] on p "Thang đo tự xây dựng : Các khái niệm như UX Maturity được nhóm phát triển dựa t…" at bounding box center [856, 405] width 657 height 84
drag, startPoint x: 789, startPoint y: 393, endPoint x: 679, endPoint y: 350, distance: 118.1
click at [679, 363] on p "Thang đo tự xây dựng : Các khái niệm như UX Maturity được nhóm phát triển dựa t…" at bounding box center [856, 405] width 657 height 84
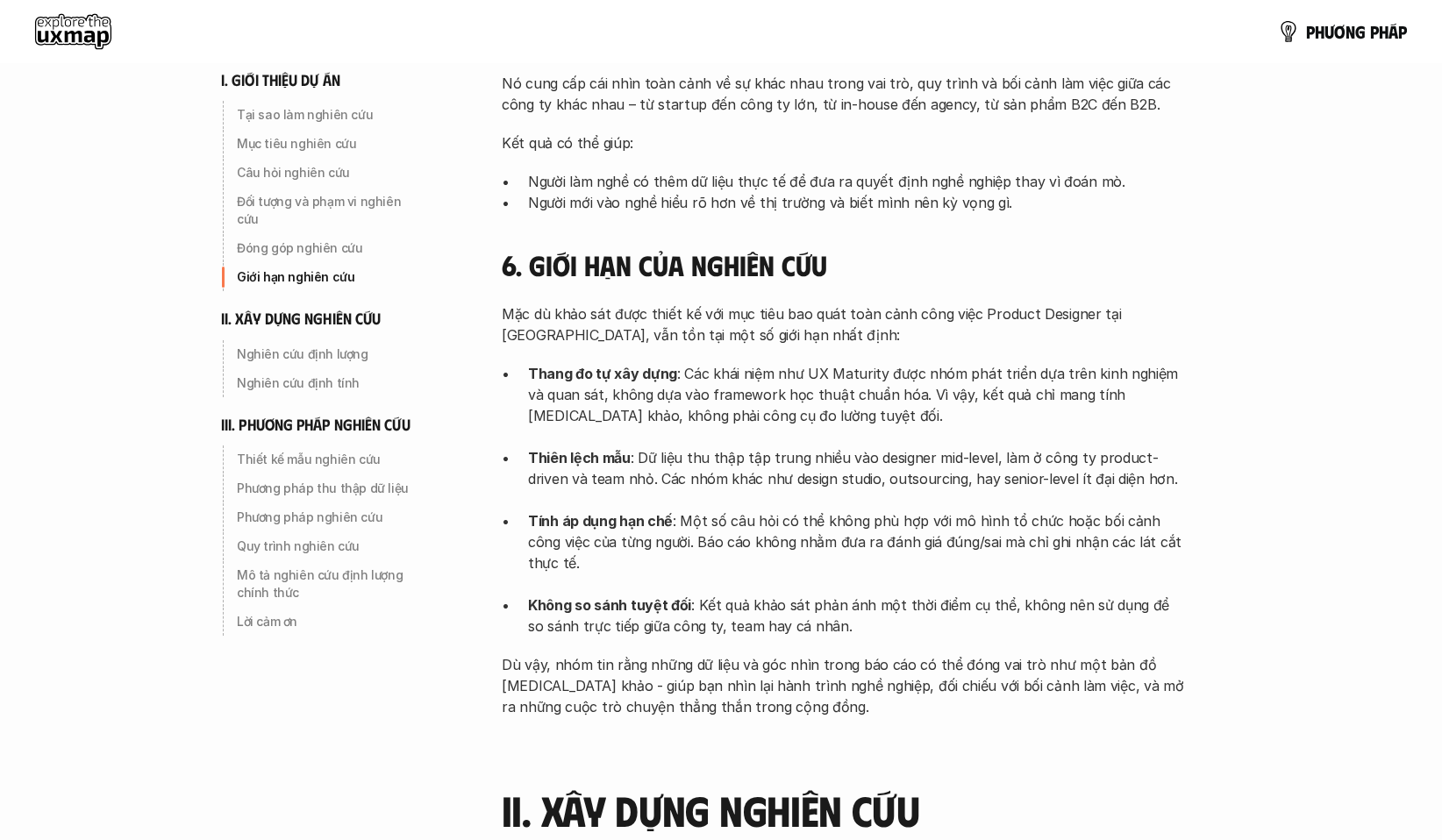
click at [877, 413] on p "Thang đo tự xây dựng : Các khái niệm như UX Maturity được nhóm phát triển dựa t…" at bounding box center [856, 405] width 657 height 84
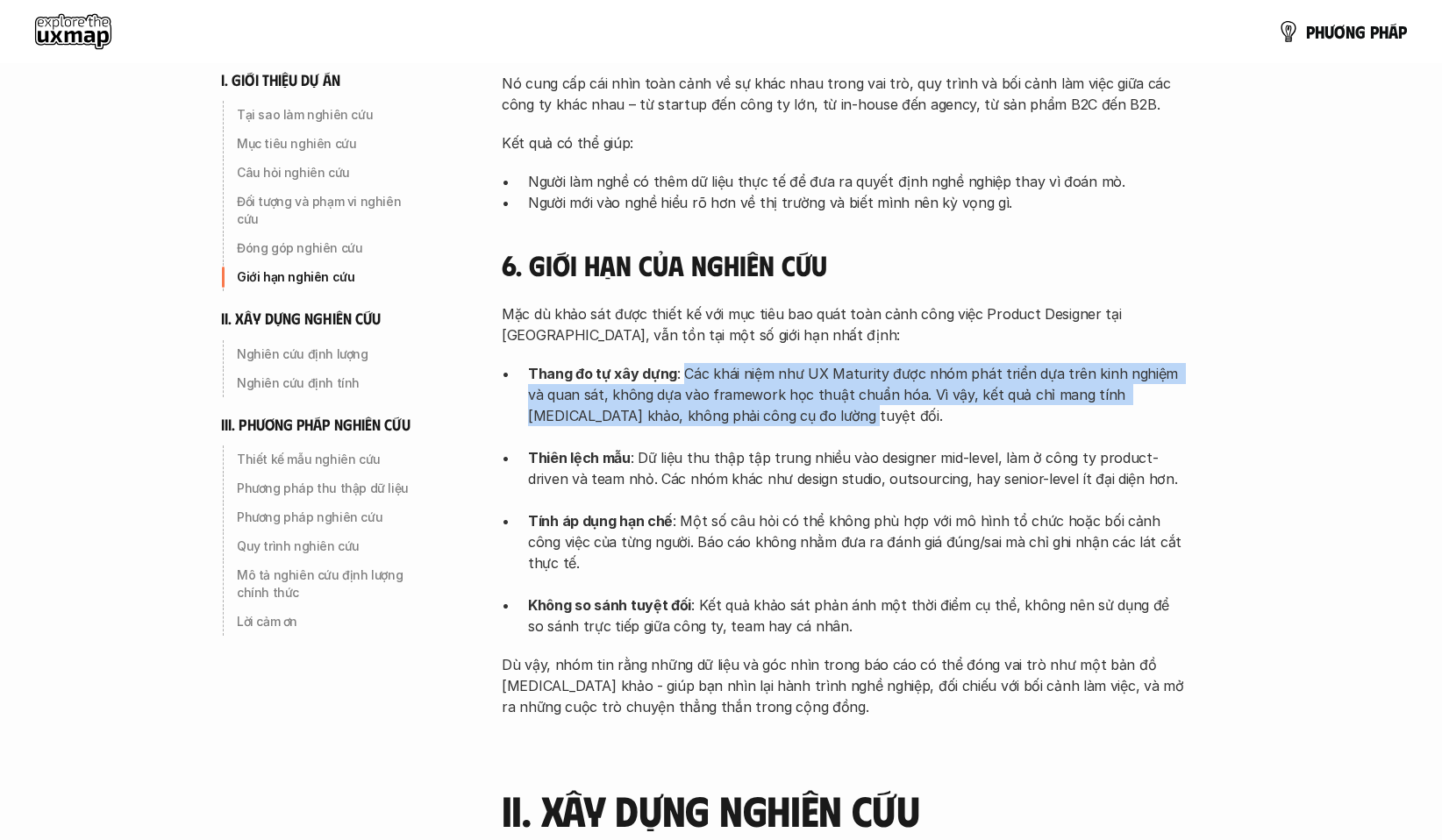
drag, startPoint x: 778, startPoint y: 386, endPoint x: 683, endPoint y: 359, distance: 98.8
click at [683, 363] on p "Thang đo tự xây dựng : Các khái niệm như UX Maturity được nhóm phát triển dựa t…" at bounding box center [856, 405] width 657 height 84
click at [768, 389] on p "Thang đo tự xây dựng : Các khái niệm như UX Maturity được nhóm phát triển dựa t…" at bounding box center [856, 405] width 657 height 84
drag, startPoint x: 792, startPoint y: 398, endPoint x: 682, endPoint y: 347, distance: 121.2
click at [682, 363] on p "Thang đo tự xây dựng : Các khái niệm như UX Maturity được nhóm phát triển dựa t…" at bounding box center [856, 405] width 657 height 84
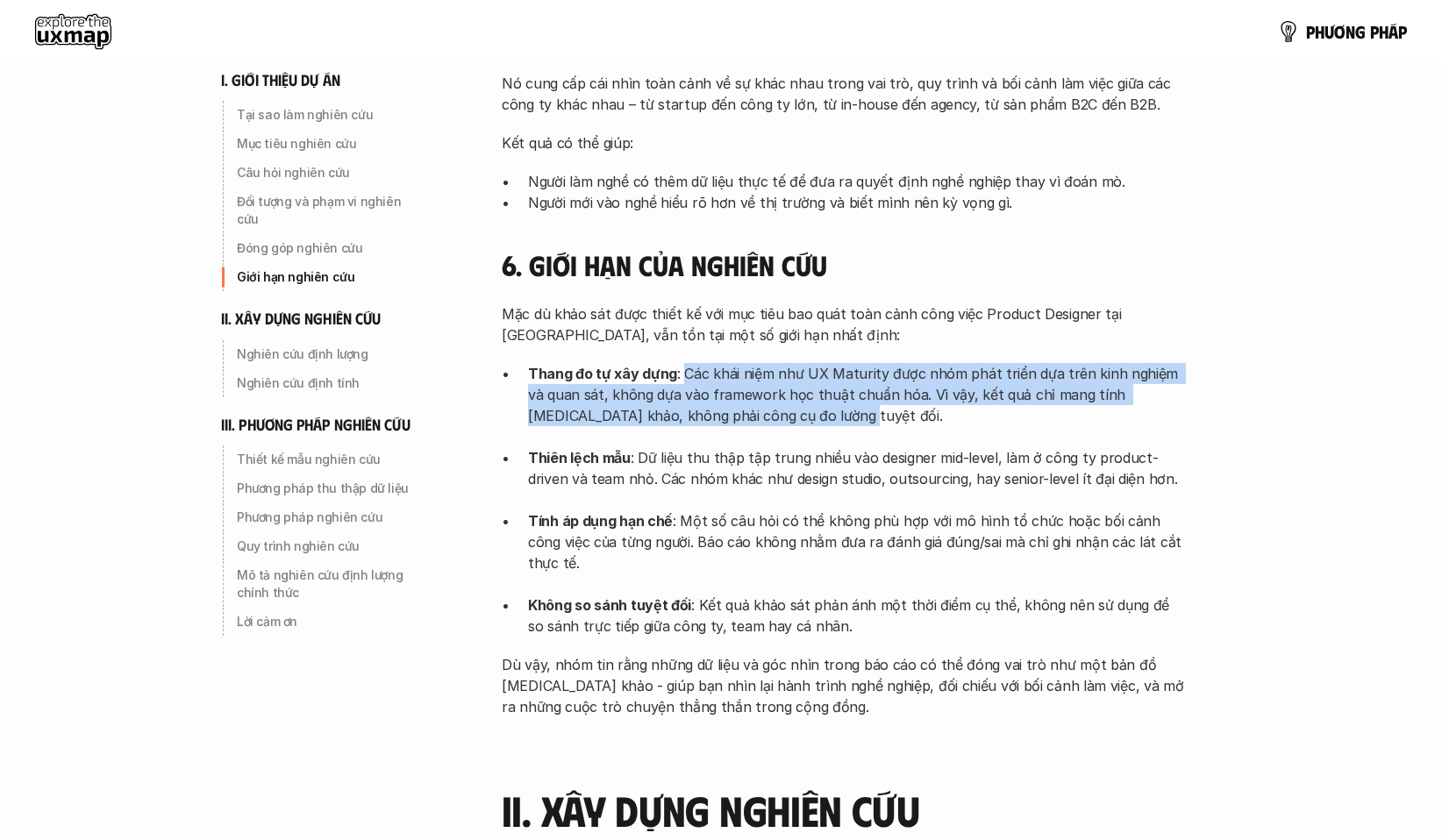
click at [844, 396] on p "Thang đo tự xây dựng : Các khái niệm như UX Maturity được nhóm phát triển dựa t…" at bounding box center [856, 405] width 657 height 84
drag, startPoint x: 794, startPoint y: 389, endPoint x: 682, endPoint y: 351, distance: 118.3
click at [682, 363] on p "Thang đo tự xây dựng : Các khái niệm như UX Maturity được nhóm phát triển dựa t…" at bounding box center [856, 405] width 657 height 84
click at [815, 398] on p "Thang đo tự xây dựng : Các khái niệm như UX Maturity được nhóm phát triển dựa t…" at bounding box center [856, 405] width 657 height 84
drag, startPoint x: 777, startPoint y: 389, endPoint x: 682, endPoint y: 345, distance: 104.7
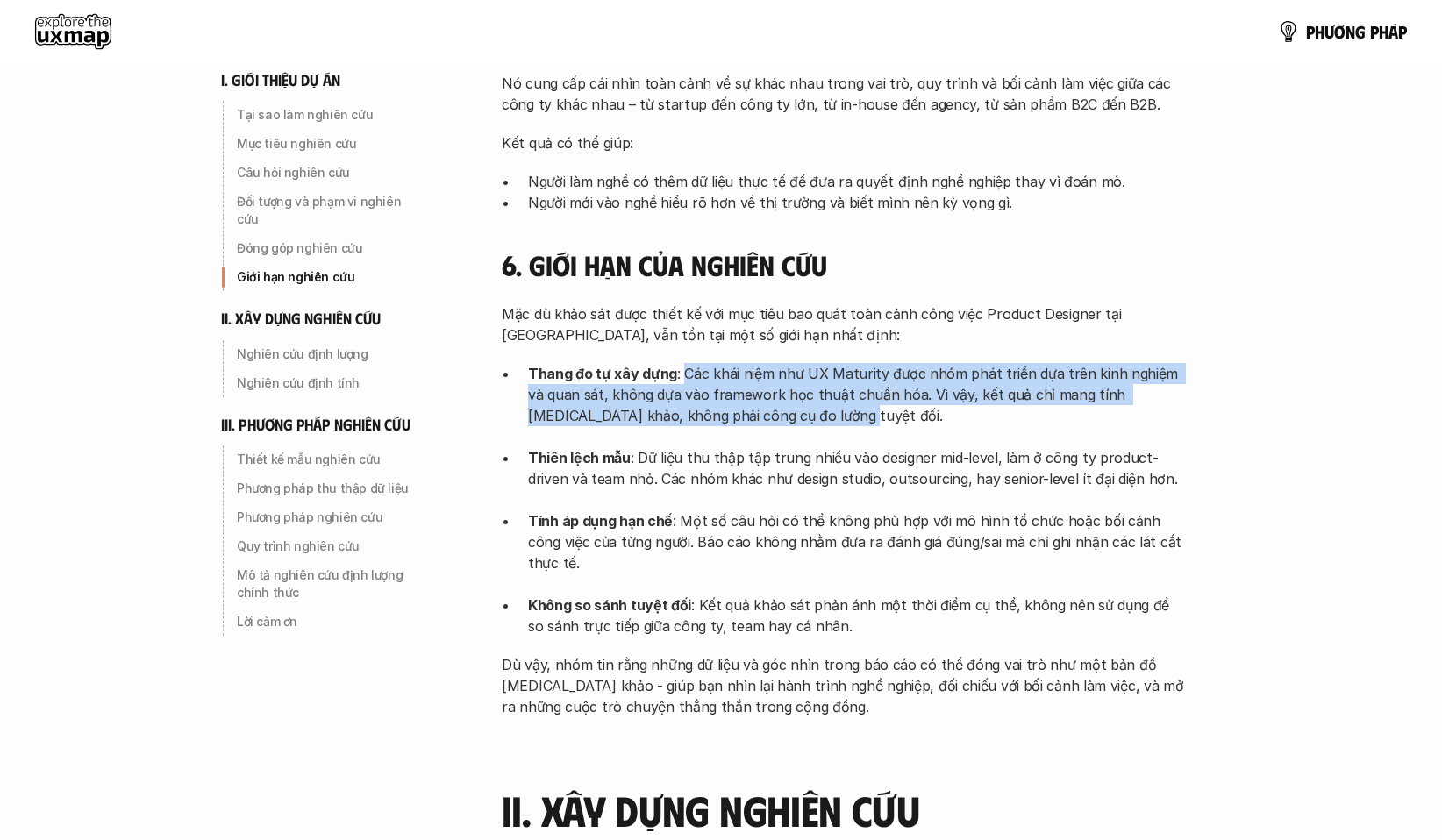
click at [682, 363] on p "Thang đo tự xây dựng : Các khái niệm như UX Maturity được nhóm phát triển dựa t…" at bounding box center [856, 405] width 657 height 84
click at [861, 403] on p "Thang đo tự xây dựng : Các khái niệm như UX Maturity được nhóm phát triển dựa t…" at bounding box center [856, 405] width 657 height 84
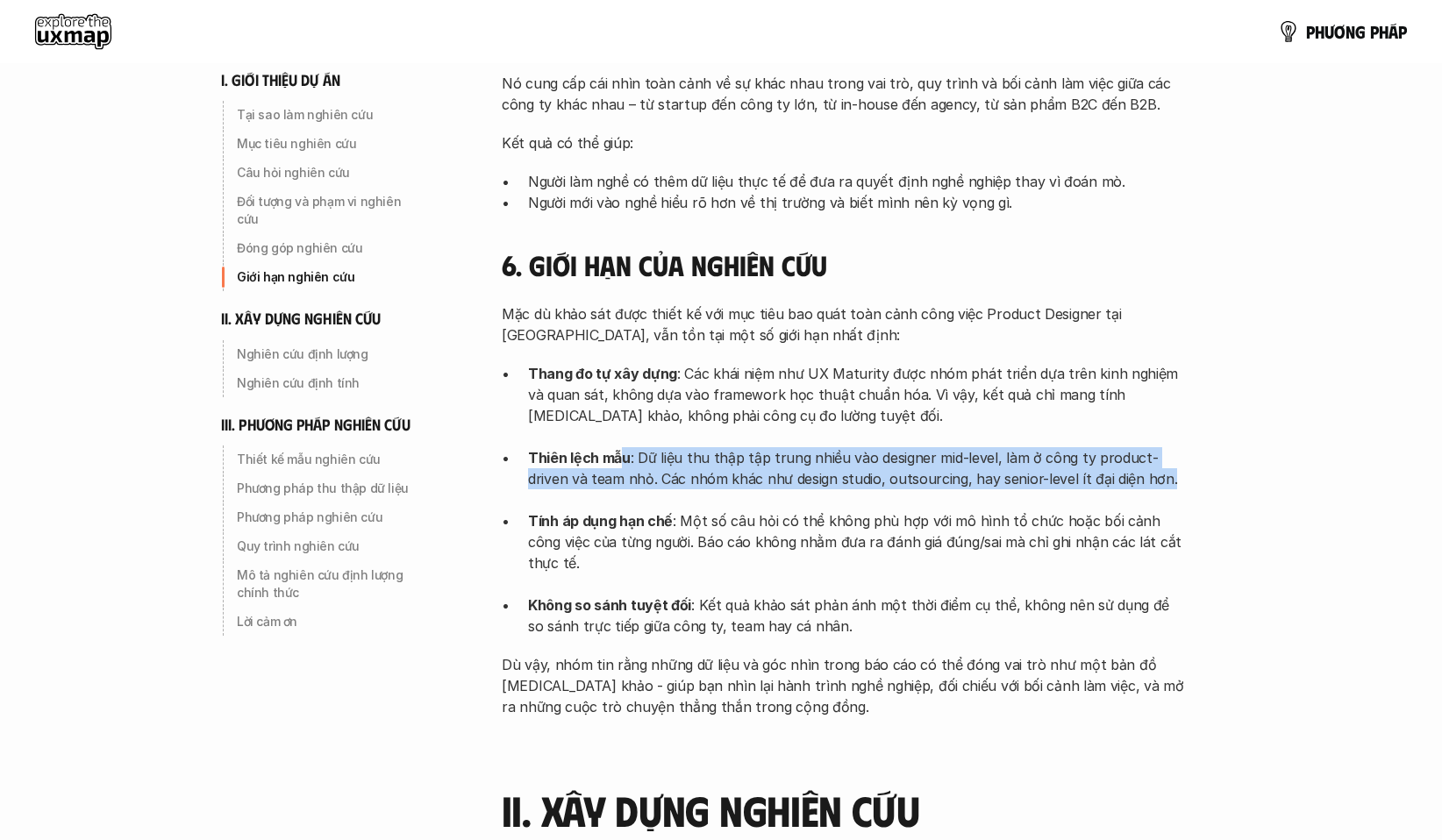
drag, startPoint x: 625, startPoint y: 427, endPoint x: 1135, endPoint y: 453, distance: 510.7
click at [1135, 453] on p "Thiên lệch mẫu : Dữ liệu thu thập tập trung nhiều vào designer mid-level, làm ở…" at bounding box center [856, 479] width 657 height 64
click at [1150, 453] on p "Thiên lệch mẫu : Dữ liệu thu thập tập trung nhiều vào designer mid-level, làm ở…" at bounding box center [856, 479] width 657 height 64
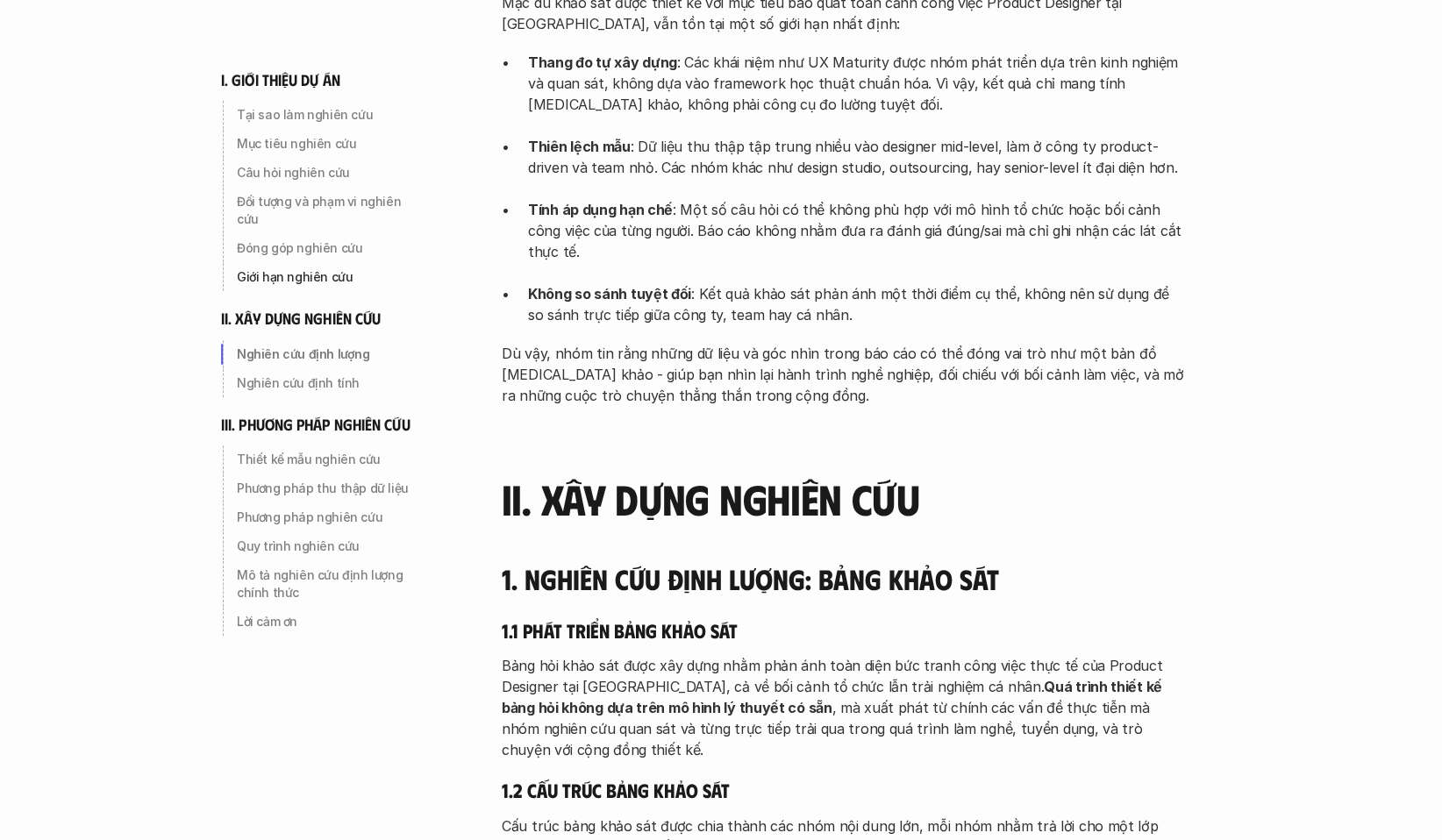
scroll to position [2193, 0]
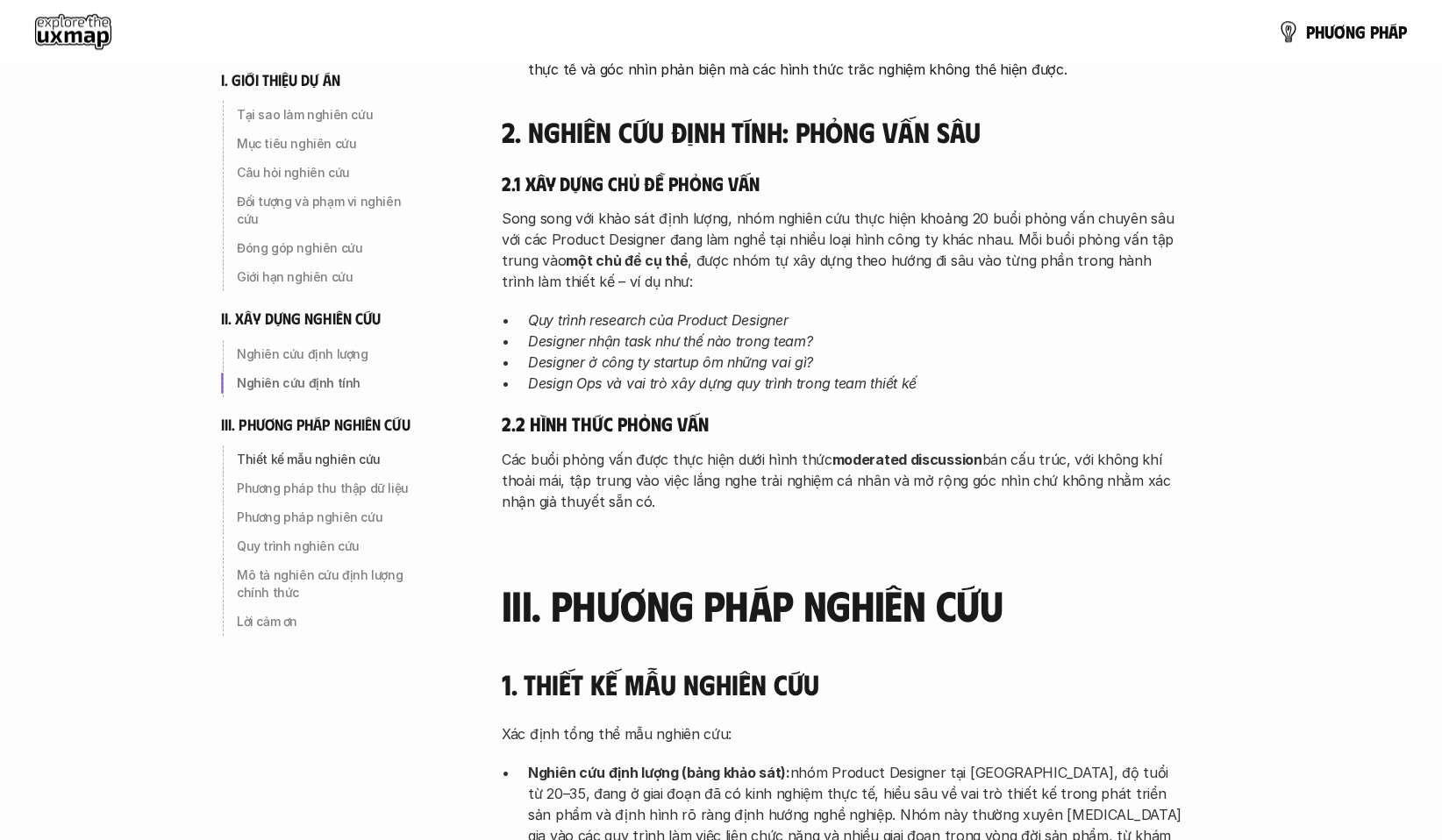
scroll to position [3421, 0]
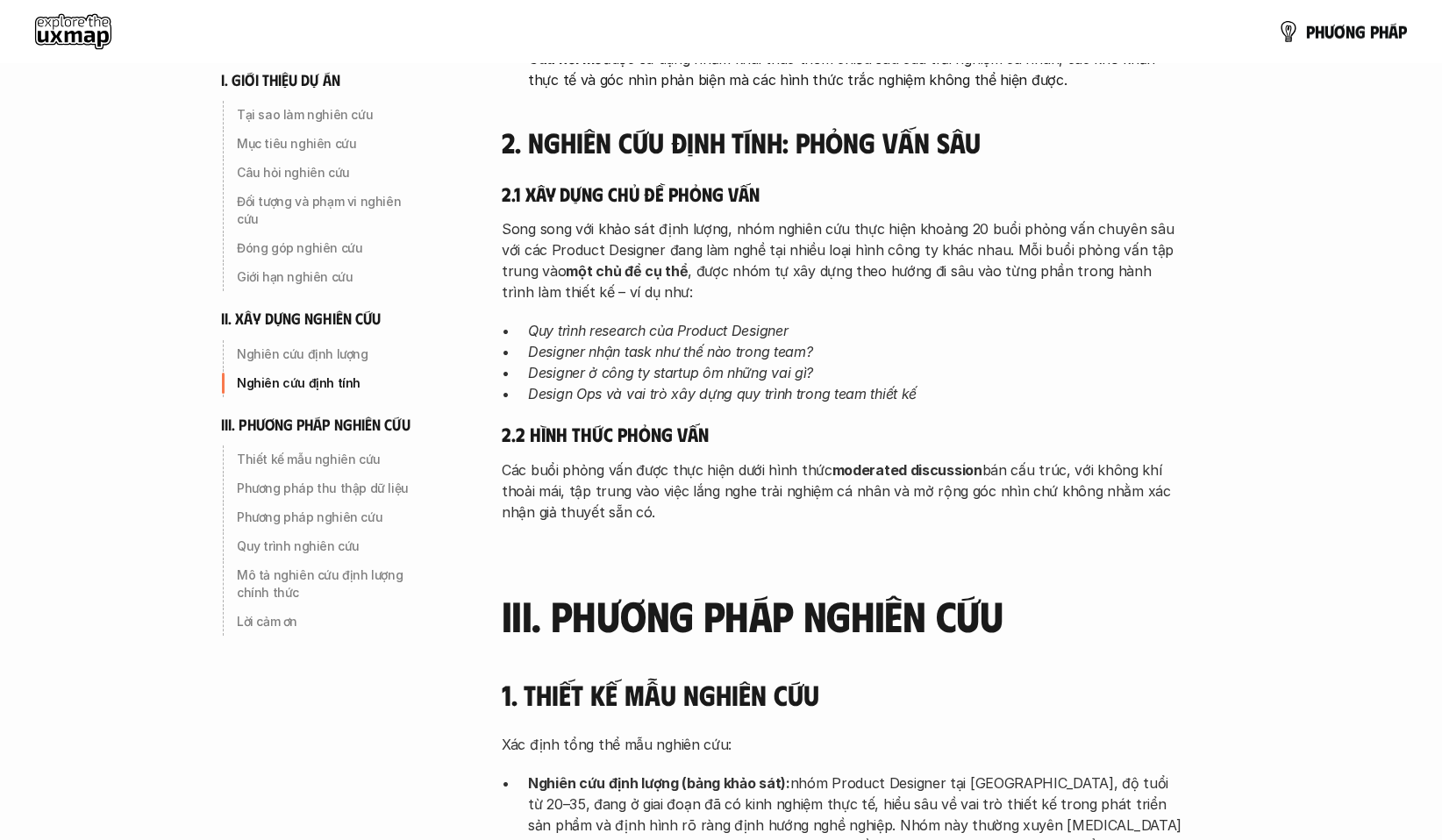
click at [1009, 383] on p "Design Ops và vai trò xây dựng quy trình trong team thiết kế" at bounding box center [856, 393] width 657 height 21
click at [1036, 383] on p "Design Ops và vai trò xây dựng quy trình trong team thiết kế" at bounding box center [856, 393] width 657 height 21
click at [552, 385] on em "Design Ops và vai trò xây dựng quy trình trong team thiết kế" at bounding box center [722, 393] width 389 height 17
click at [1058, 383] on p "Design Ops và vai trò xây dựng quy trình trong team thiết kế" at bounding box center [856, 393] width 657 height 21
drag, startPoint x: 787, startPoint y: 354, endPoint x: 920, endPoint y: 344, distance: 133.4
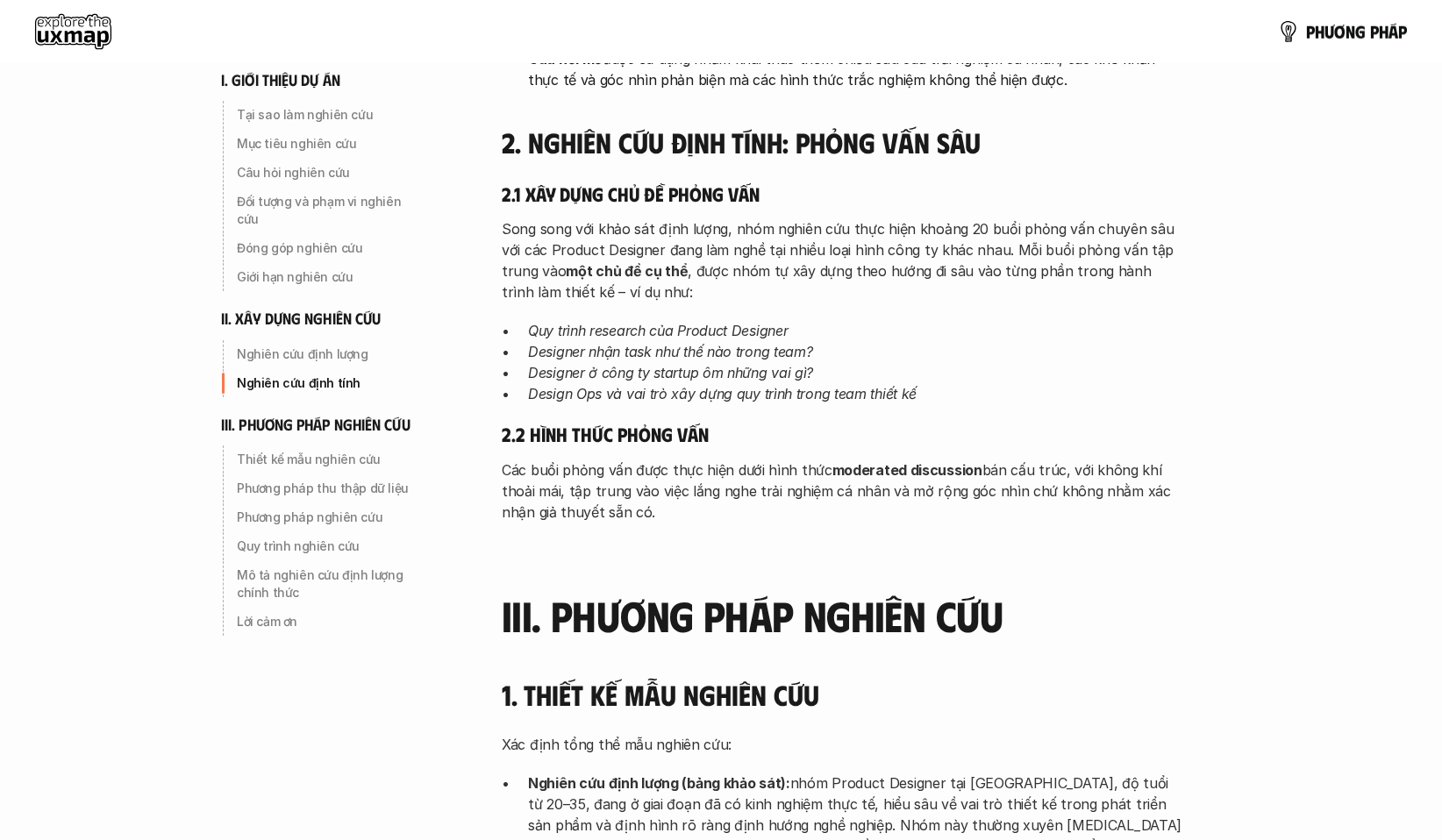
click at [788, 422] on h5 "2.2 Hình thức phỏng vấn" at bounding box center [843, 434] width 684 height 25
click at [1008, 422] on h5 "2.2 Hình thức phỏng vấn" at bounding box center [843, 434] width 684 height 25
drag, startPoint x: 825, startPoint y: 391, endPoint x: 931, endPoint y: 419, distance: 109.6
click at [836, 460] on p "Các buổi phỏng vấn được thực hiện dưới hình thức moderated discussion bán cấu t…" at bounding box center [843, 491] width 684 height 64
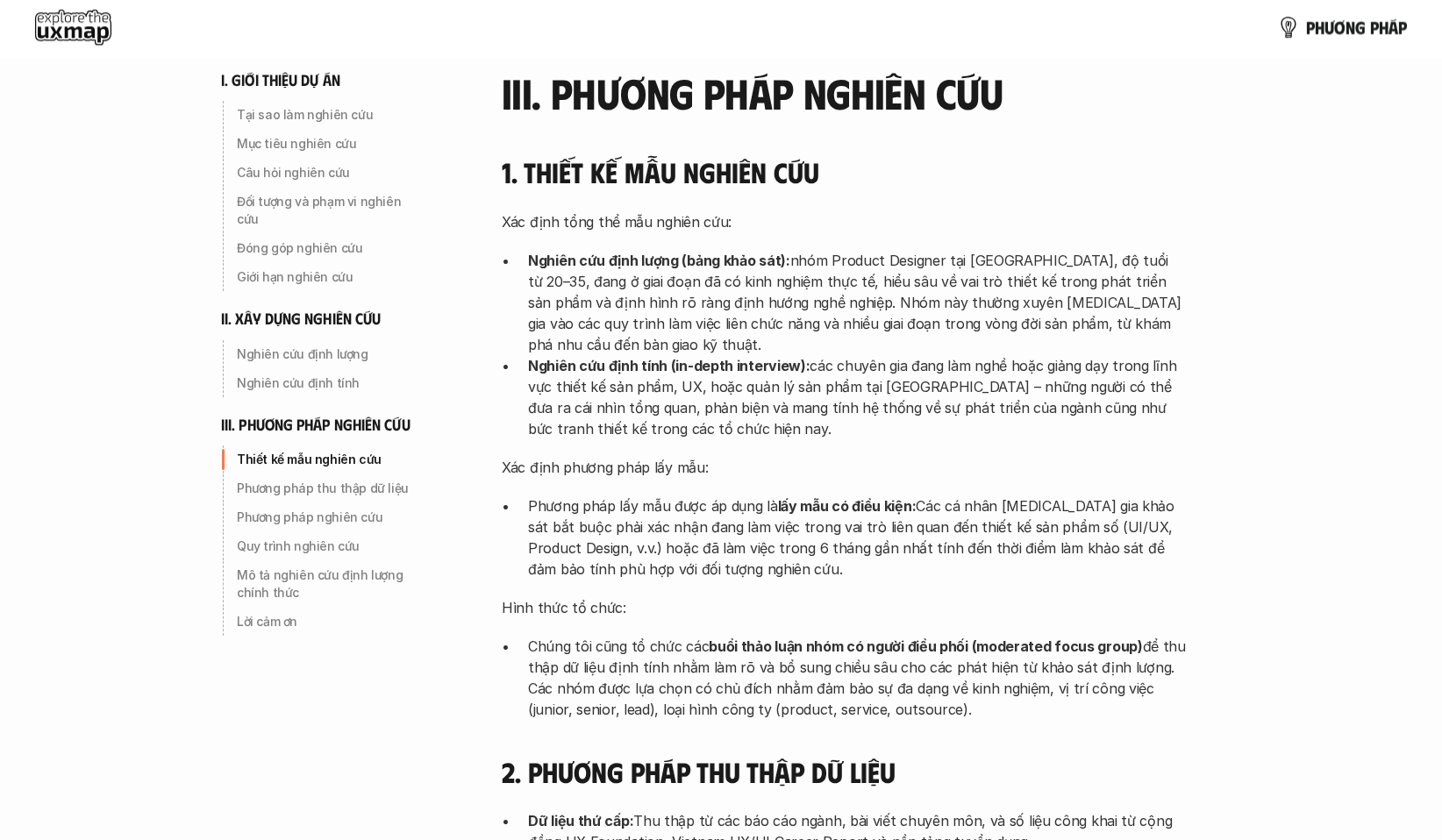
scroll to position [3947, 0]
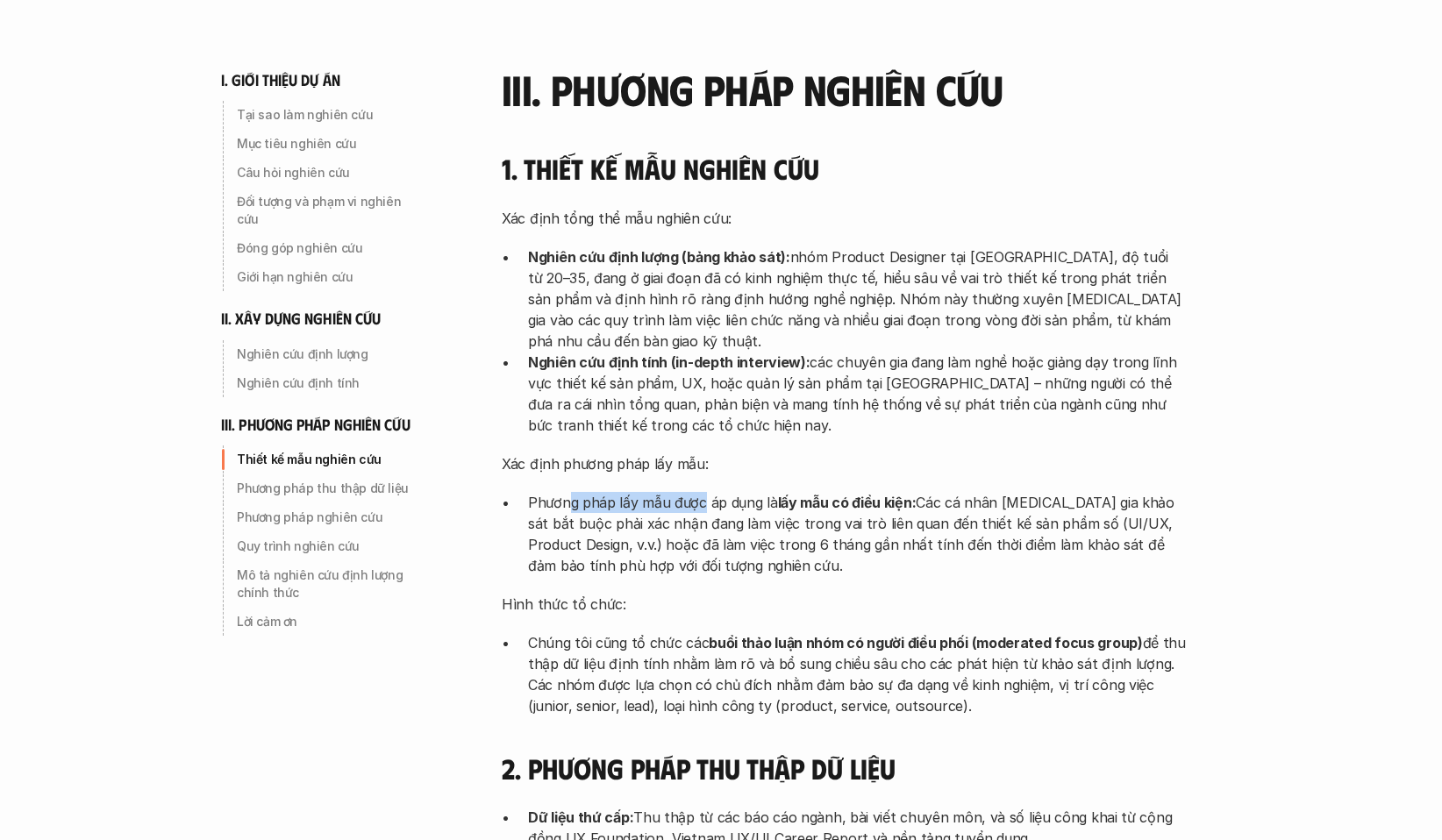
click at [835, 492] on p "Phương pháp lấy mẫu được áp dụng là lấy mẫu có điều kiện: Các cá nhân [MEDICAL_…" at bounding box center [856, 534] width 657 height 84
click at [1075, 492] on p "Phương pháp lấy mẫu được áp dụng là lấy mẫu có điều kiện: Các cá nhân [MEDICAL_…" at bounding box center [856, 534] width 657 height 84
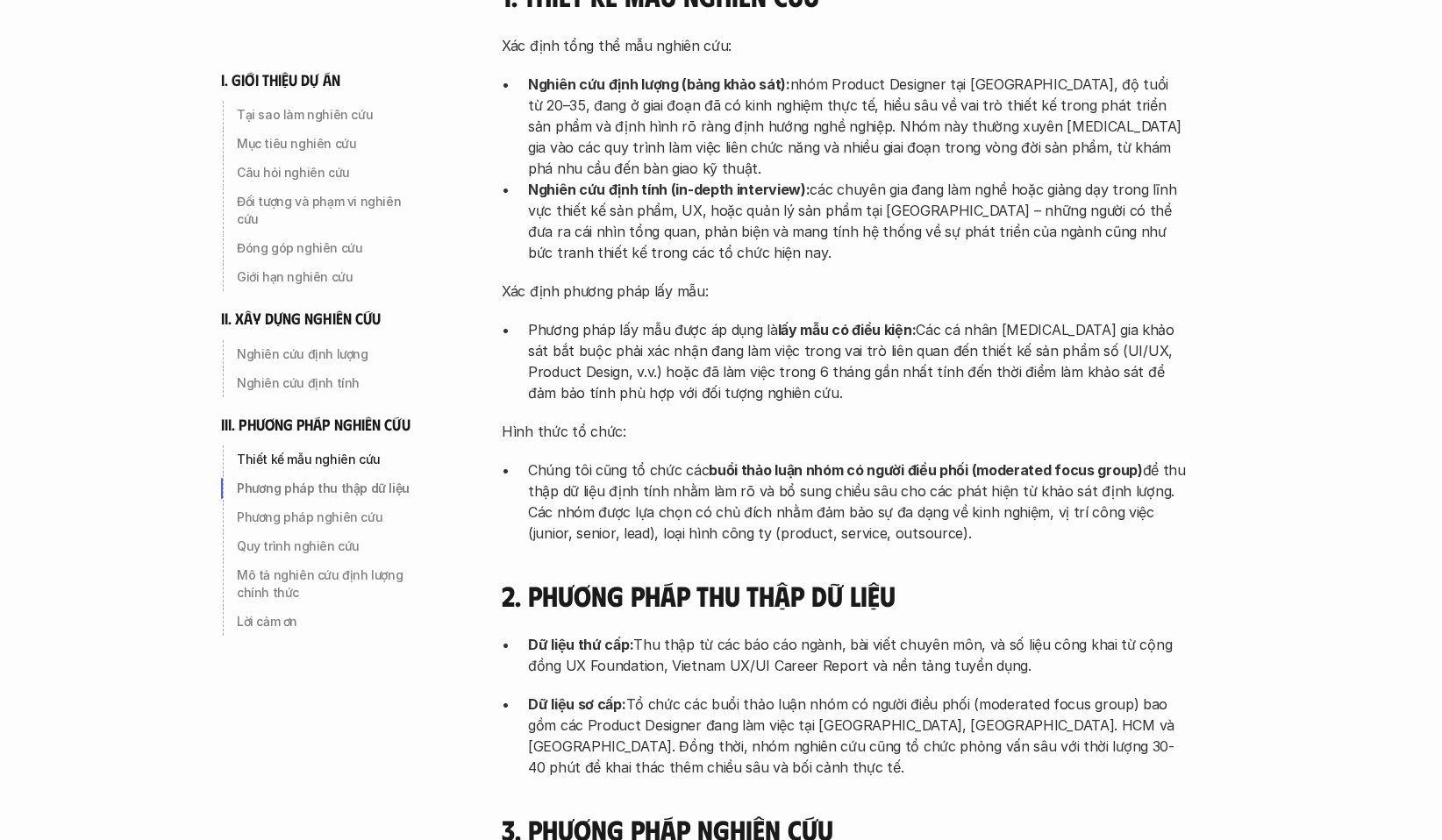
scroll to position [4122, 0]
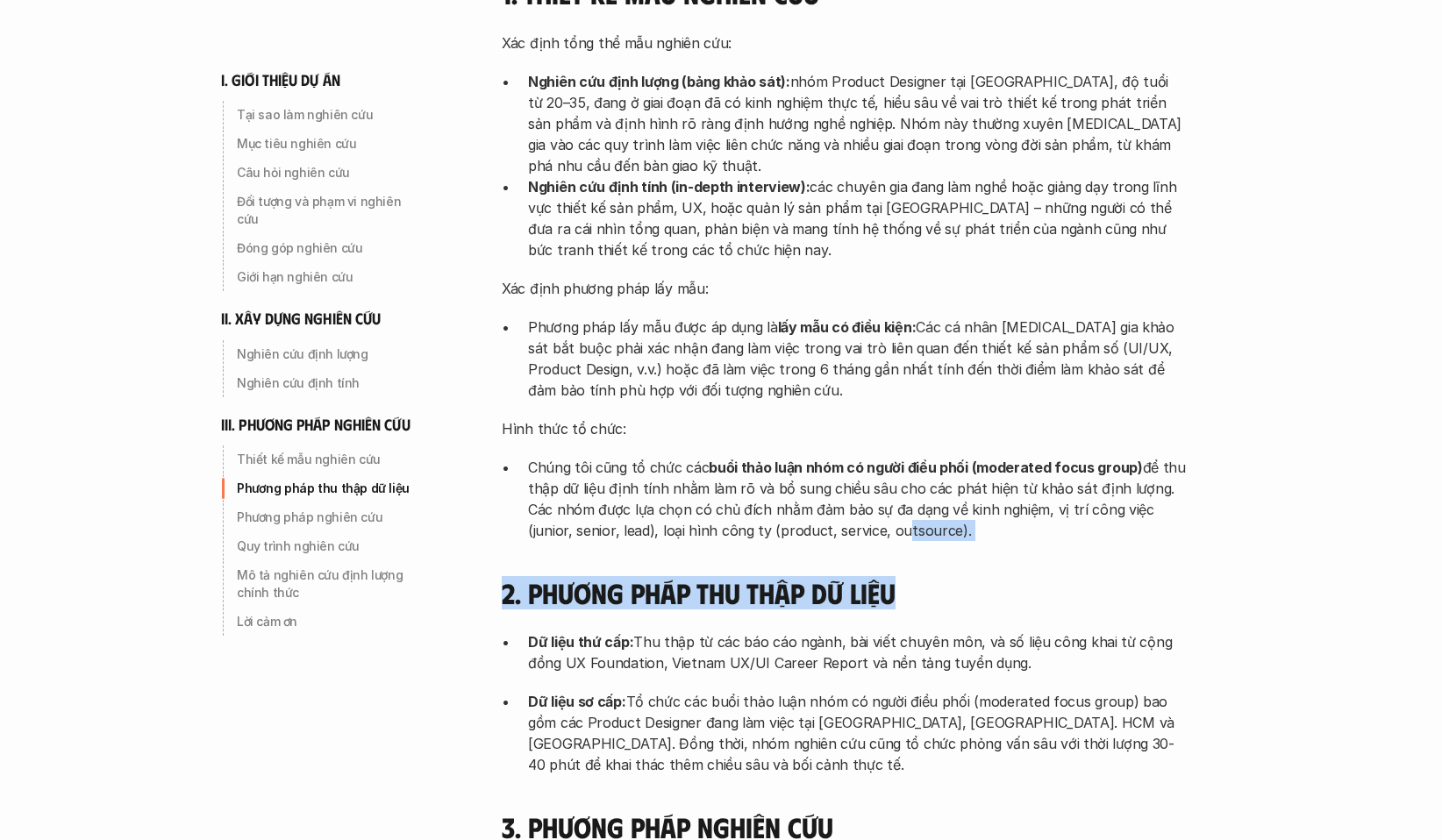
drag, startPoint x: 963, startPoint y: 461, endPoint x: 833, endPoint y: 442, distance: 131.4
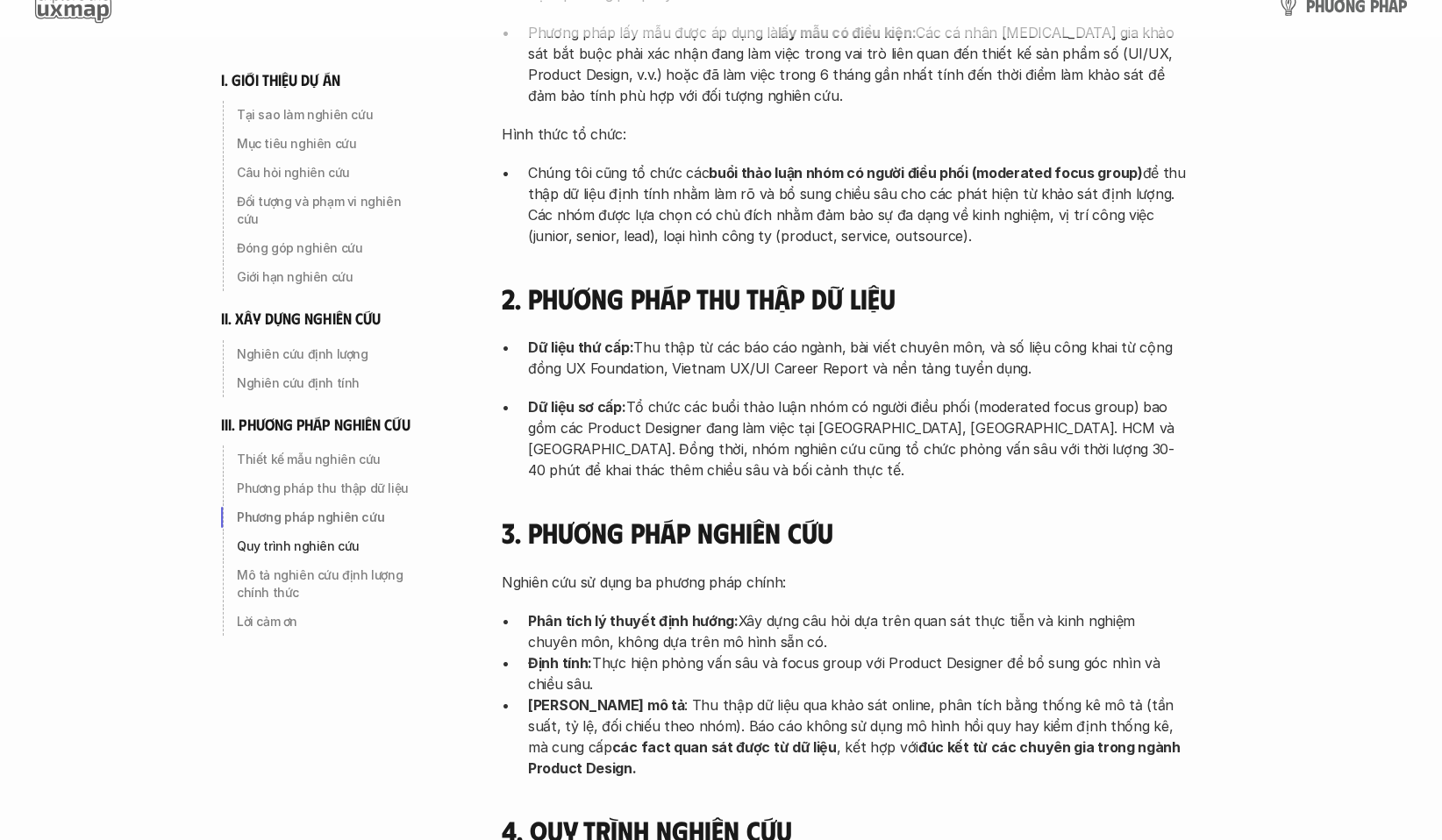
scroll to position [4385, 0]
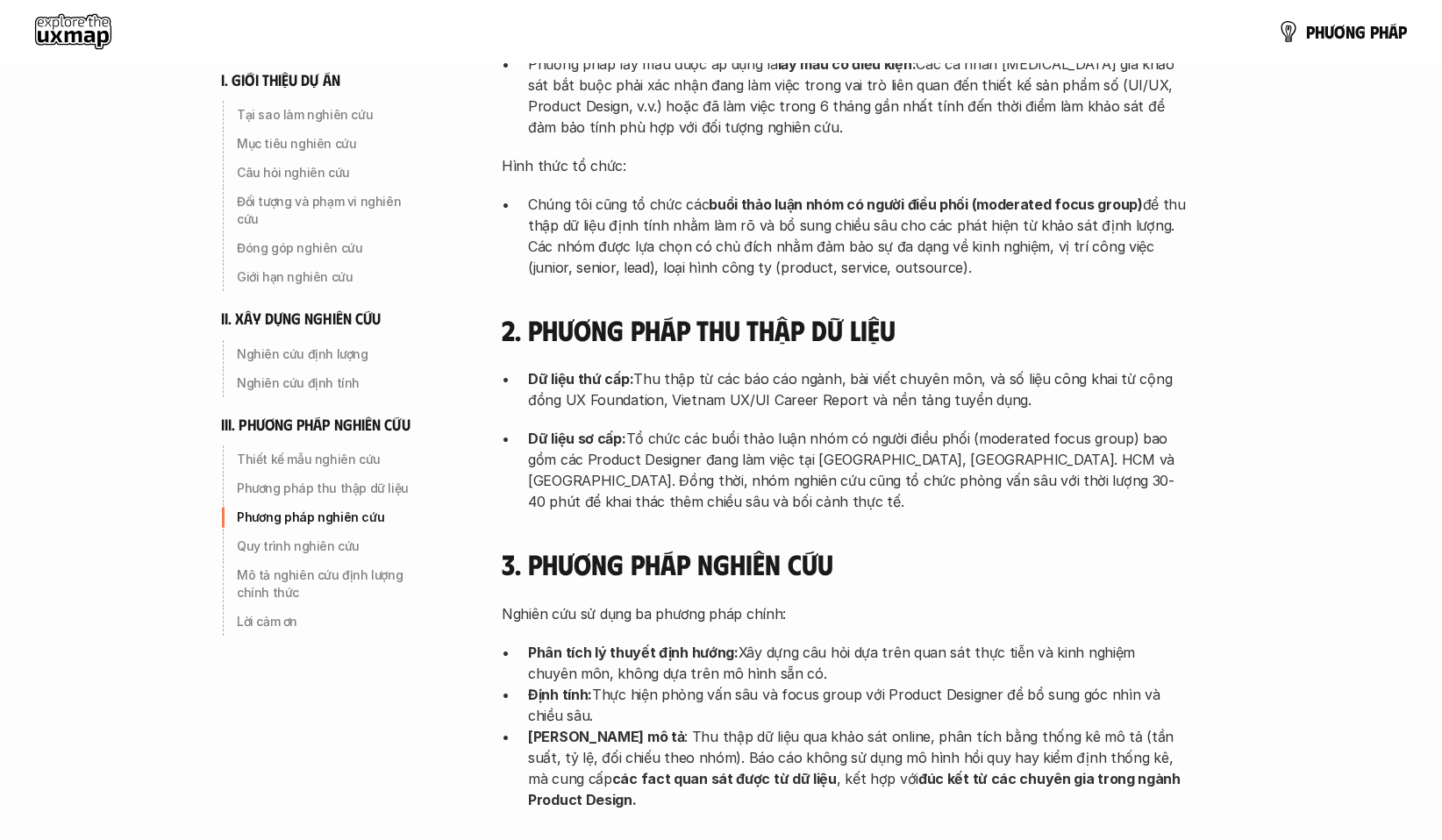
click at [739, 428] on p "Dữ liệu sơ cấp: Tổ chức các buổi thảo luận nhóm có người điều phối (moderated f…" at bounding box center [856, 469] width 657 height 84
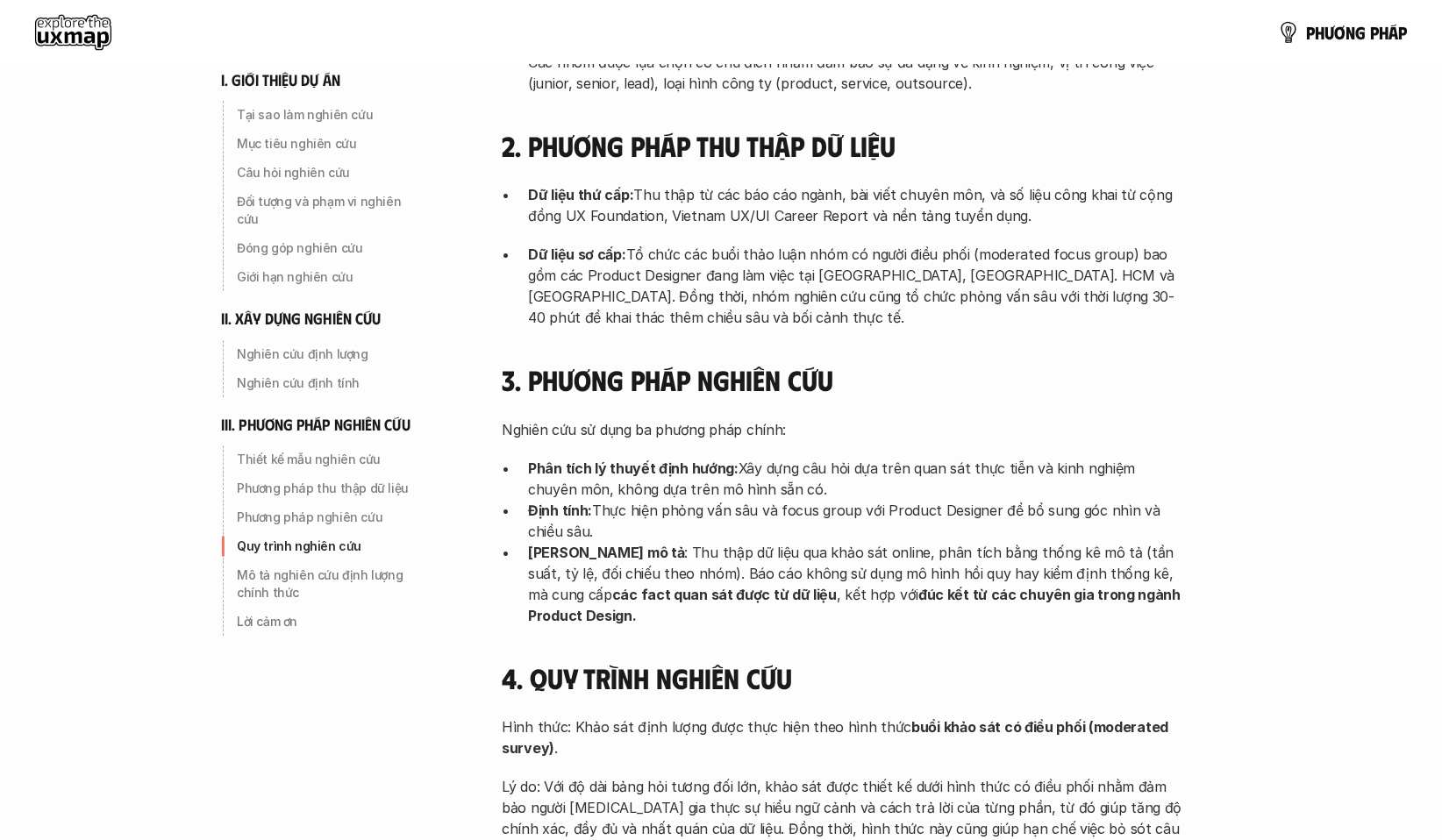
scroll to position [4561, 0]
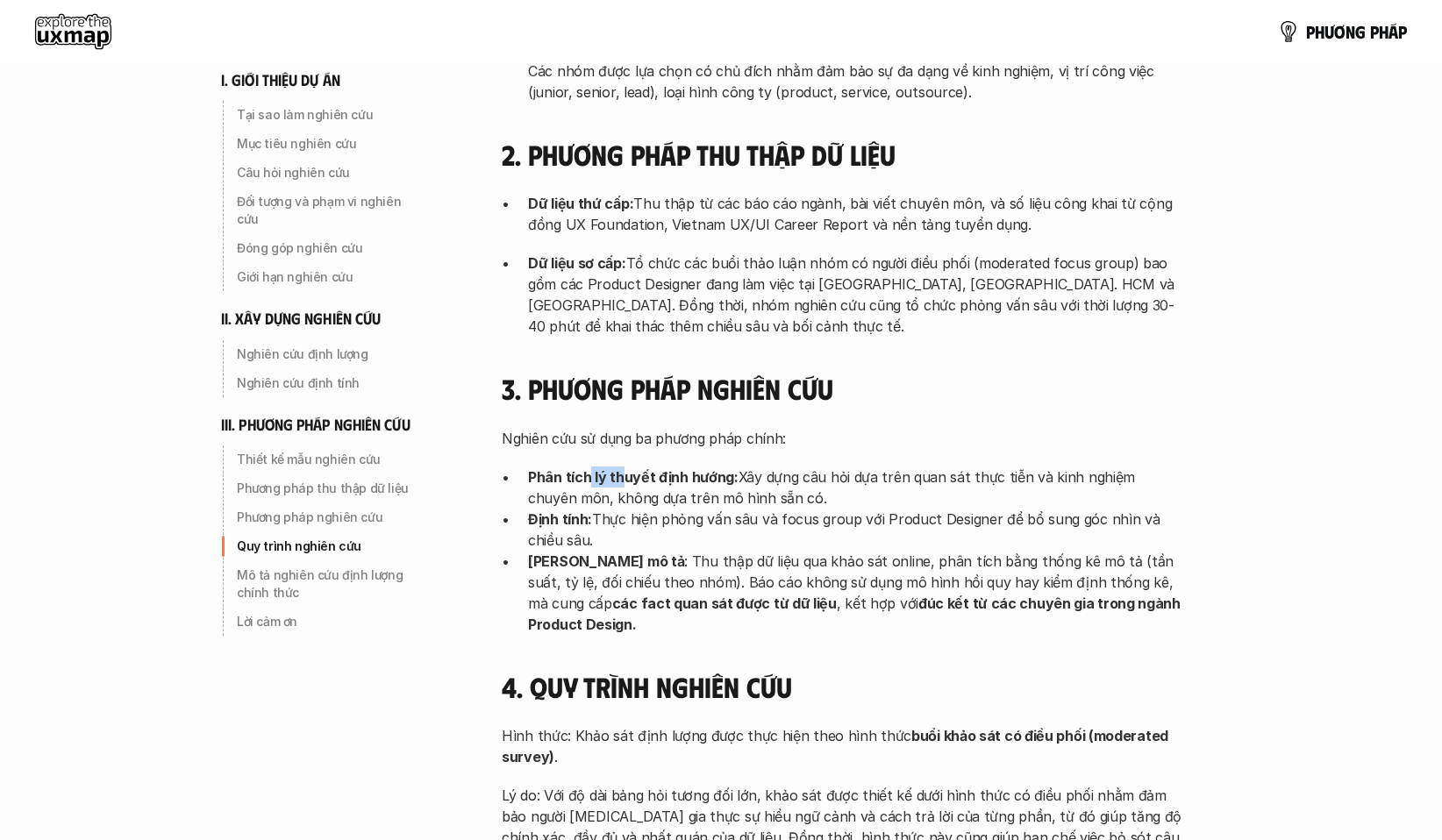
click at [765, 467] on p "Phân tích lý thuyết định hướng: Xây dựng câu hỏi dựa trên quan sát thực tiễn và…" at bounding box center [856, 488] width 657 height 42
click at [929, 509] on p "Định tính: Thực hiện phỏng vấn sâu và focus group với Product Designer để bổ su…" at bounding box center [856, 529] width 657 height 42
drag, startPoint x: 841, startPoint y: 388, endPoint x: 705, endPoint y: 381, distance: 136.2
click at [705, 467] on p "Phân tích lý thuyết định hướng: Xây dựng câu hỏi dựa trên quan sát thực tiễn và…" at bounding box center [856, 488] width 657 height 42
click at [799, 467] on p "Phân tích lý thuyết định hướng: Xây dựng câu hỏi dựa trên quan sát thực tiễn và…" at bounding box center [856, 488] width 657 height 42
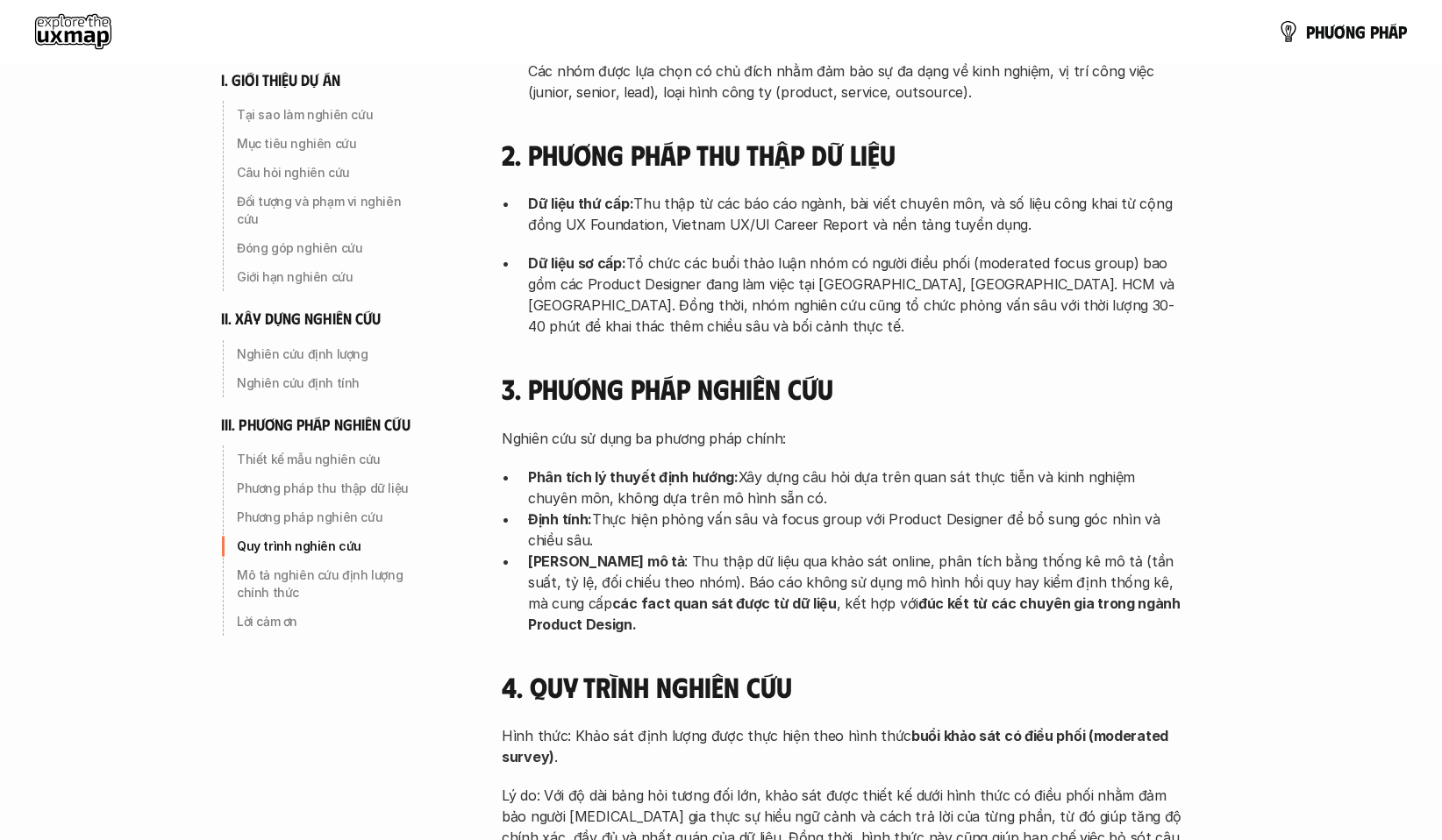
drag, startPoint x: 778, startPoint y: 386, endPoint x: 735, endPoint y: 373, distance: 44.9
click at [735, 467] on p "Phân tích lý thuyết định hướng: Xây dựng câu hỏi dựa trên quan sát thực tiễn và…" at bounding box center [856, 488] width 657 height 42
click at [812, 467] on p "Phân tích lý thuyết định hướng: Xây dựng câu hỏi dựa trên quan sát thực tiễn và…" at bounding box center [856, 488] width 657 height 42
drag, startPoint x: 595, startPoint y: 411, endPoint x: 757, endPoint y: 425, distance: 162.6
click at [757, 509] on p "Định tính: Thực hiện phỏng vấn sâu và focus group với Product Designer để bổ su…" at bounding box center [856, 529] width 657 height 42
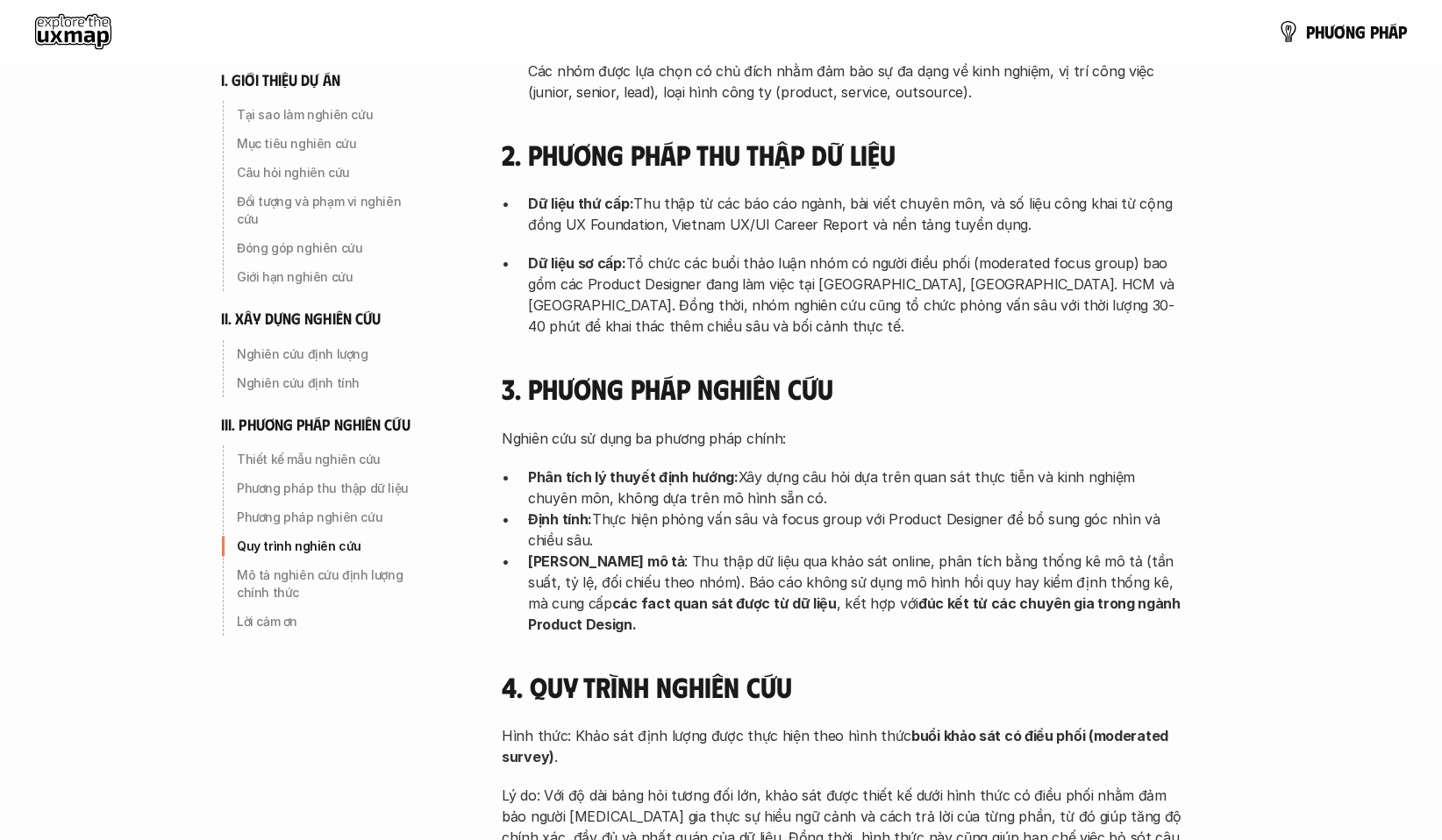
click at [1133, 509] on p "Định tính: Thực hiện phỏng vấn sâu và focus group với Product Designer để bổ su…" at bounding box center [856, 529] width 657 height 42
drag, startPoint x: 894, startPoint y: 497, endPoint x: 1249, endPoint y: 497, distance: 355.0
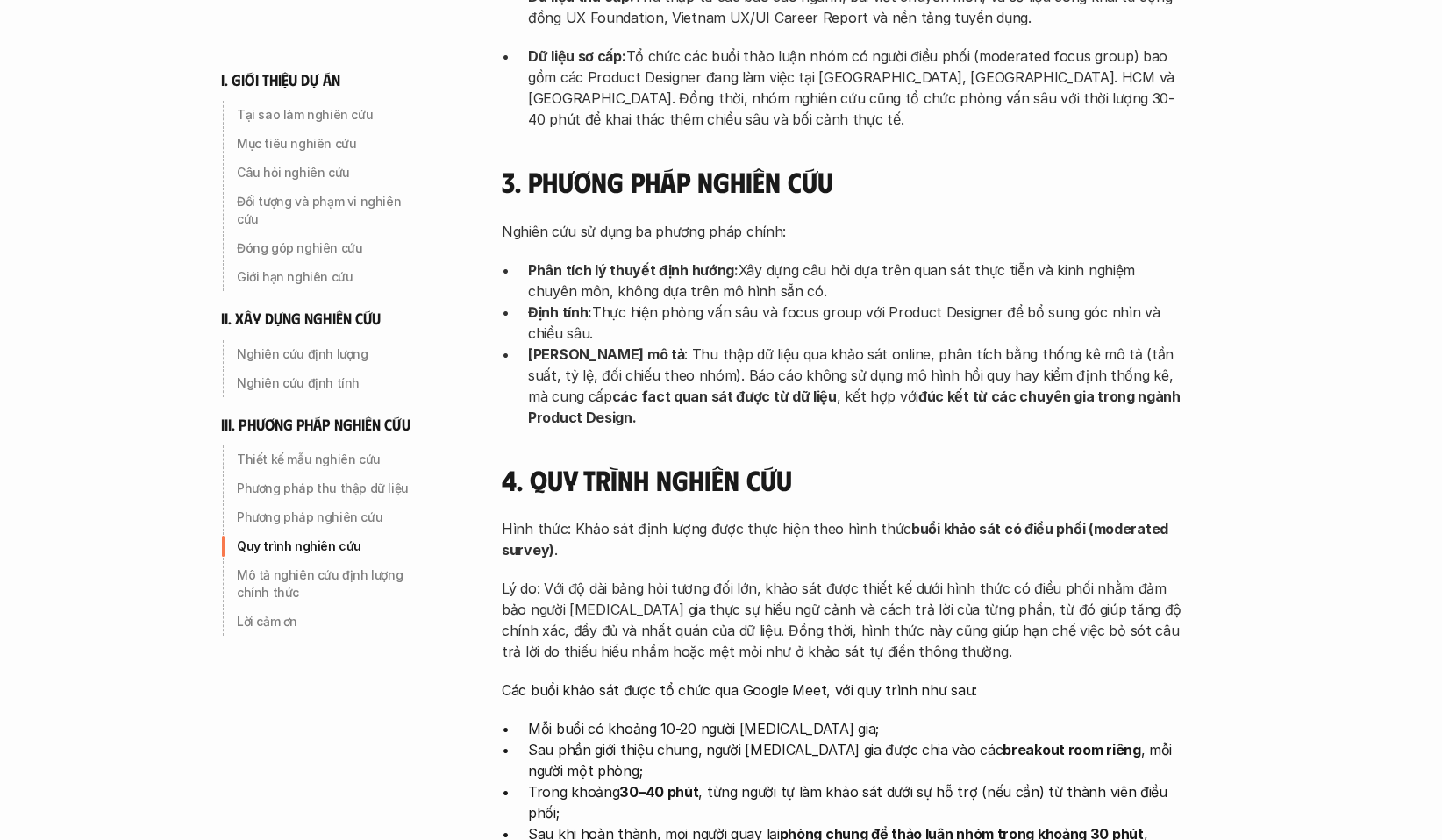
scroll to position [4824, 0]
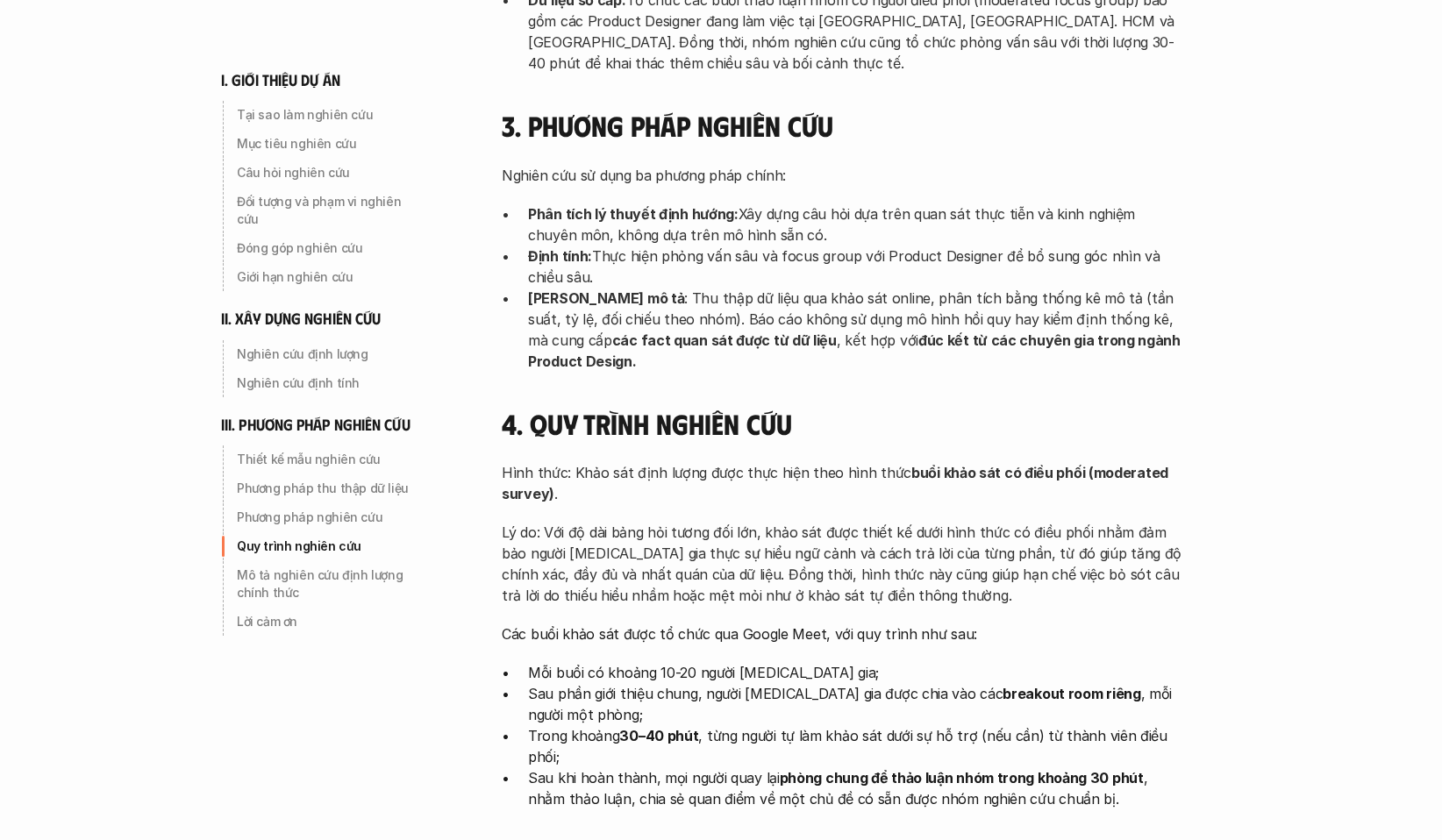
click at [892, 522] on p "Lý do: Với độ dài bảng hỏi tương đối lớn, khảo sát được thiết kế dưới hình thức…" at bounding box center [843, 564] width 684 height 84
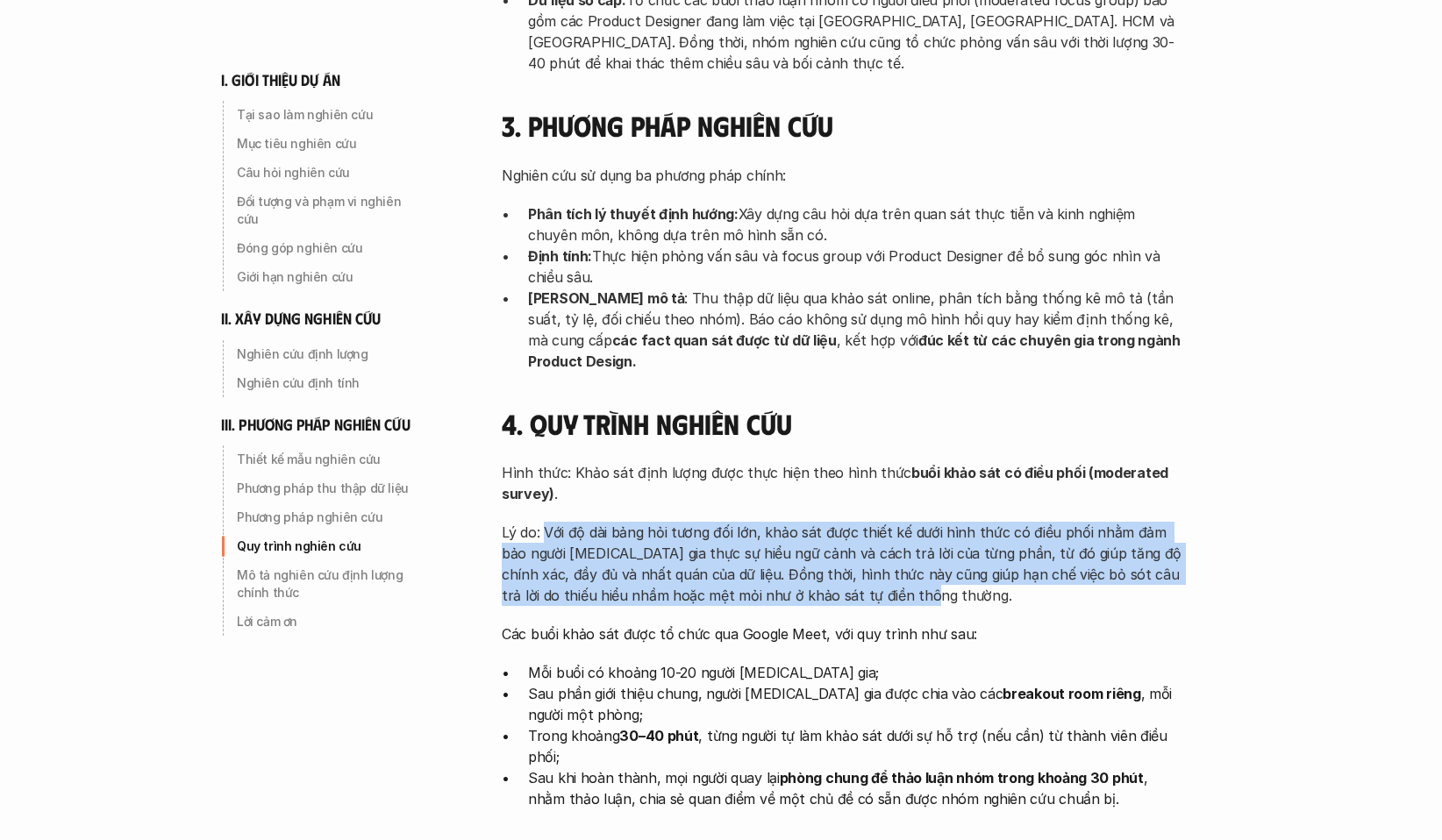
drag, startPoint x: 915, startPoint y: 475, endPoint x: 546, endPoint y: 408, distance: 375.0
click at [546, 522] on p "Lý do: Với độ dài bảng hỏi tương đối lớn, khảo sát được thiết kế dưới hình thức…" at bounding box center [843, 564] width 684 height 84
click at [1094, 522] on p "Lý do: Với độ dài bảng hỏi tương đối lớn, khảo sát được thiết kế dưới hình thức…" at bounding box center [843, 564] width 684 height 84
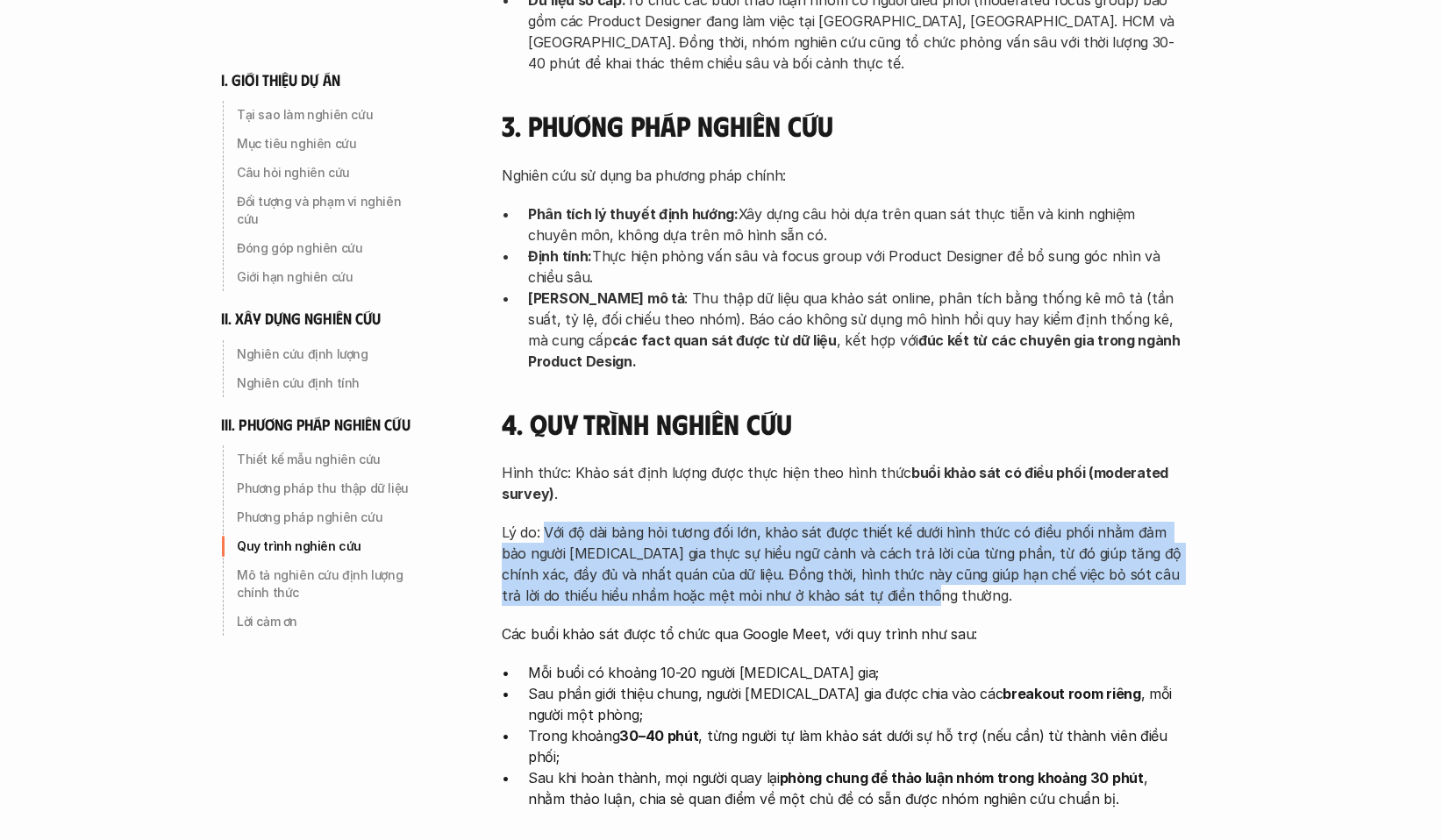
drag, startPoint x: 933, startPoint y: 479, endPoint x: 548, endPoint y: 396, distance: 393.8
click at [548, 462] on div "Hình thức: Khảo sát định lượng được thực hiện theo hình thức buổi khảo sát có đ…" at bounding box center [843, 636] width 684 height 347
click at [904, 522] on p "Lý do: Với độ dài bảng hỏi tương đối lớn, khảo sát được thiết kế dưới hình thức…" at bounding box center [843, 564] width 684 height 84
click at [932, 480] on div "Hình thức: Khảo sát định lượng được thực hiện theo hình thức buổi khảo sát có đ…" at bounding box center [843, 636] width 684 height 347
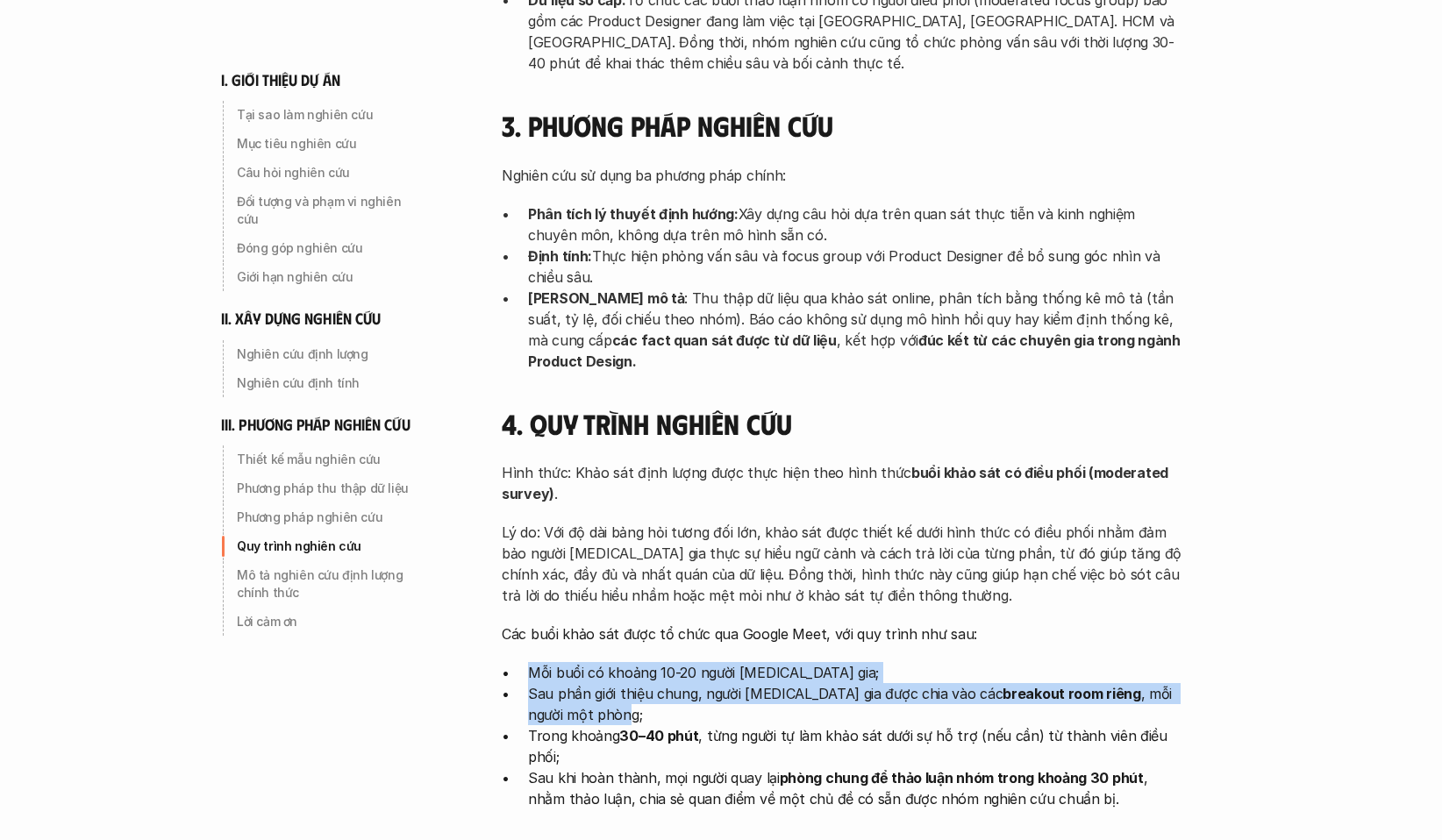
drag, startPoint x: 561, startPoint y: 582, endPoint x: 524, endPoint y: 543, distance: 53.8
click at [524, 662] on ul "Mỗi buổi có khoảng 10-20 người [MEDICAL_DATA] gia; Sau phần giới thiệu chung, n…" at bounding box center [843, 736] width 684 height 147
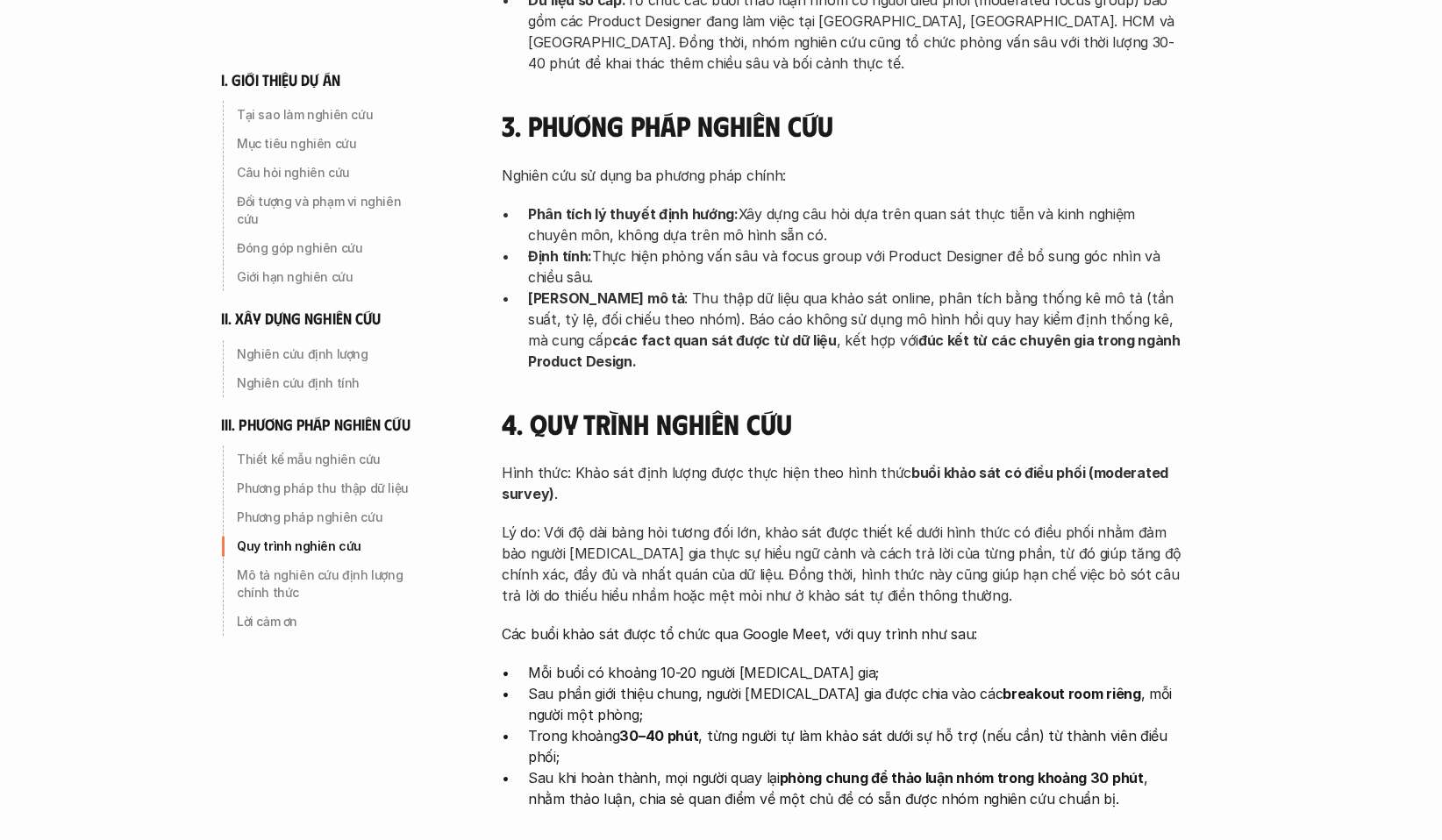
click at [607, 683] on p "Sau phần giới thiệu chung, người [MEDICAL_DATA] gia được chia vào các breakout …" at bounding box center [856, 704] width 657 height 42
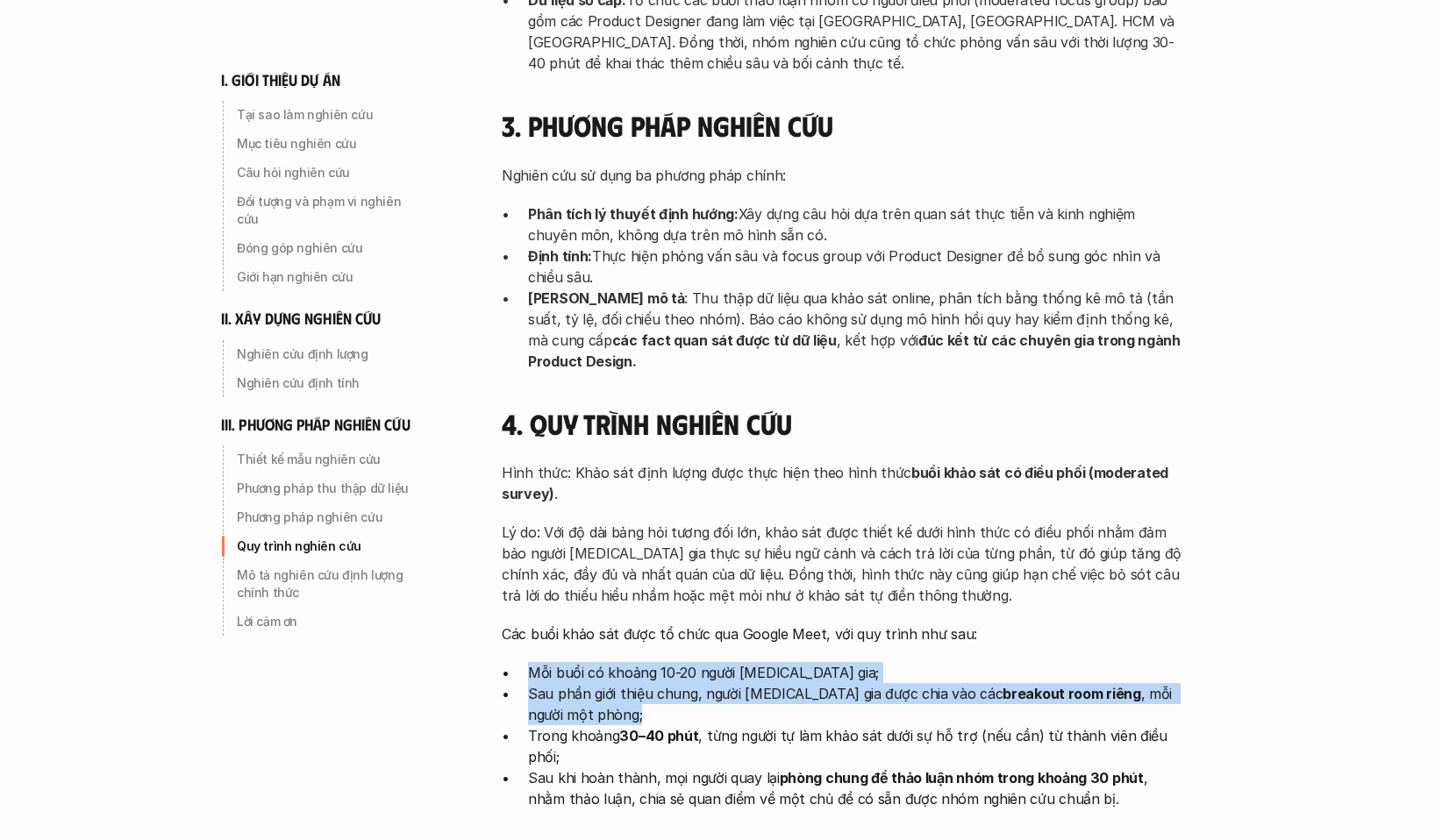
drag, startPoint x: 607, startPoint y: 589, endPoint x: 528, endPoint y: 548, distance: 89.0
click at [528, 662] on ul "Mỗi buổi có khoảng 10-20 người [MEDICAL_DATA] gia; Sau phần giới thiệu chung, n…" at bounding box center [843, 736] width 684 height 147
click at [626, 683] on p "Sau phần giới thiệu chung, người [MEDICAL_DATA] gia được chia vào các breakout …" at bounding box center [856, 704] width 657 height 42
click at [624, 683] on p "Sau phần giới thiệu chung, người [MEDICAL_DATA] gia được chia vào các breakout …" at bounding box center [856, 704] width 657 height 42
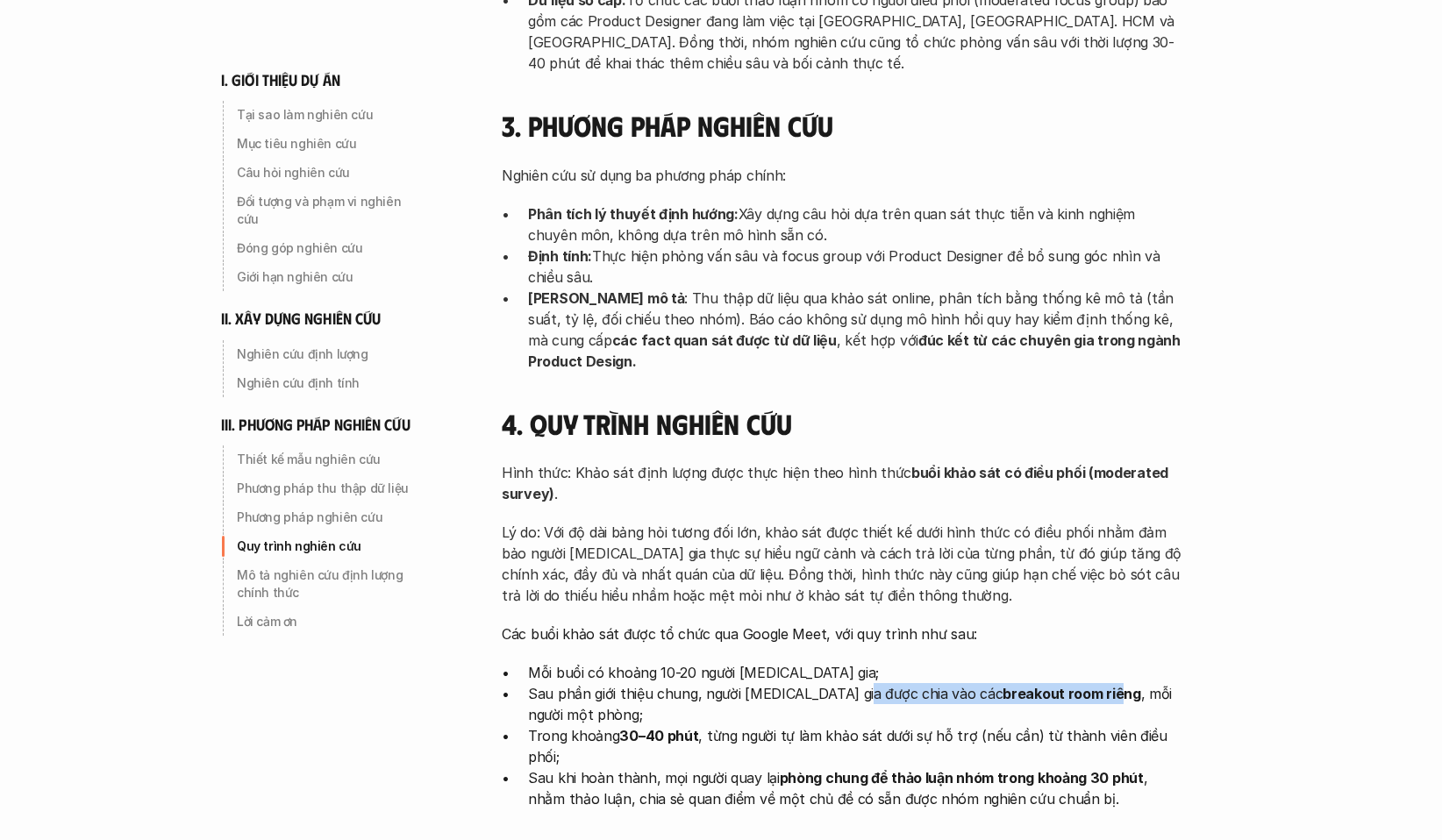
drag, startPoint x: 896, startPoint y: 567, endPoint x: 1061, endPoint y: 567, distance: 165.0
click at [1053, 683] on p "Sau phần giới thiệu chung, người [MEDICAL_DATA] gia được chia vào các breakout …" at bounding box center [856, 704] width 657 height 42
click at [1066, 683] on p "Sau phần giới thiệu chung, người [MEDICAL_DATA] gia được chia vào các breakout …" at bounding box center [856, 704] width 657 height 42
click at [1139, 683] on p "Sau phần giới thiệu chung, người [MEDICAL_DATA] gia được chia vào các breakout …" at bounding box center [856, 704] width 657 height 42
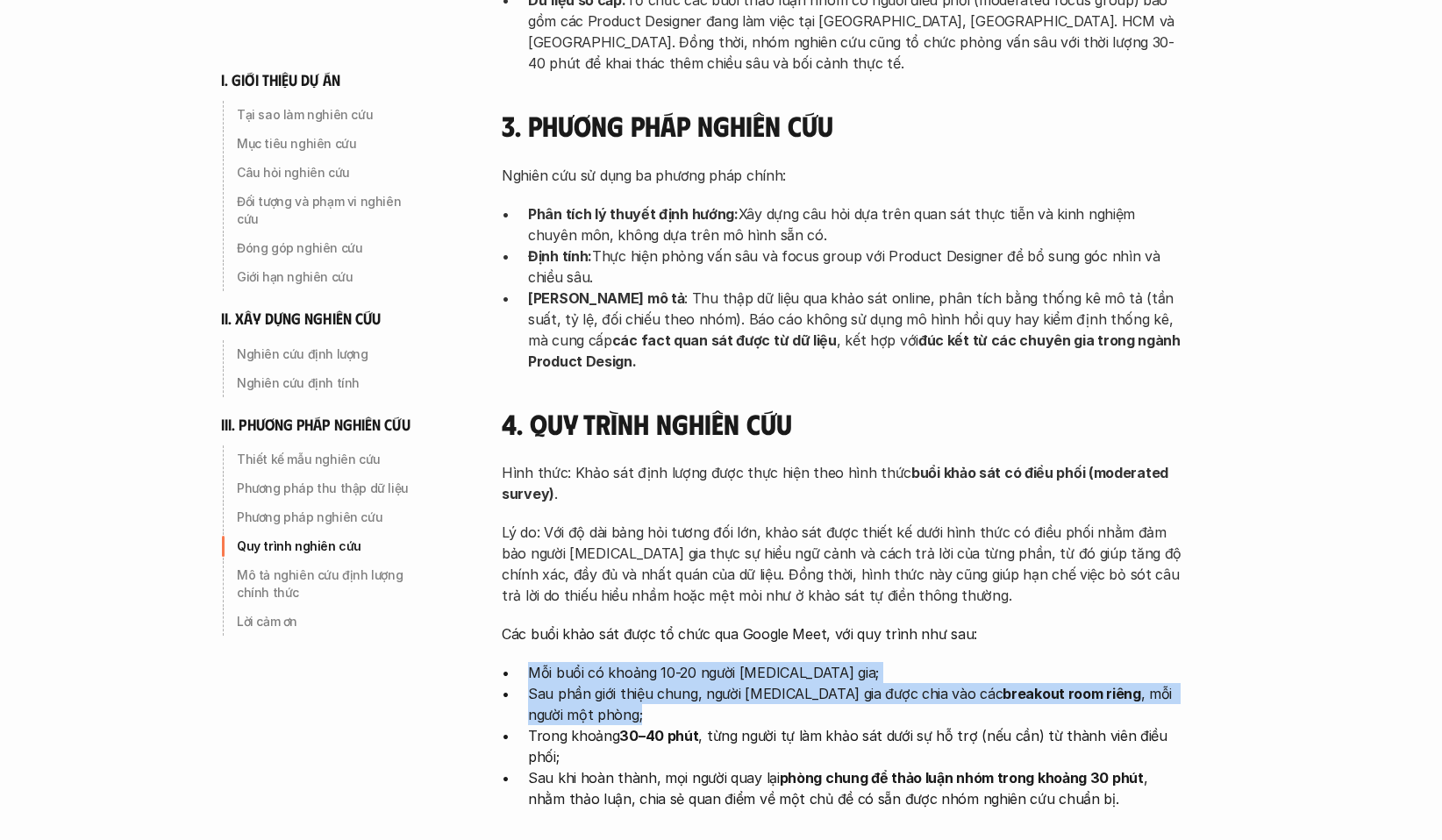
drag, startPoint x: 604, startPoint y: 591, endPoint x: 524, endPoint y: 551, distance: 89.4
click at [524, 662] on ul "Mỗi buổi có khoảng 10-20 người [MEDICAL_DATA] gia; Sau phần giới thiệu chung, n…" at bounding box center [843, 736] width 684 height 147
click at [605, 683] on p "Sau phần giới thiệu chung, người [MEDICAL_DATA] gia được chia vào các breakout …" at bounding box center [856, 704] width 657 height 42
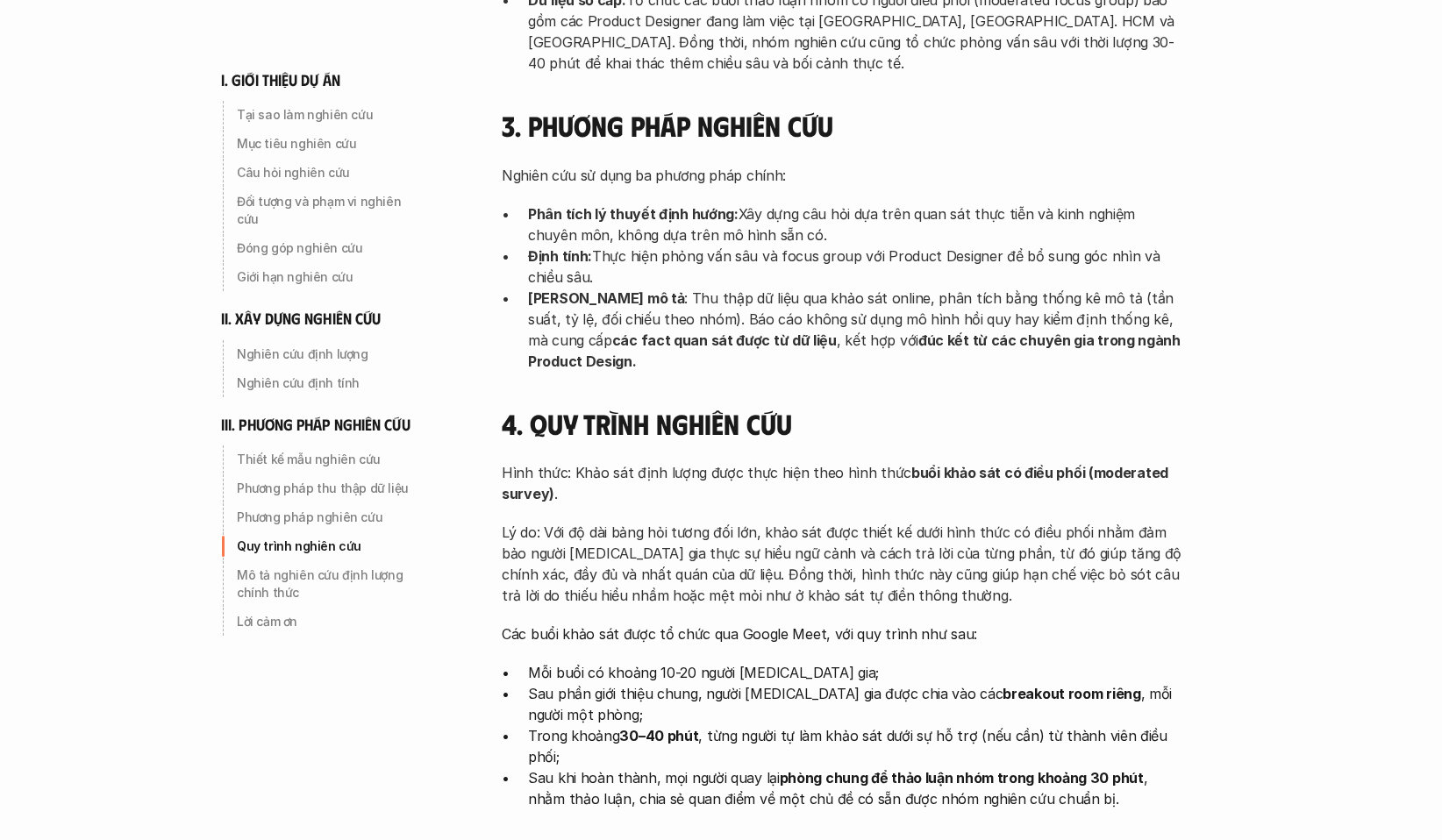
scroll to position [5262, 0]
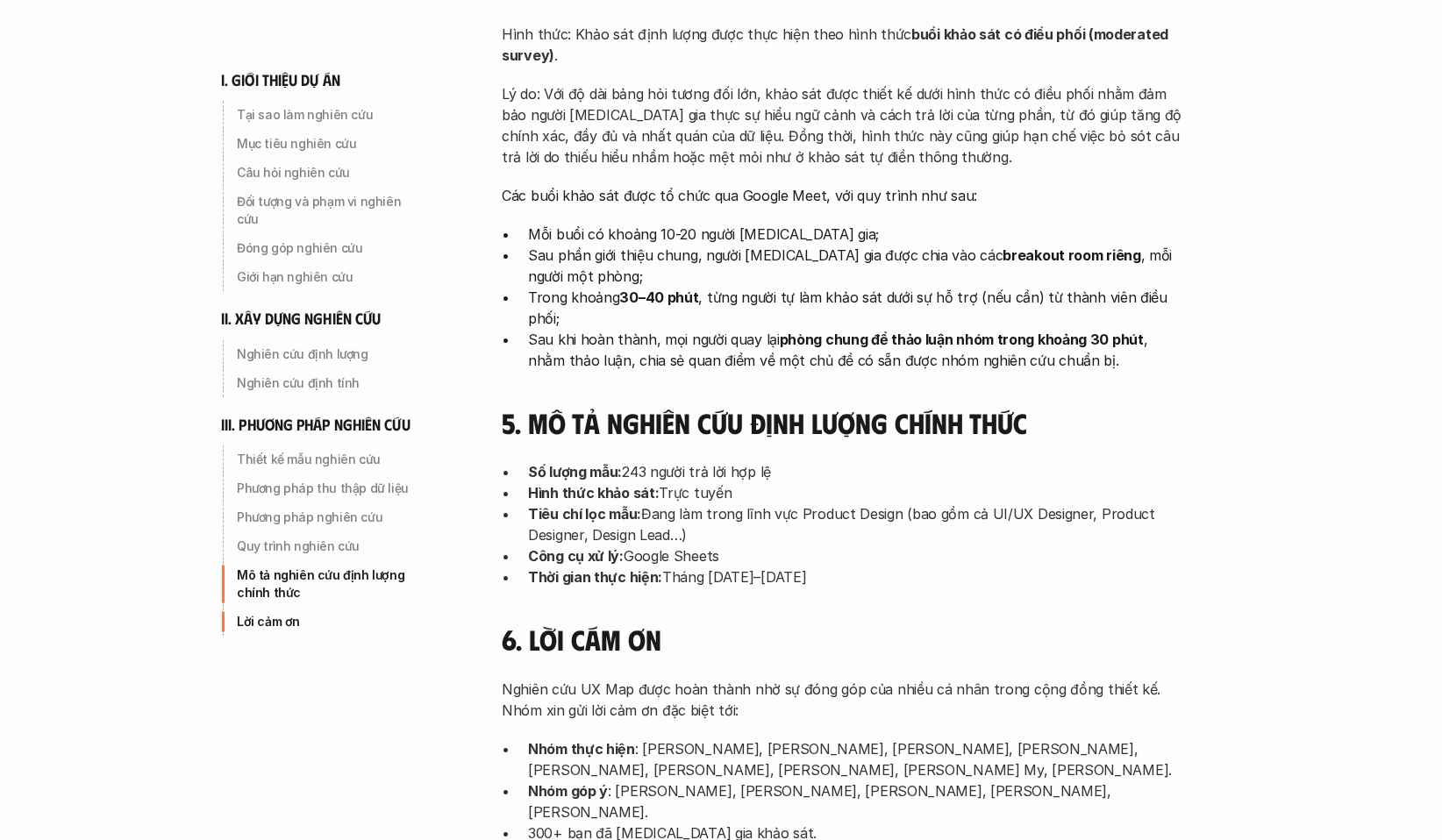
click at [845, 567] on p "Thời gian thực hiện: Tháng [DATE]–[DATE]" at bounding box center [856, 577] width 657 height 21
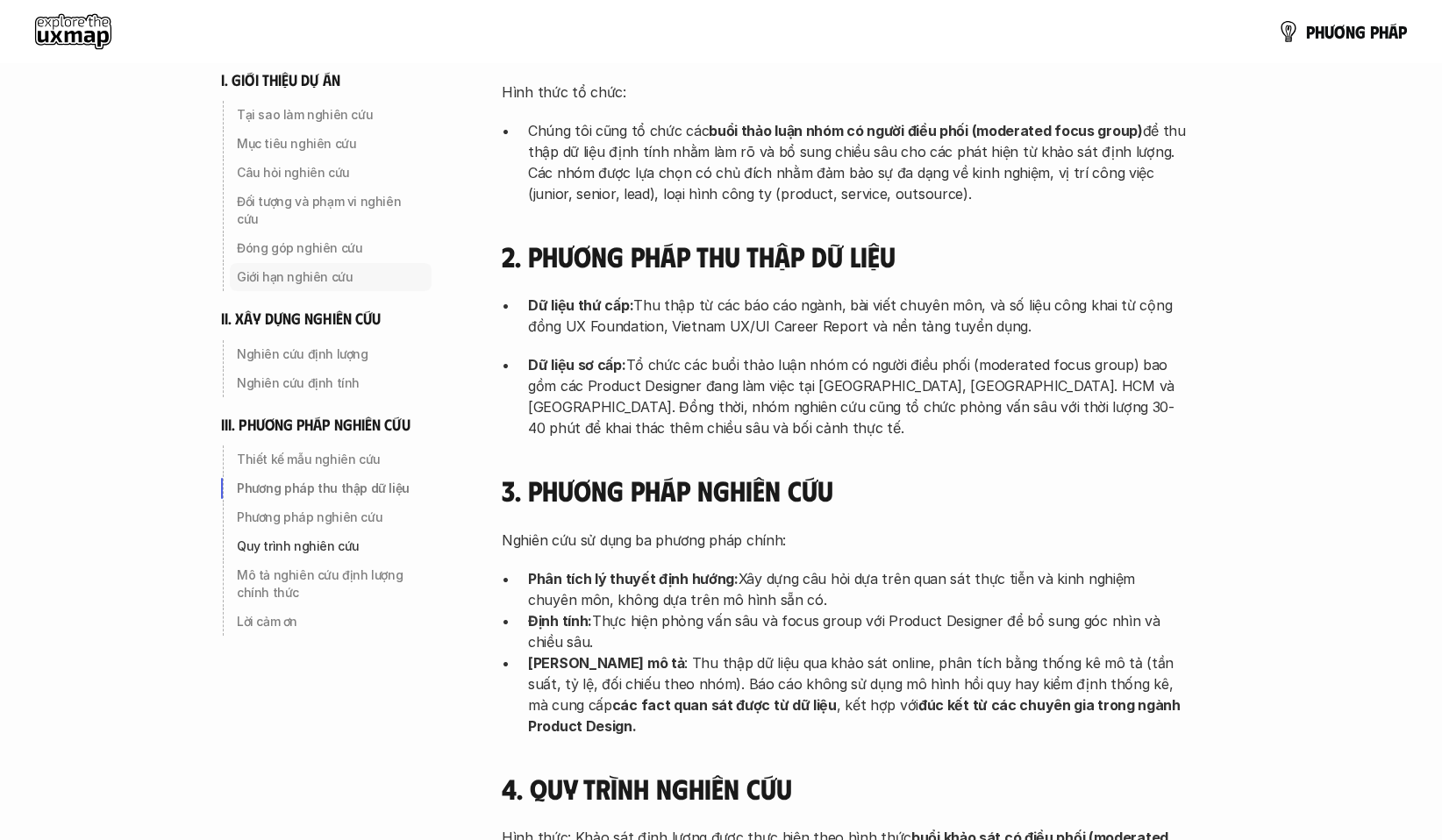
scroll to position [4122, 0]
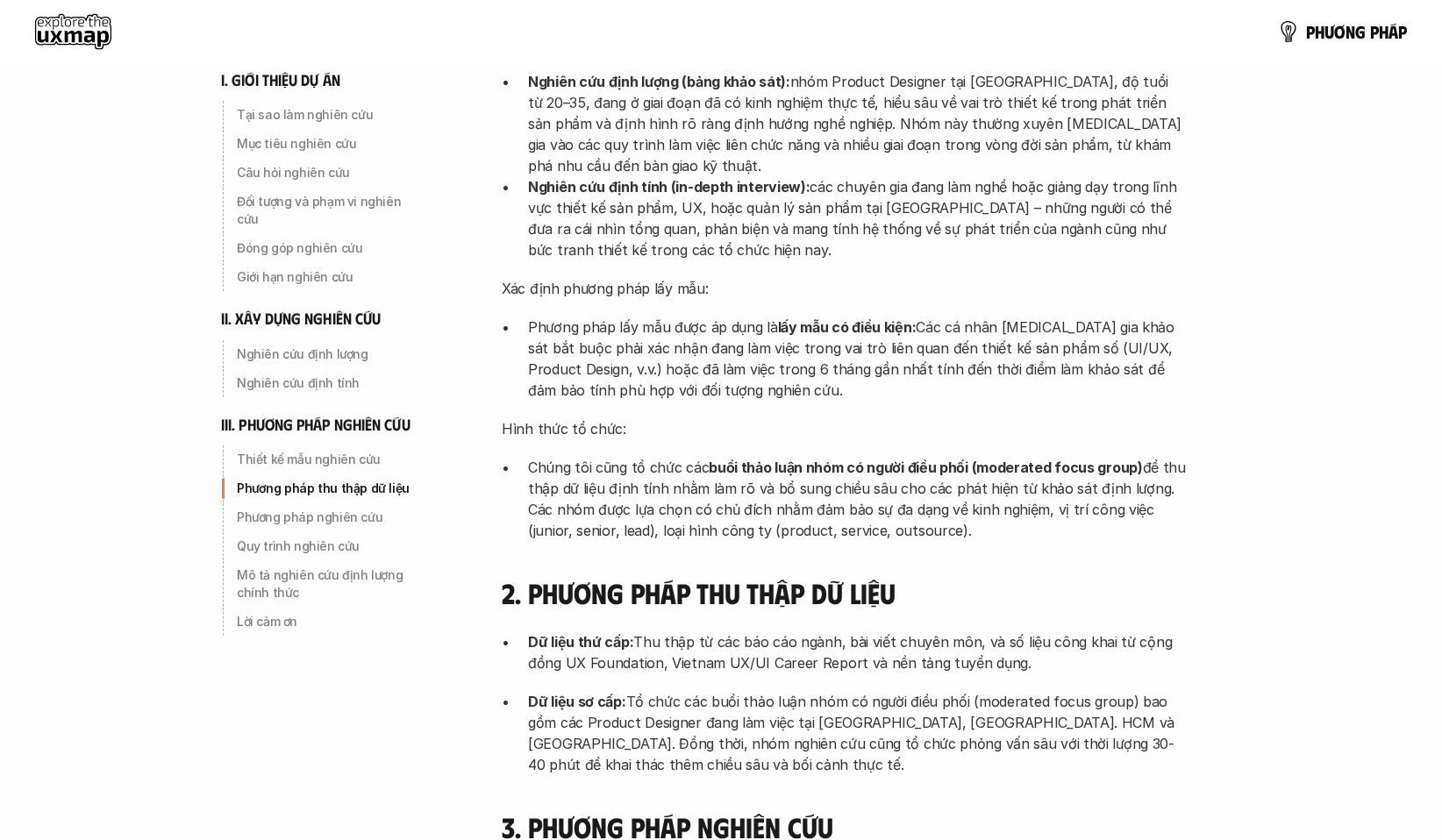
click at [64, 12] on div "p h ư ơ n g p h á p" at bounding box center [721, 32] width 1442 height 64
click at [81, 30] on use at bounding box center [74, 31] width 76 height 35
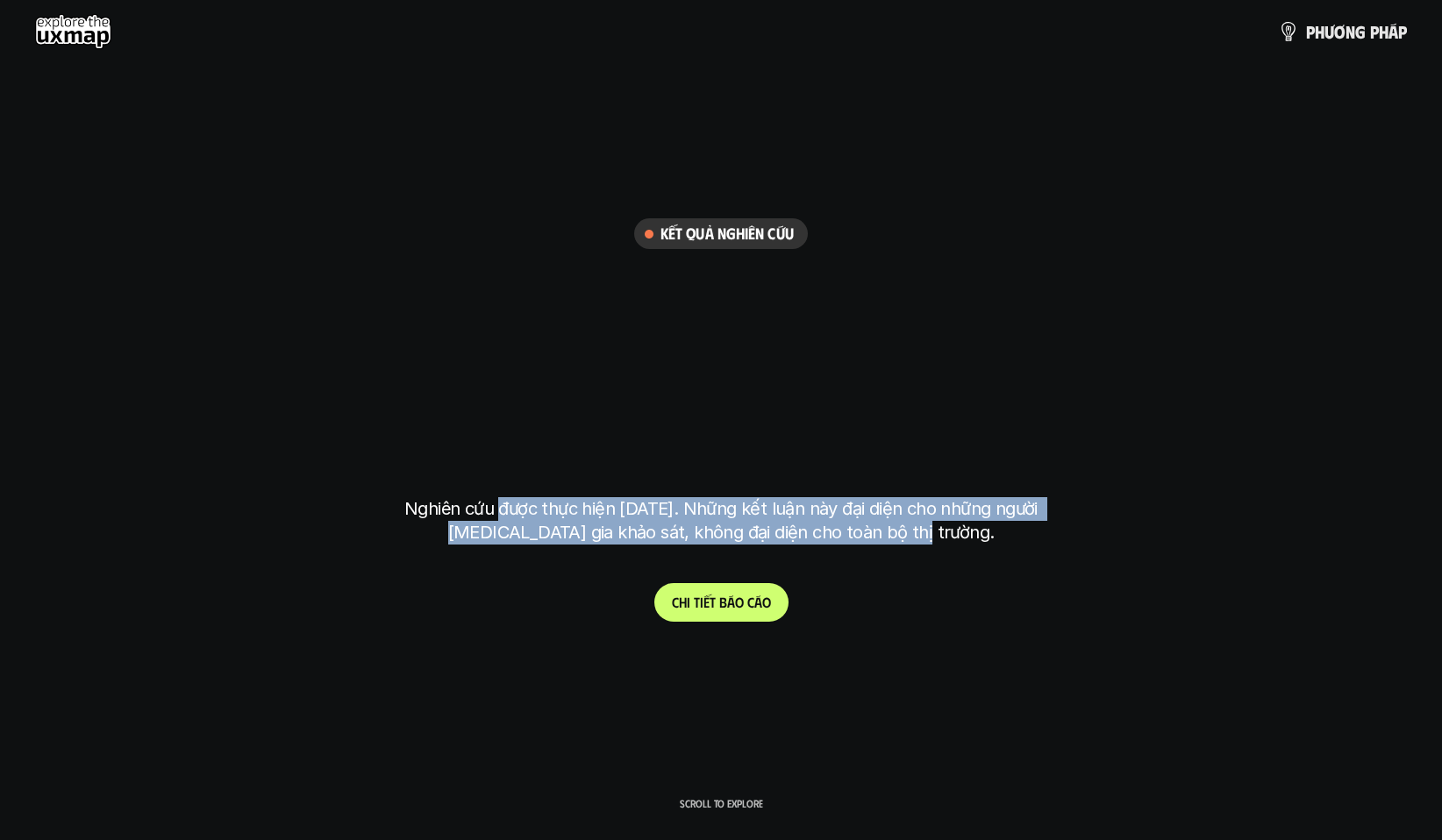
drag, startPoint x: 487, startPoint y: 503, endPoint x: 1016, endPoint y: 538, distance: 530.2
click at [1007, 535] on p "Nghiên cứu được thực hiện [DATE]. Những kết luận này đại diện cho những người […" at bounding box center [721, 521] width 657 height 47
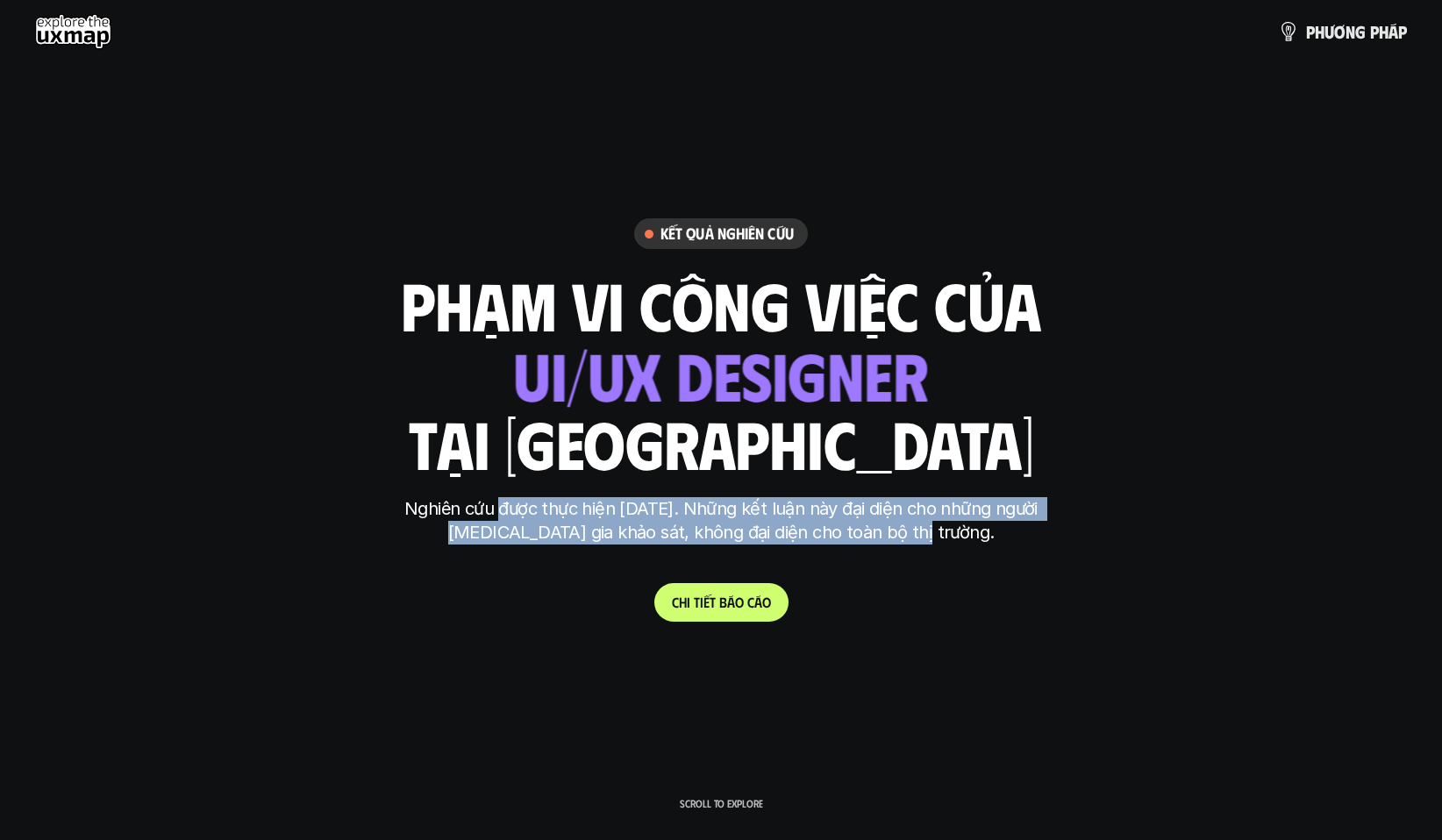
click at [1022, 540] on p "Nghiên cứu được thực hiện [DATE]. Những kết luận này đại diện cho những người […" at bounding box center [721, 521] width 657 height 47
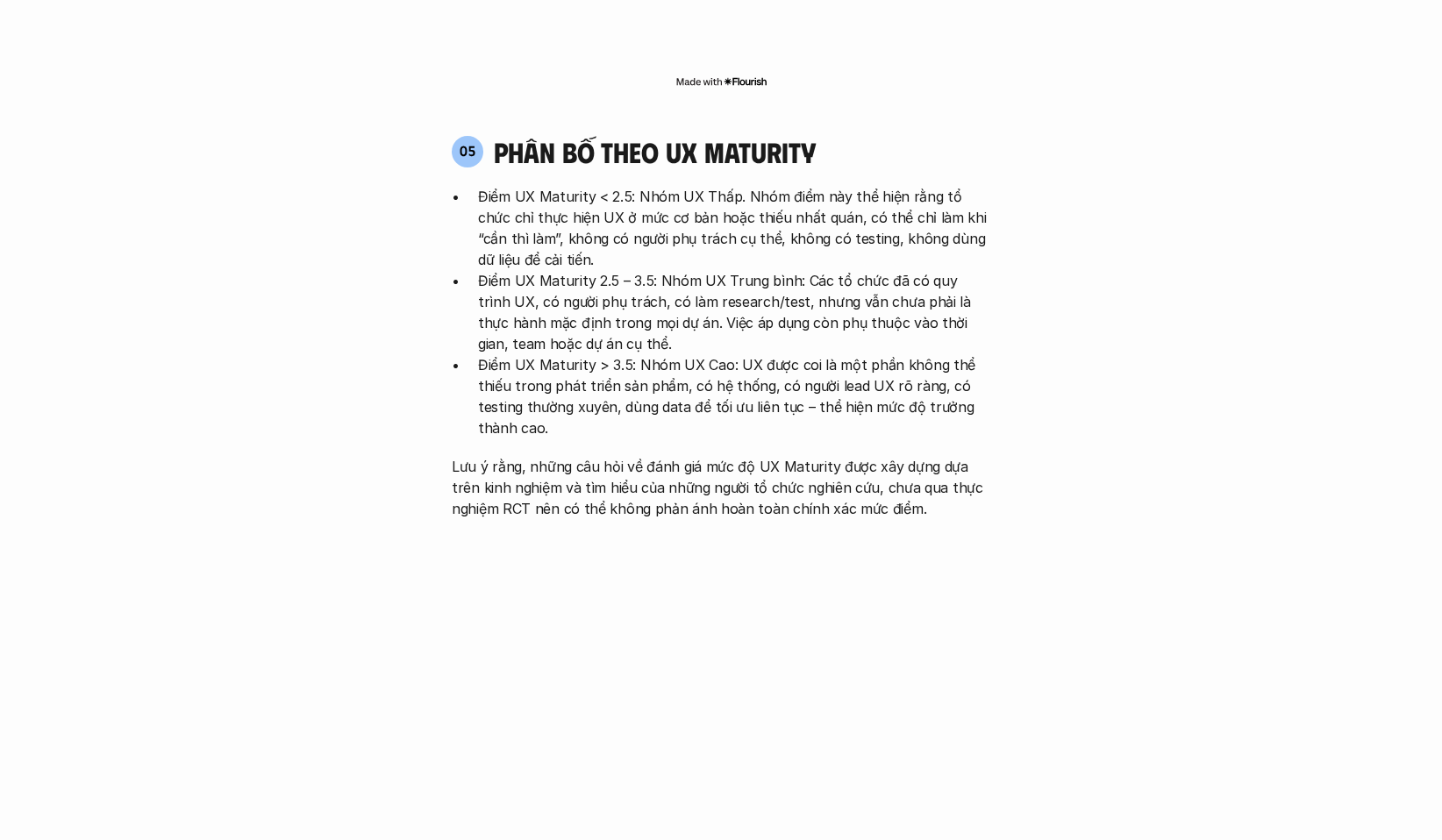
scroll to position [3596, 0]
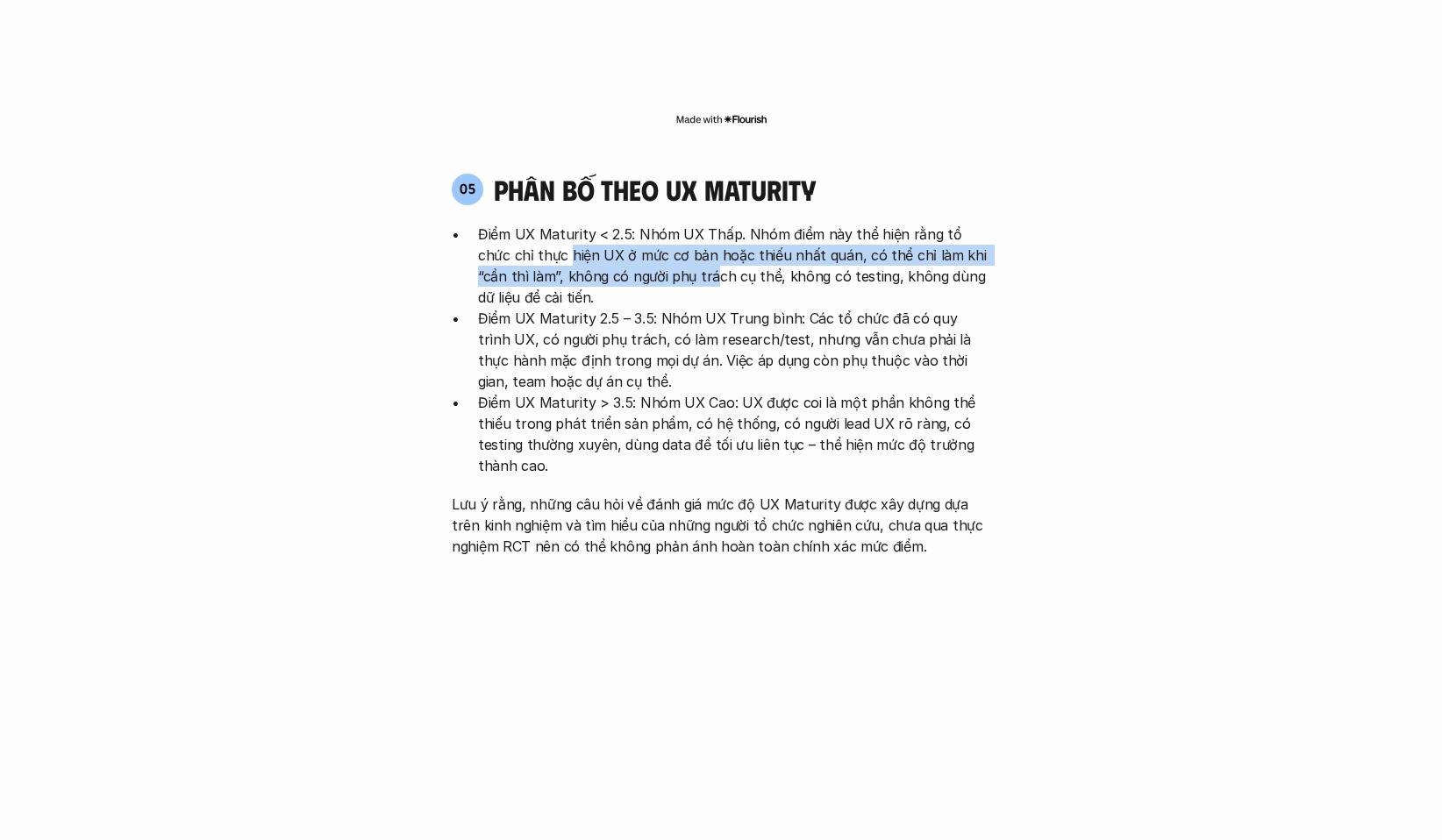
drag, startPoint x: 647, startPoint y: 182, endPoint x: 745, endPoint y: 193, distance: 98.6
click at [737, 223] on p "Điểm UX Maturity < 2.5: Nhóm UX Thấp. Nhóm điểm này thể hiện rằng tổ chức chỉ t…" at bounding box center [734, 265] width 512 height 84
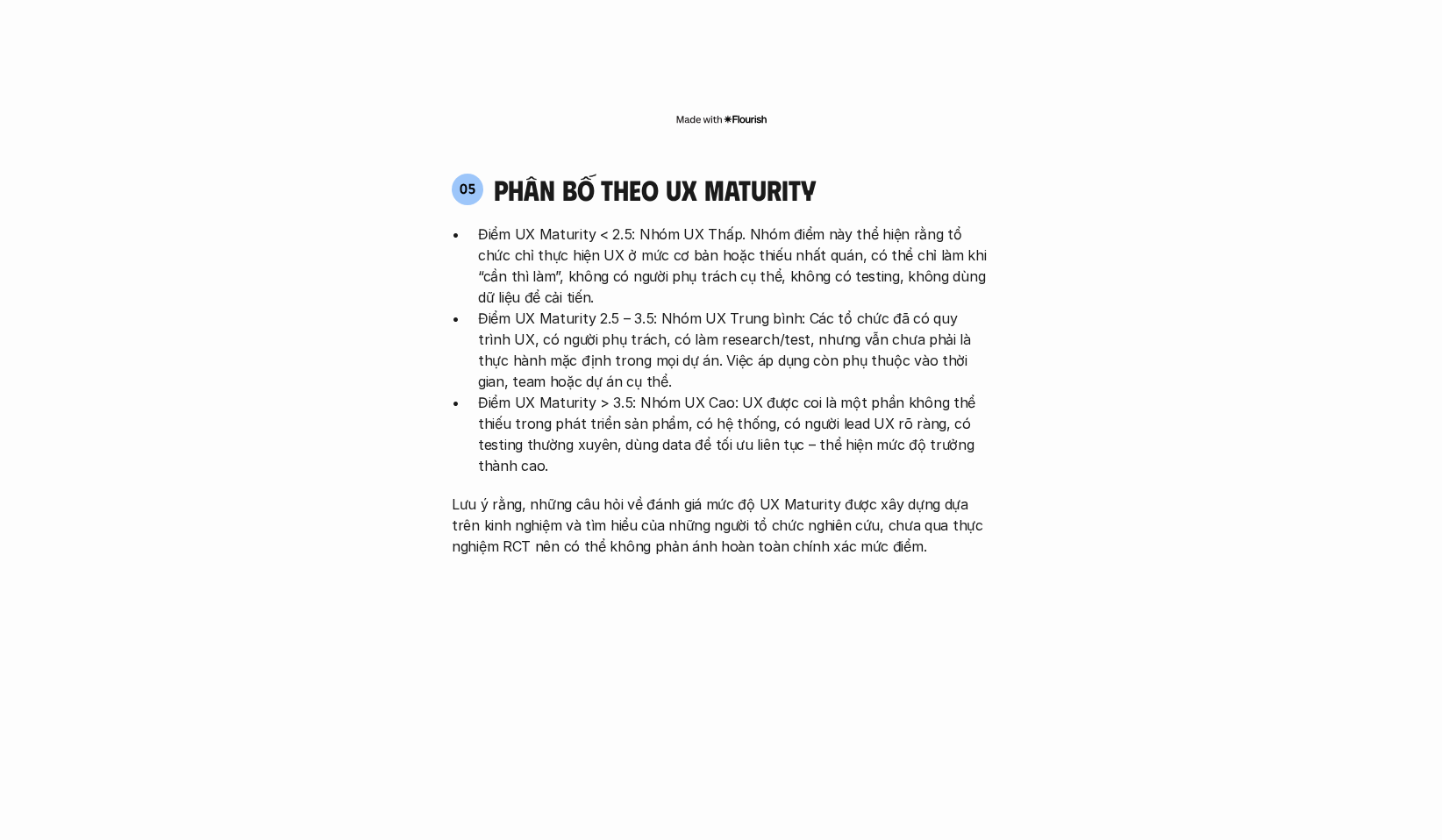
click at [785, 223] on p "Điểm UX Maturity < 2.5: Nhóm UX Thấp. Nhóm điểm này thể hiện rằng tổ chức chỉ t…" at bounding box center [734, 265] width 512 height 84
drag, startPoint x: 589, startPoint y: 242, endPoint x: 610, endPoint y: 247, distance: 21.6
click at [610, 247] on div "05 phân bố theo ux maturity Điểm UX Maturity < 2.5: Nhóm UX Thấp. Nhóm điểm này…" at bounding box center [721, 364] width 570 height 384
click at [637, 308] on p "Điểm UX Maturity 2.5 – 3.5: Nhóm UX Trung bình: Các tổ chức đã có quy trình UX,…" at bounding box center [734, 350] width 512 height 84
click at [609, 308] on p "Điểm UX Maturity 2.5 – 3.5: Nhóm UX Trung bình: Các tổ chức đã có quy trình UX,…" at bounding box center [734, 350] width 512 height 84
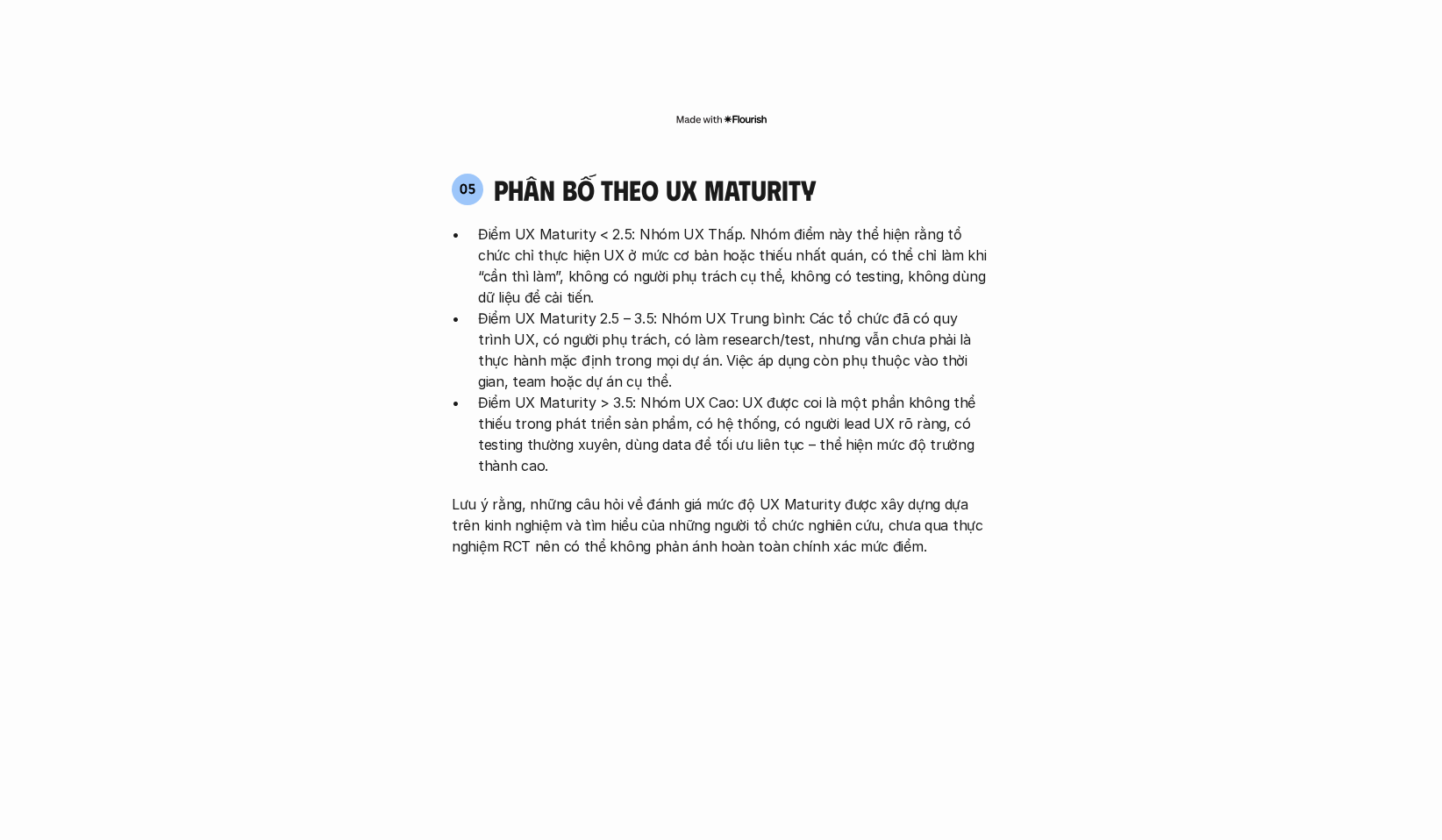
click at [607, 308] on p "Điểm UX Maturity 2.5 – 3.5: Nhóm UX Trung bình: Các tổ chức đã có quy trình UX,…" at bounding box center [734, 350] width 512 height 84
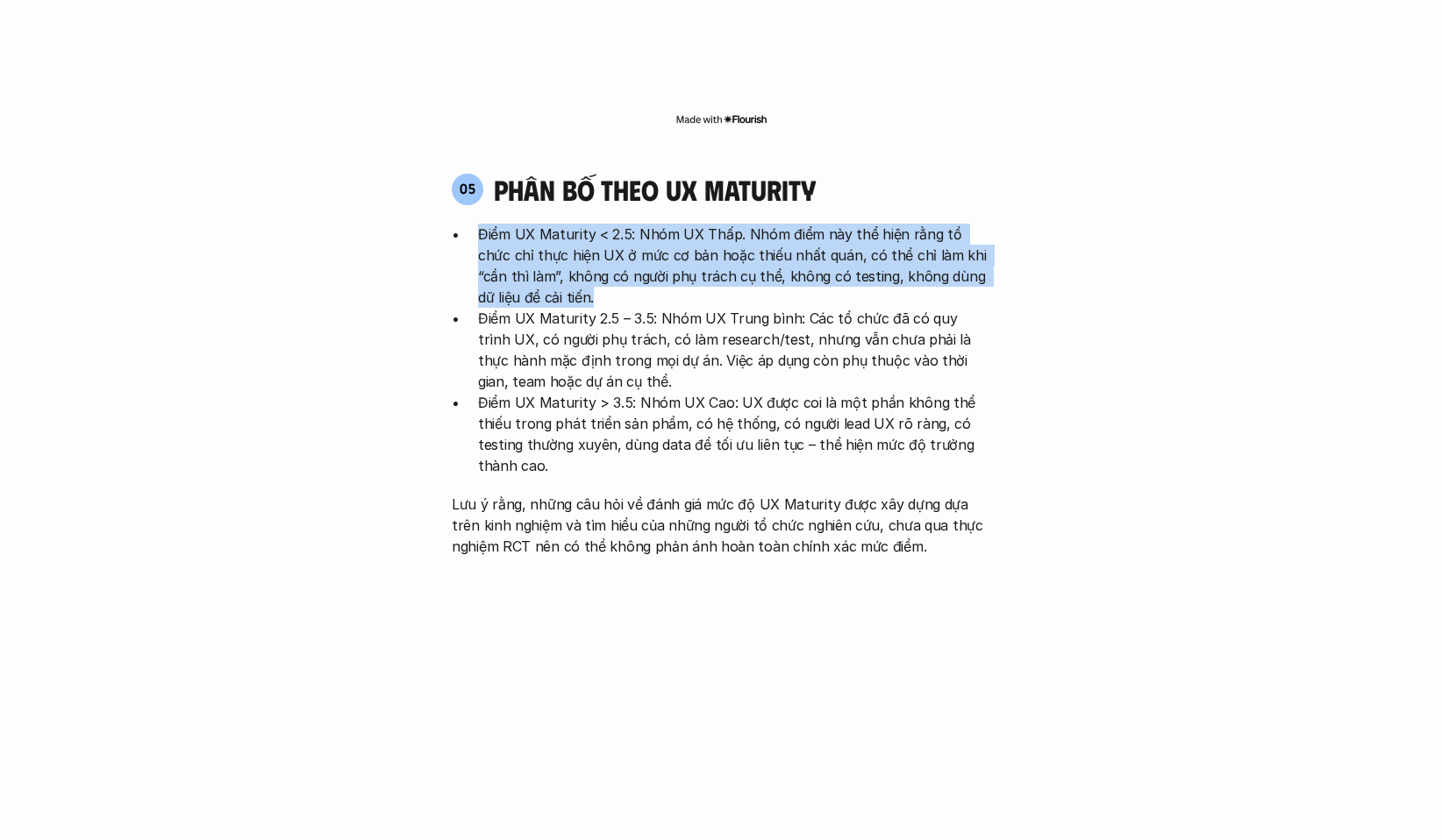
drag, startPoint x: 550, startPoint y: 202, endPoint x: 464, endPoint y: 149, distance: 101.0
click at [464, 223] on ul "Điểm UX Maturity < 2.5: Nhóm UX Thấp. Nhóm điểm này thể hiện rằng tổ chức chỉ t…" at bounding box center [720, 350] width 538 height 252
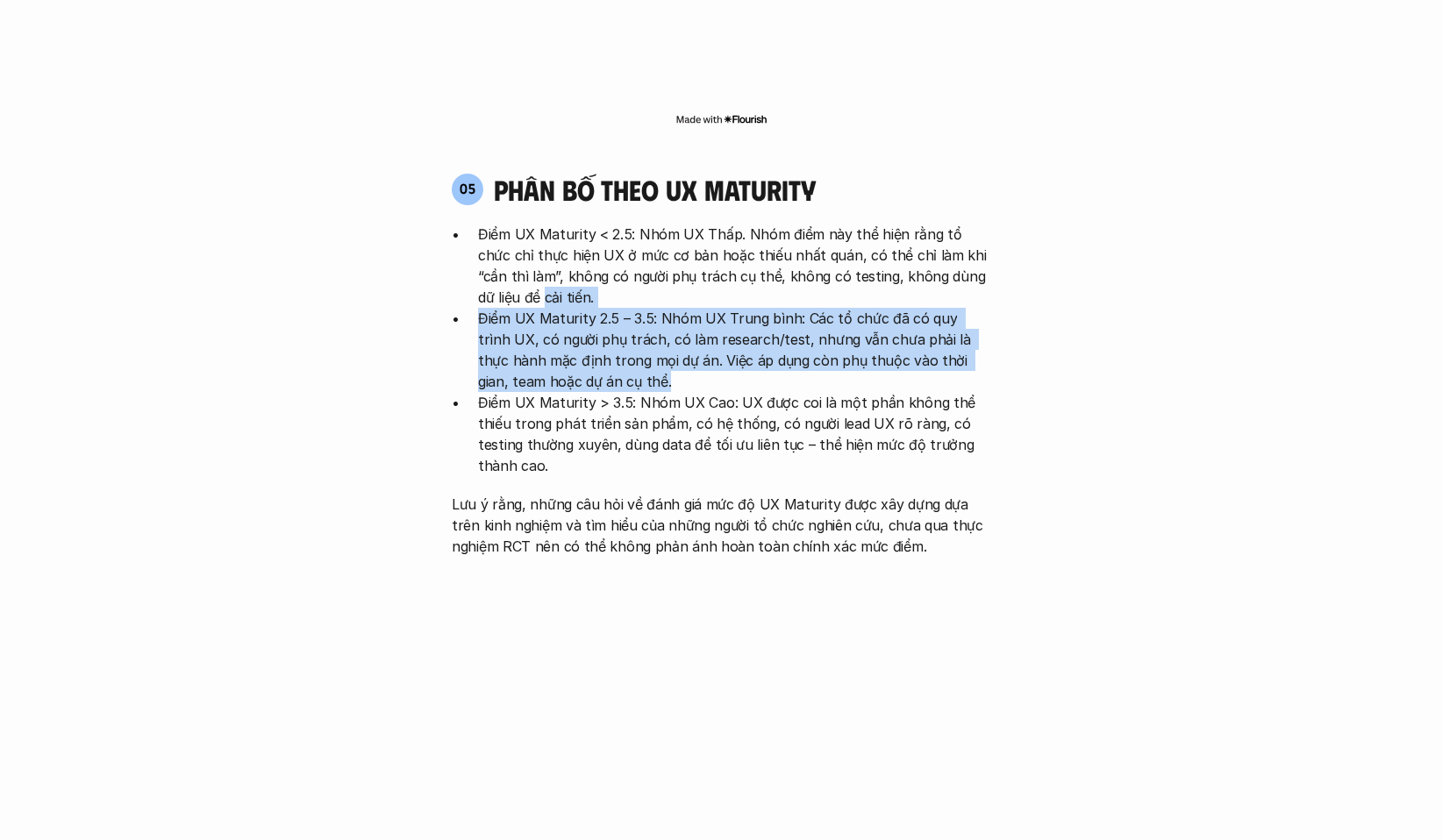
drag, startPoint x: 578, startPoint y: 297, endPoint x: 430, endPoint y: 207, distance: 173.2
click at [607, 308] on p "Điểm UX Maturity 2.5 – 3.5: Nhóm UX Trung bình: Các tổ chức đã có quy trình UX,…" at bounding box center [734, 350] width 512 height 84
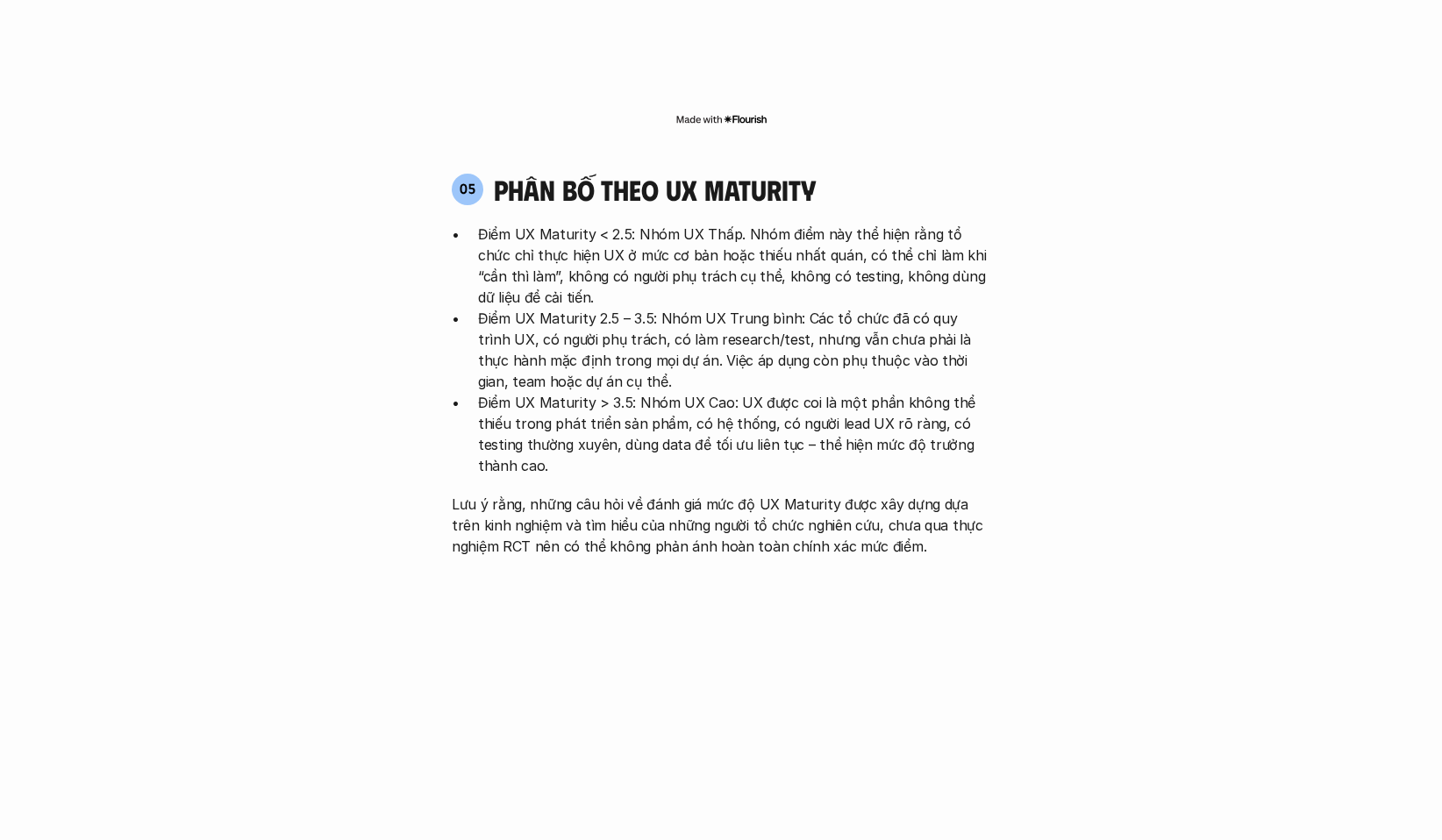
click at [596, 308] on p "Điểm UX Maturity 2.5 – 3.5: Nhóm UX Trung bình: Các tổ chức đã có quy trình UX,…" at bounding box center [734, 350] width 512 height 84
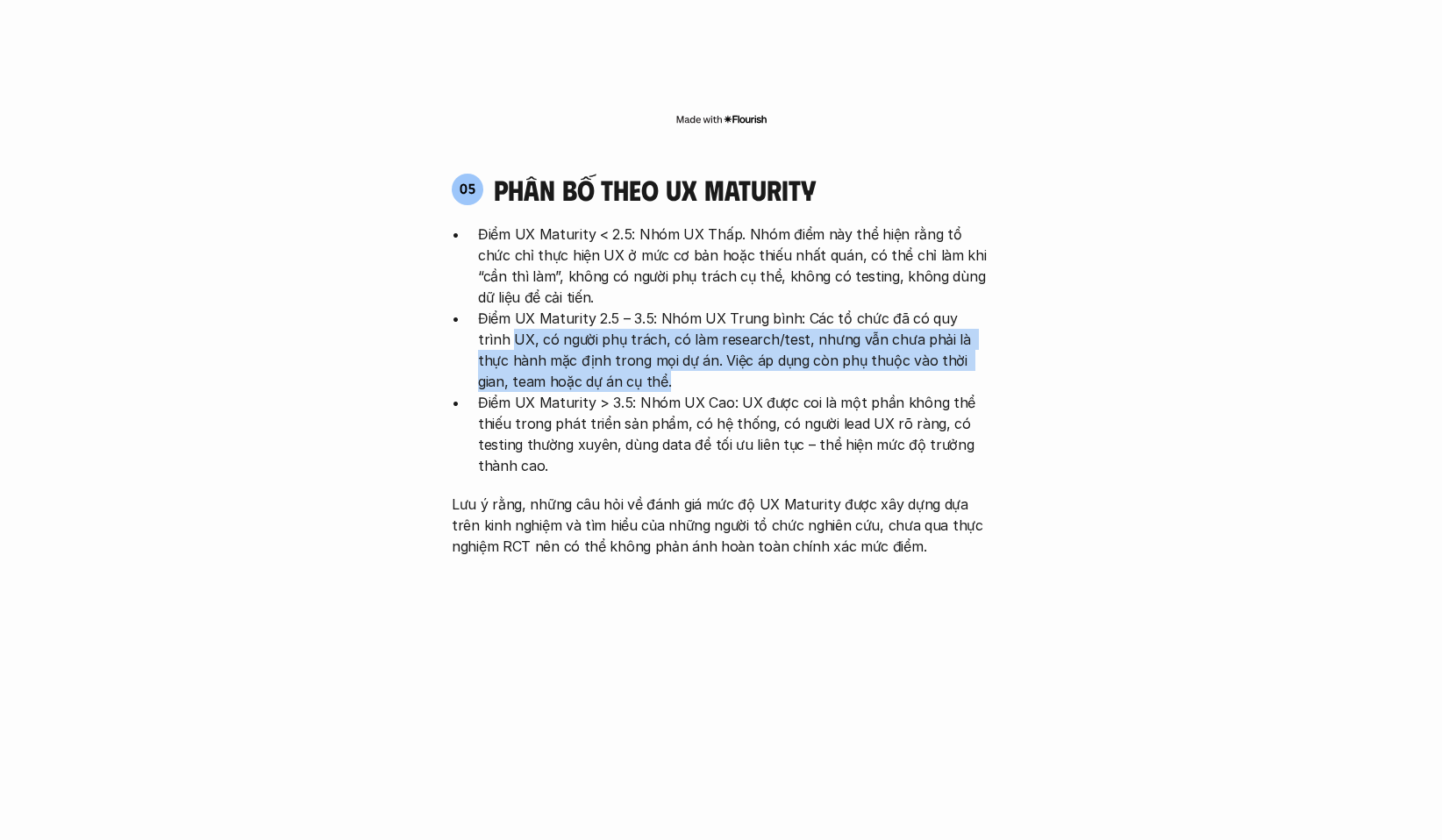
drag, startPoint x: 578, startPoint y: 295, endPoint x: 420, endPoint y: 254, distance: 163.2
click at [588, 308] on p "Điểm UX Maturity 2.5 – 3.5: Nhóm UX Trung bình: Các tổ chức đã có quy trình UX,…" at bounding box center [734, 350] width 512 height 84
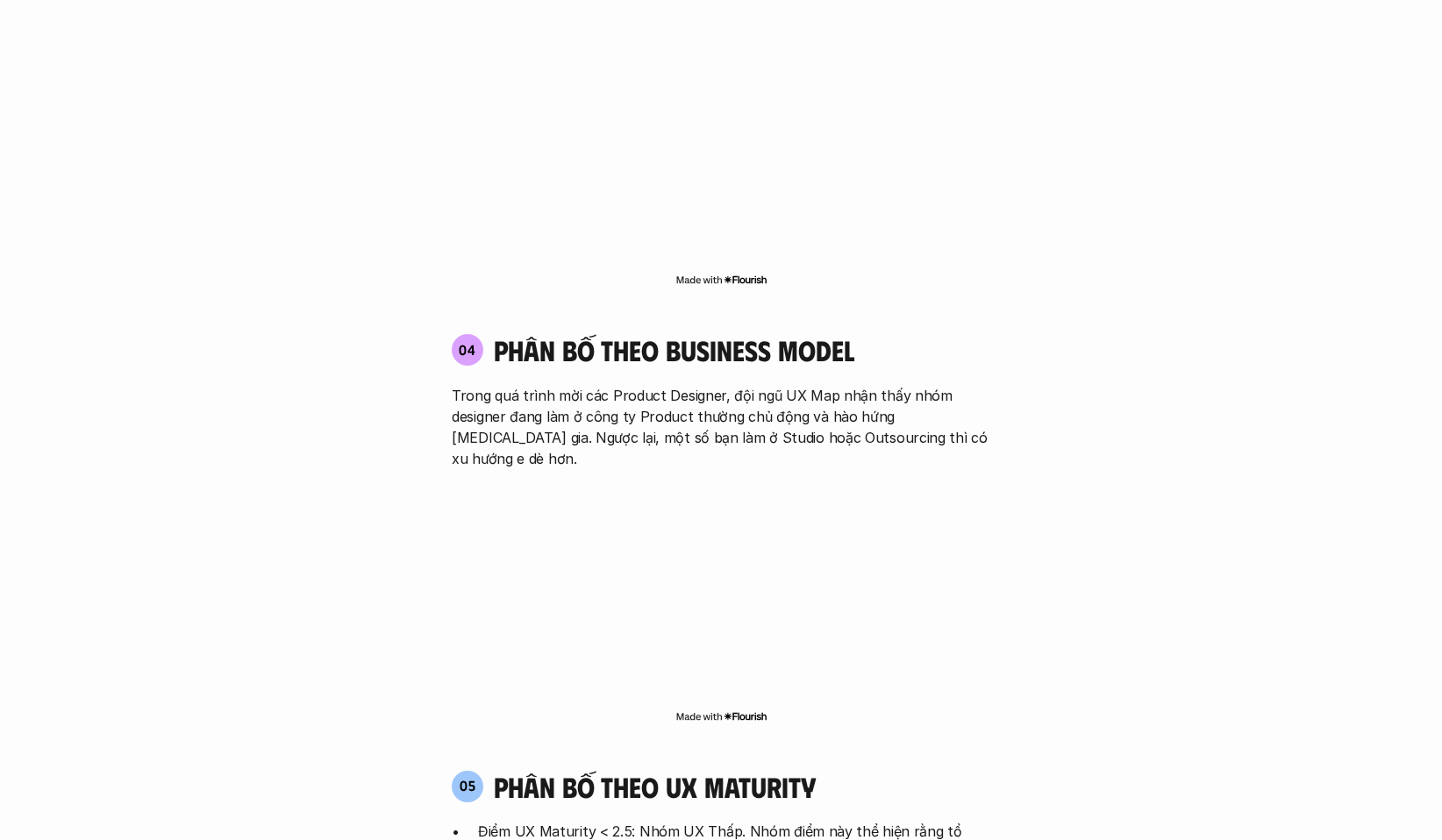
scroll to position [2807, 0]
